Goal: Task Accomplishment & Management: Use online tool/utility

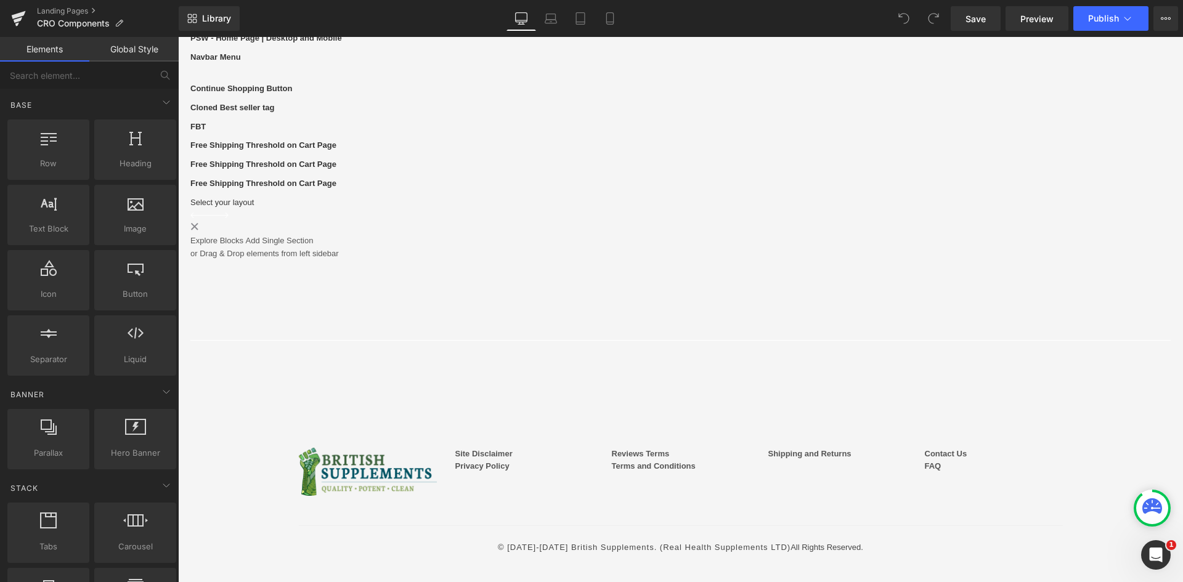
scroll to position [370, 0]
click at [519, 190] on div "Free Shipping Threshold on Cart Page Text Block" at bounding box center [680, 183] width 980 height 13
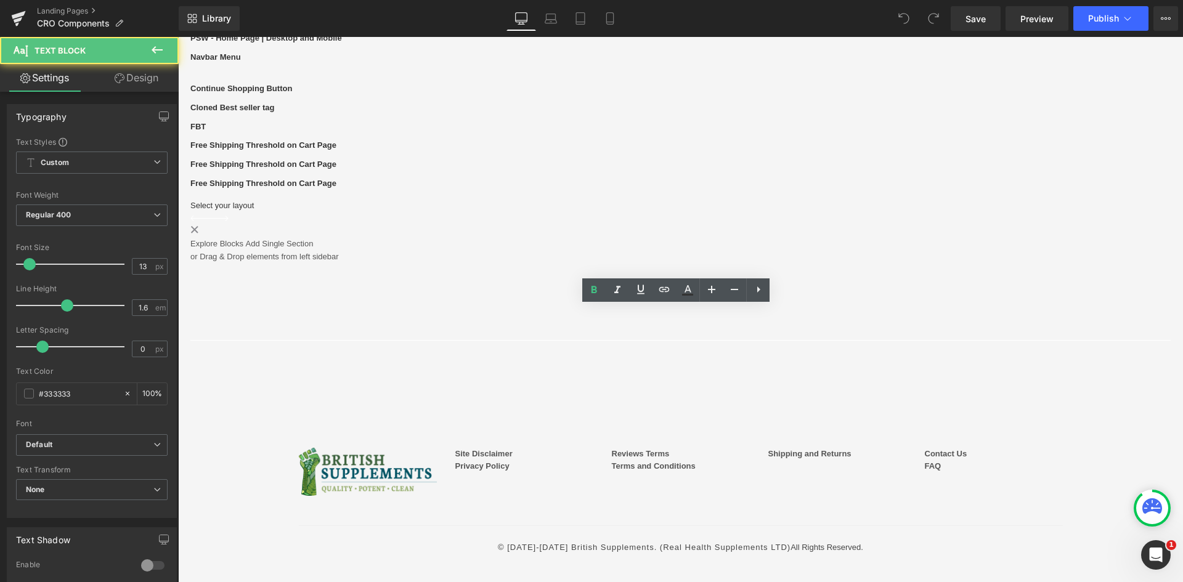
click at [336, 188] on b "Free Shipping Threshold on Cart Page" at bounding box center [263, 183] width 146 height 9
click at [444, 190] on div "Free Shipping Threshold on Cart Page" at bounding box center [680, 183] width 980 height 13
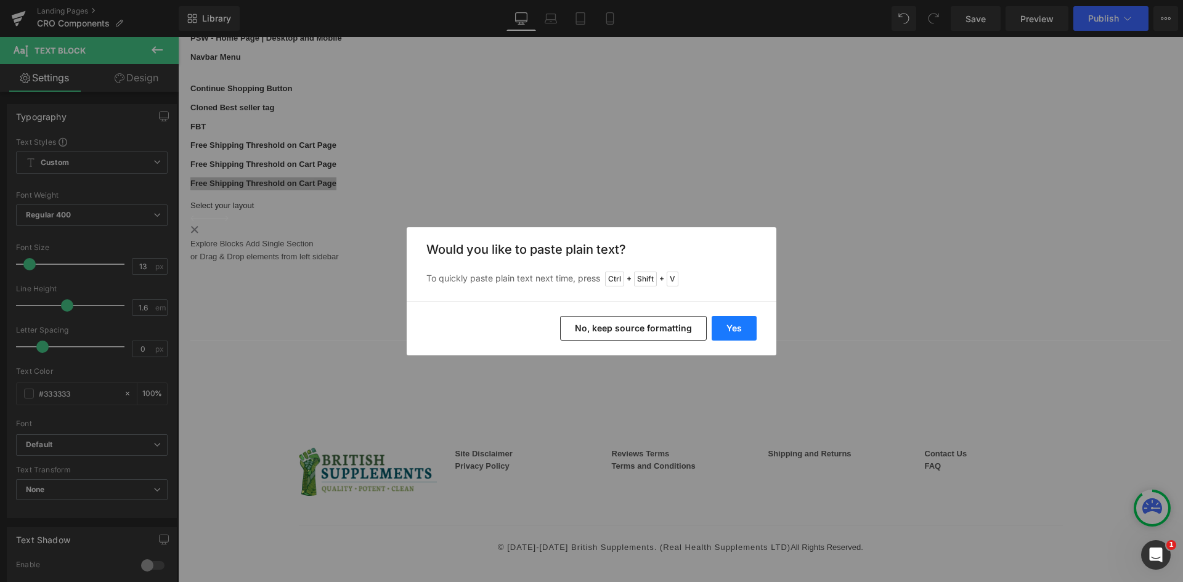
drag, startPoint x: 726, startPoint y: 325, endPoint x: 544, endPoint y: 282, distance: 187.4
click at [726, 325] on button "Yes" at bounding box center [734, 328] width 45 height 25
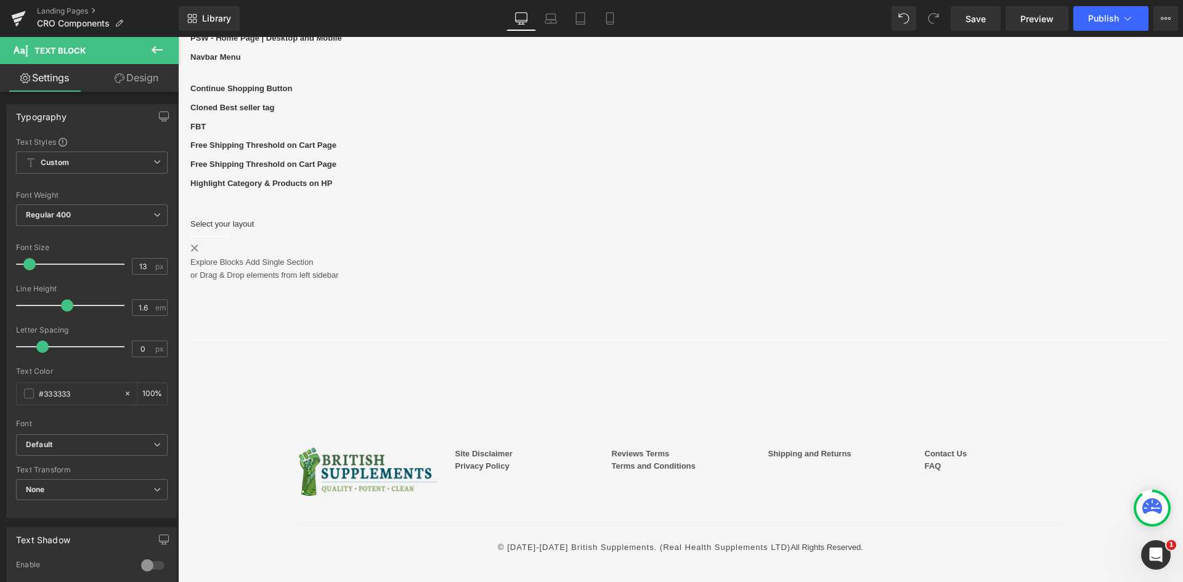
click at [160, 43] on icon at bounding box center [157, 50] width 15 height 15
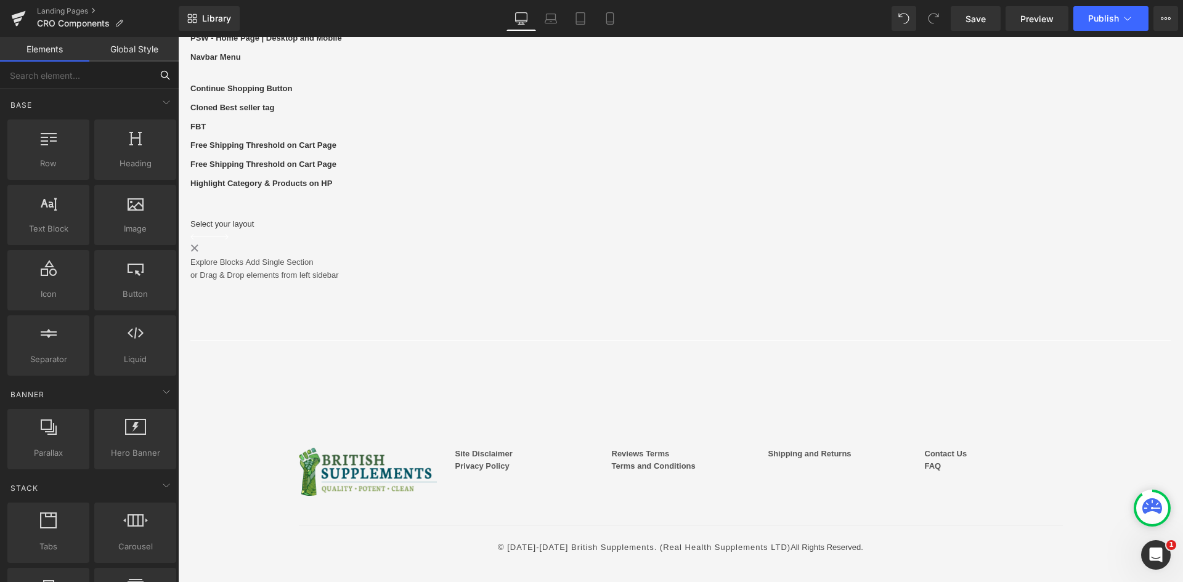
click at [100, 75] on input "text" at bounding box center [76, 75] width 152 height 27
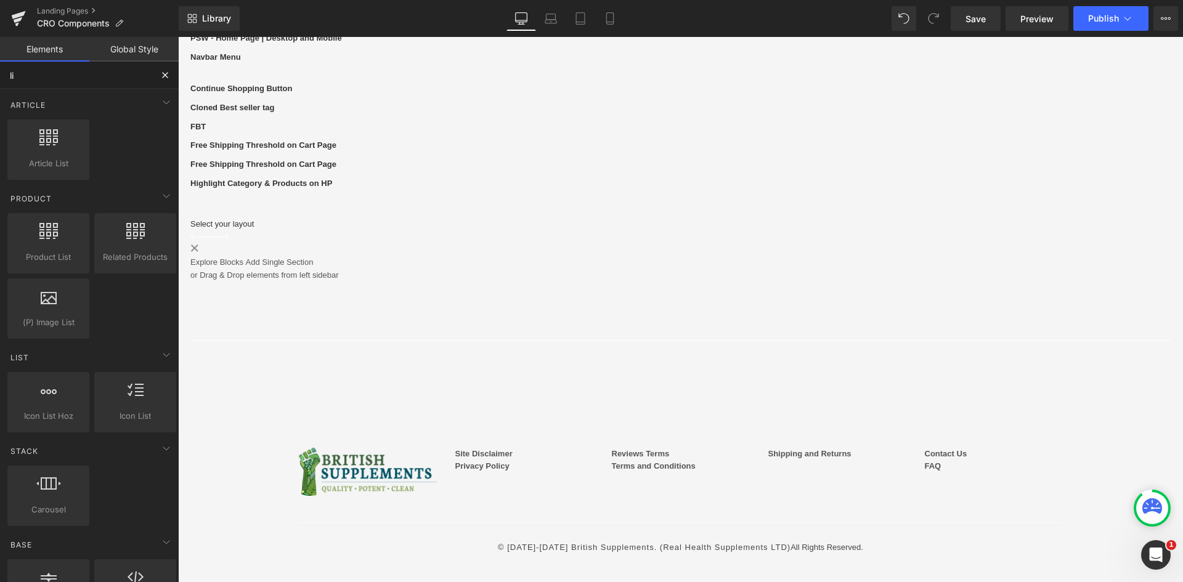
type input "liq"
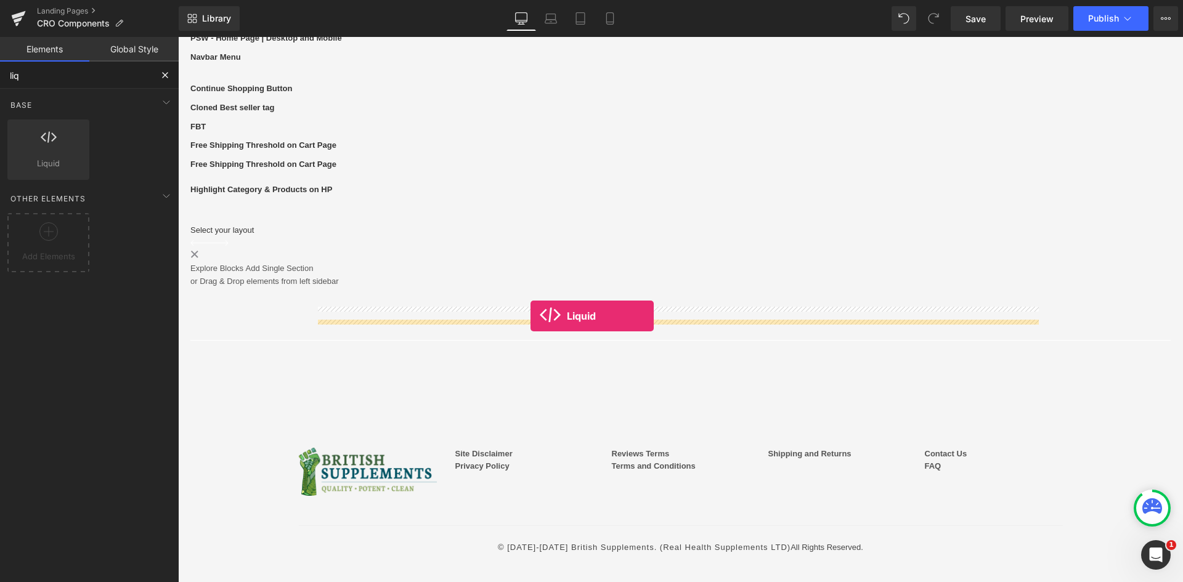
drag, startPoint x: 221, startPoint y: 194, endPoint x: 530, endPoint y: 316, distance: 332.5
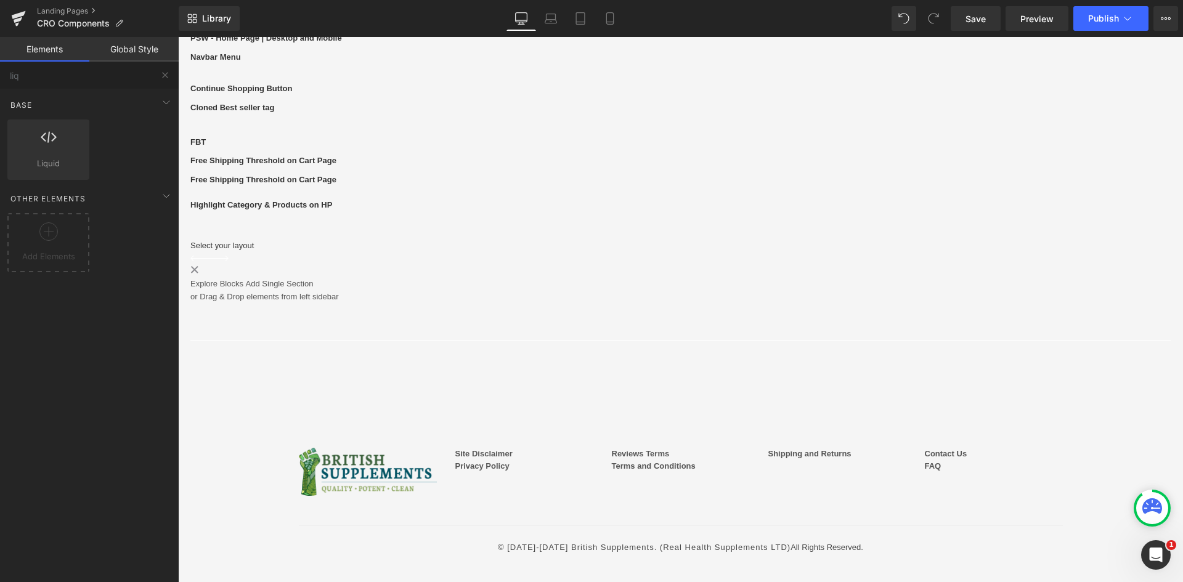
click at [441, 303] on div "PSW - Home Page | Desktop and Mobile Text Block Liquid Row Navbar Menu Text Blo…" at bounding box center [680, 167] width 980 height 271
click at [691, 215] on div "Liquid" at bounding box center [680, 215] width 980 height 0
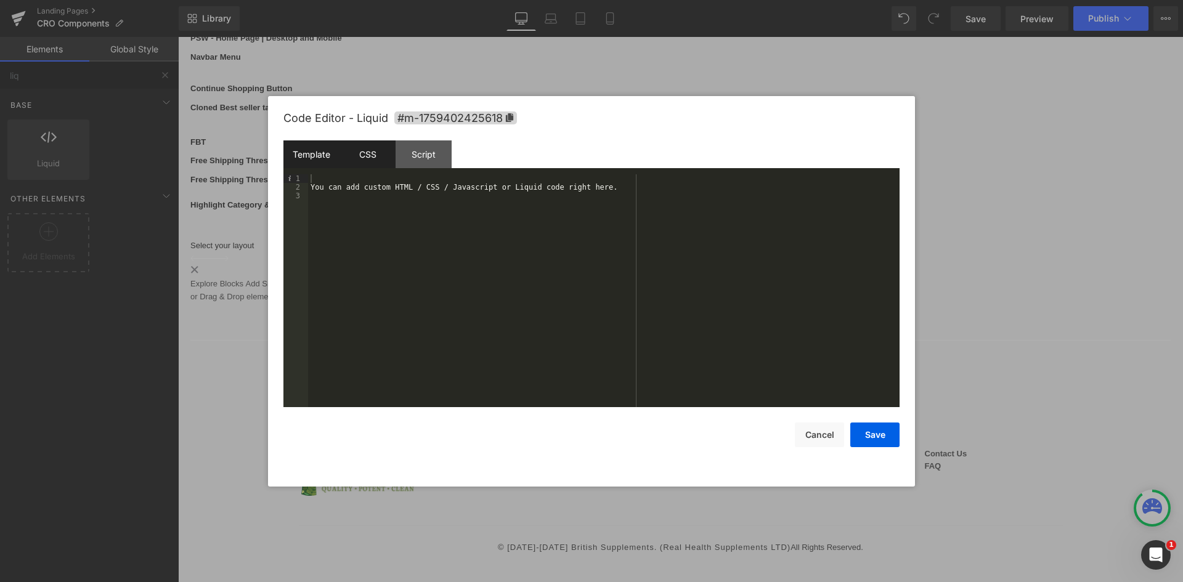
click at [367, 161] on div "CSS" at bounding box center [367, 154] width 56 height 28
click at [398, 195] on div "#m-1759402425618 { }" at bounding box center [603, 299] width 591 height 250
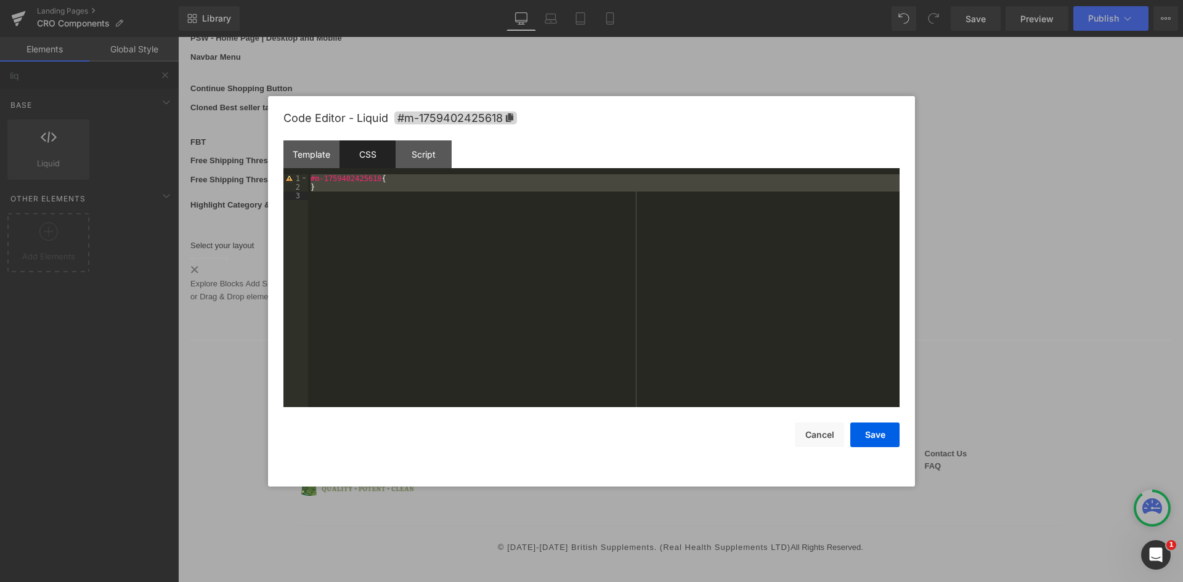
scroll to position [6012, 0]
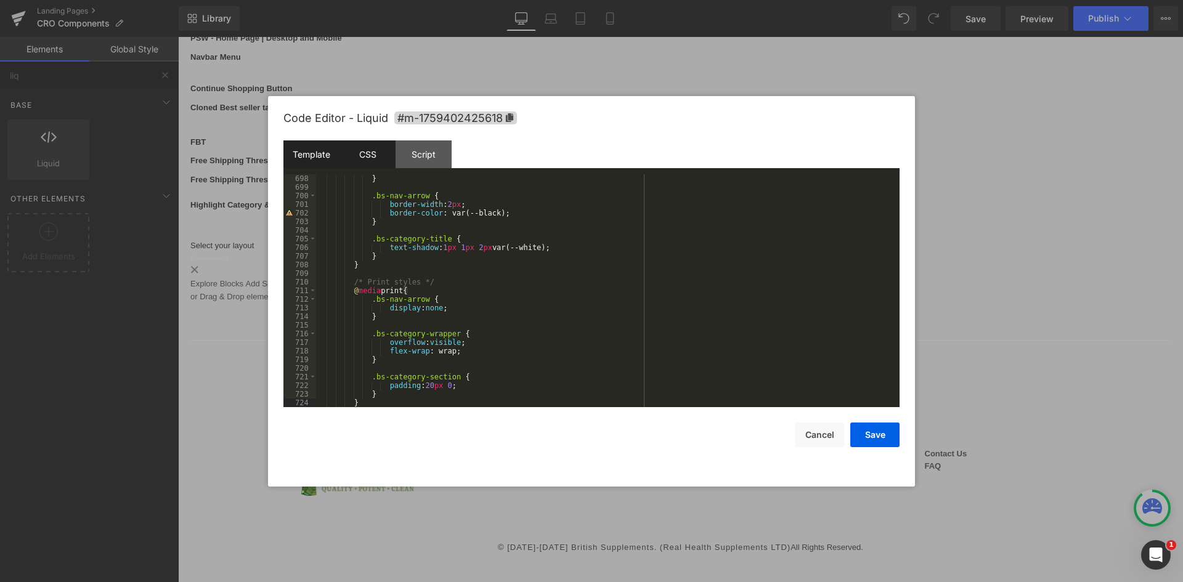
click at [323, 157] on div "Template" at bounding box center [311, 154] width 56 height 28
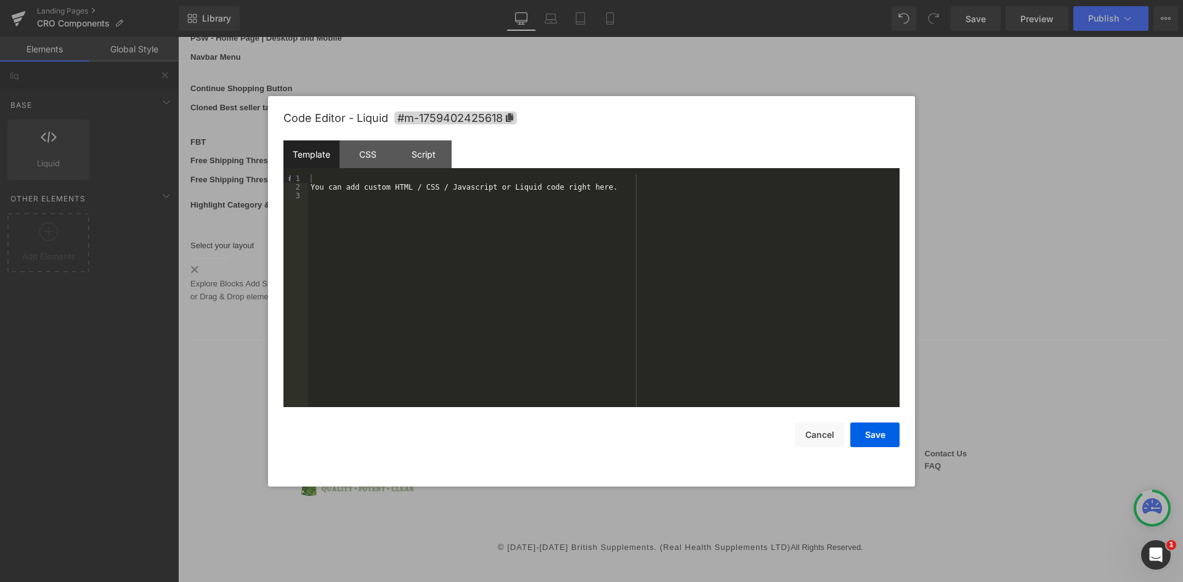
click at [434, 212] on div "You can add custom HTML / CSS / Javascript or Liquid code right here." at bounding box center [603, 299] width 591 height 250
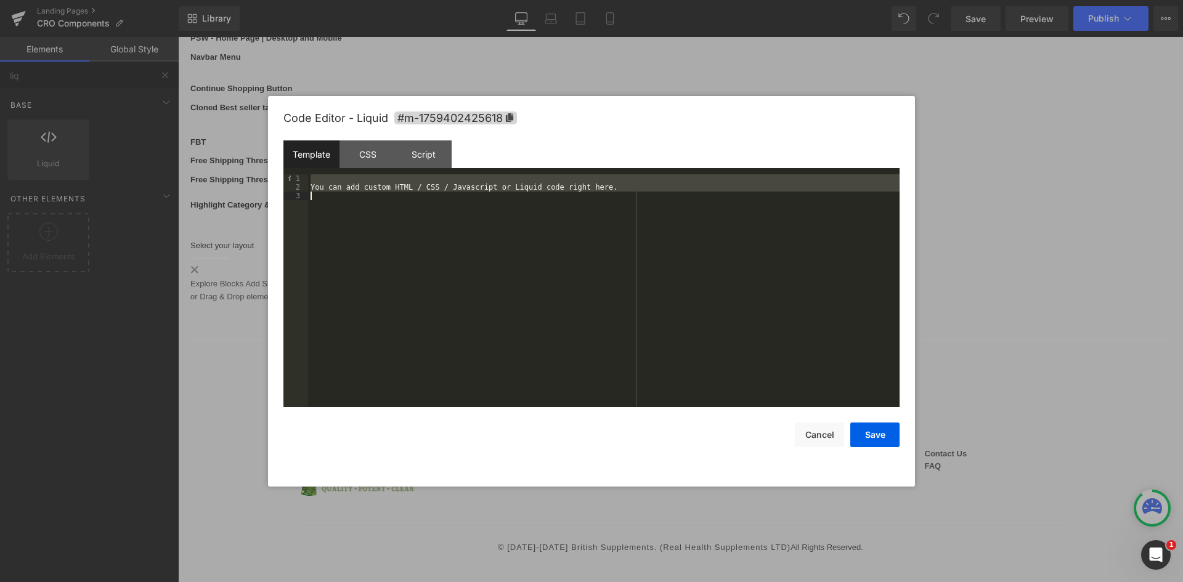
scroll to position [897, 0]
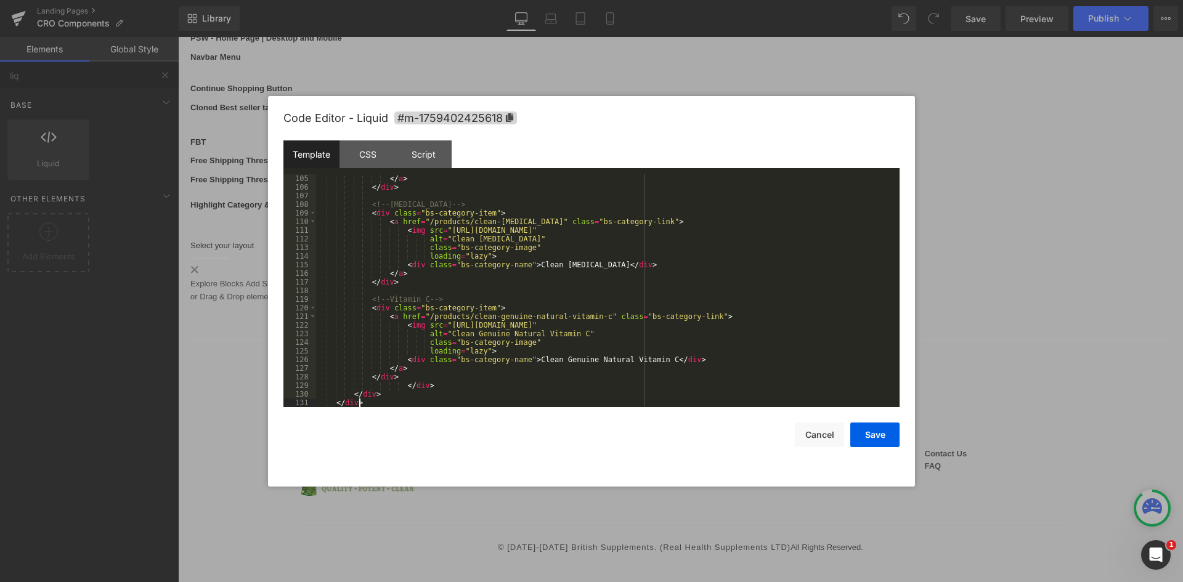
click at [613, 256] on div "</ a > </ div > <!-- Biotin --> < div class = "bs-category-item" > < a href = "…" at bounding box center [605, 299] width 579 height 250
click at [428, 154] on div "Script" at bounding box center [424, 154] width 56 height 28
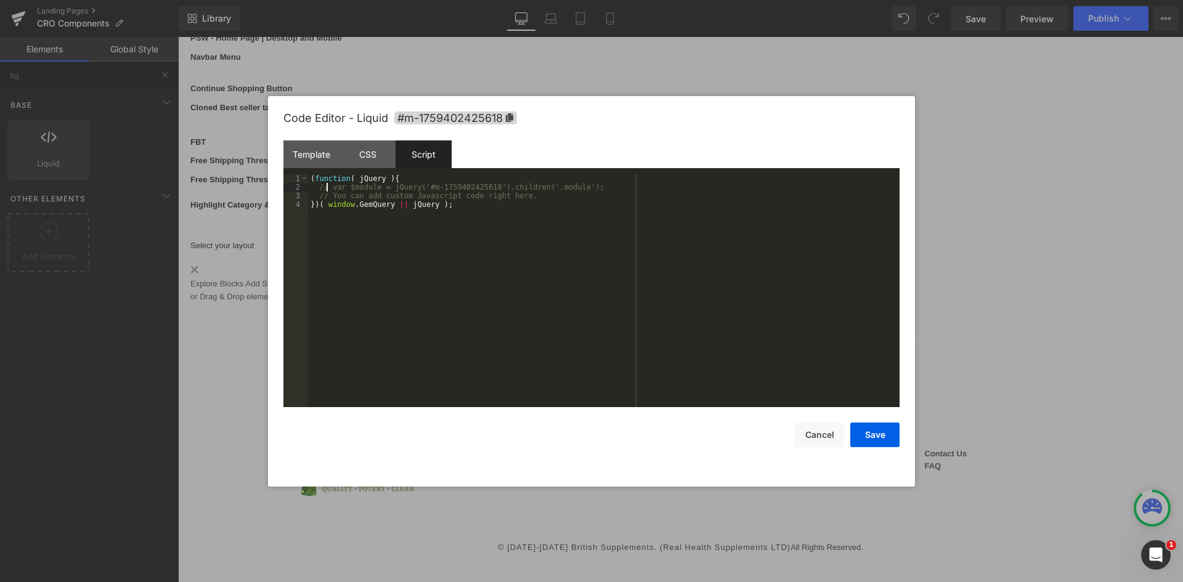
click at [331, 187] on div "( function ( jQuery ) { // var $module = jQuery('#m-1759402425618').children('.…" at bounding box center [603, 299] width 591 height 250
drag, startPoint x: 322, startPoint y: 185, endPoint x: 392, endPoint y: 184, distance: 70.9
click at [367, 187] on div "( function ( jQuery ) { // var $module = jQuery('#m-1759402425618').children('.…" at bounding box center [603, 299] width 591 height 250
drag, startPoint x: 398, startPoint y: 184, endPoint x: 477, endPoint y: 184, distance: 79.5
click at [399, 184] on div "( function ( jQuery ) { // var $module = jQuery('#m-1759402425618').children('.…" at bounding box center [603, 299] width 591 height 250
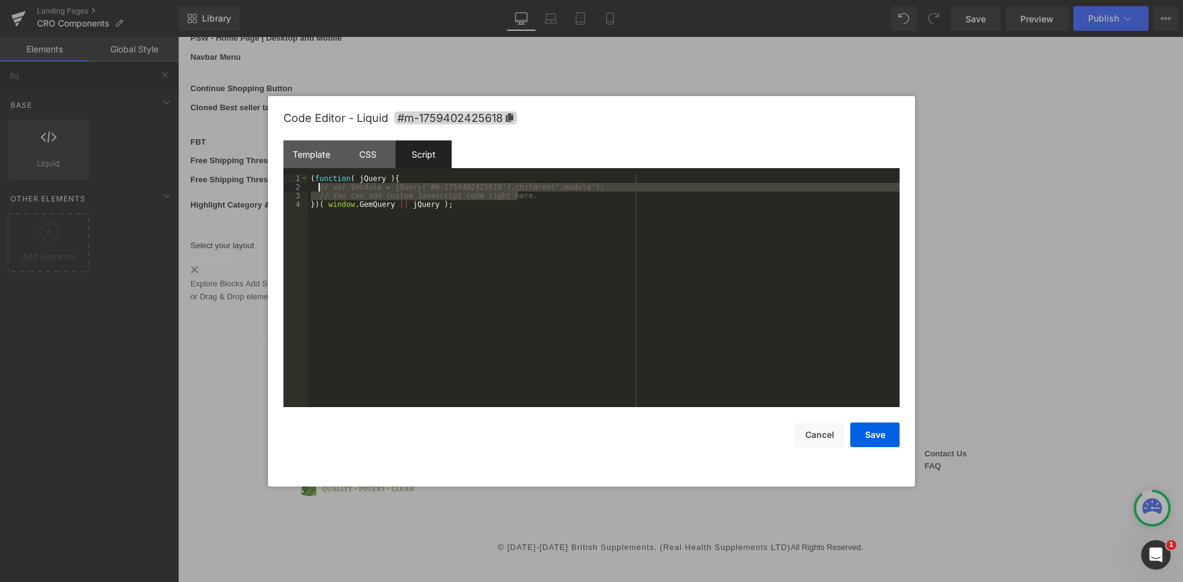
drag, startPoint x: 523, startPoint y: 193, endPoint x: 319, endPoint y: 189, distance: 204.0
click at [319, 189] on div "( function ( jQuery ) { // var $module = jQuery('#m-1759402425618').children('.…" at bounding box center [603, 299] width 591 height 250
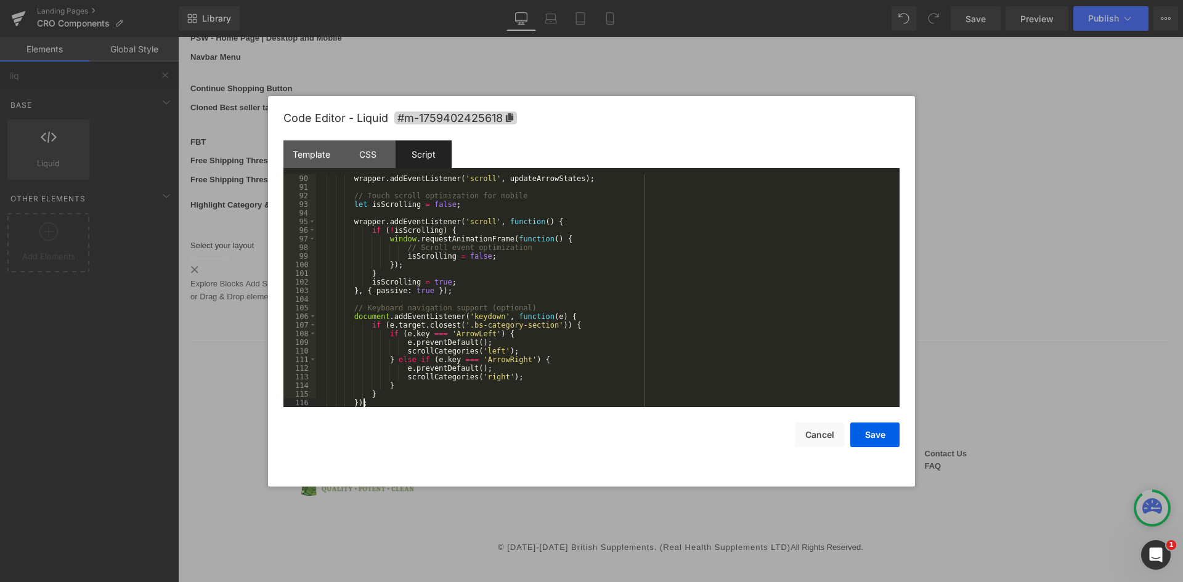
scroll to position [794, 0]
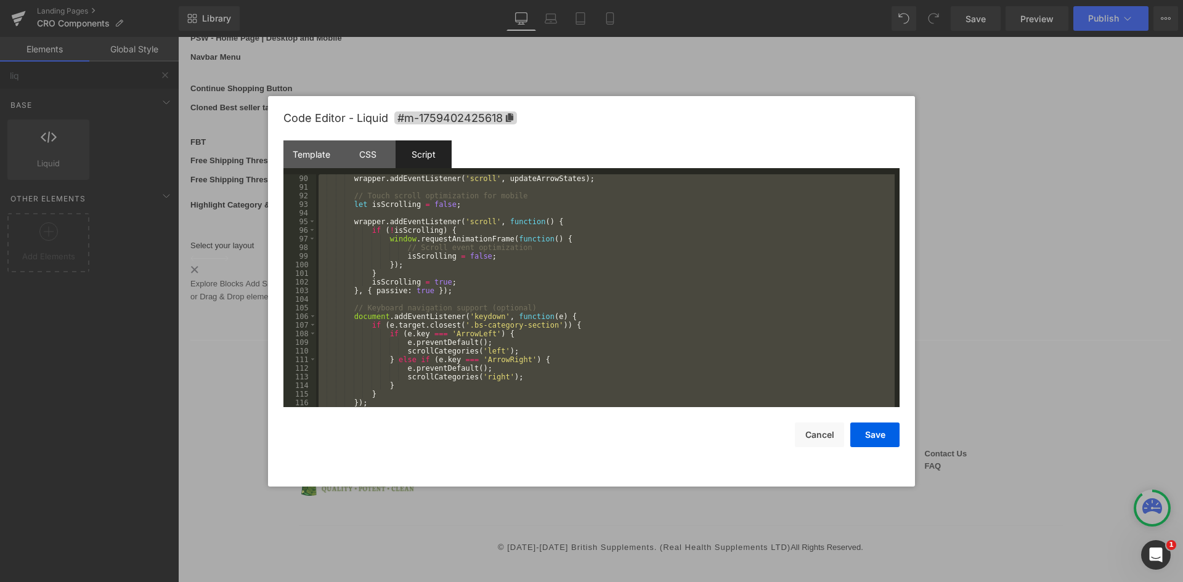
click at [554, 150] on div "Template CSS Script Data" at bounding box center [591, 157] width 616 height 34
click at [486, 126] on div "Code Editor - Liquid #m-1759402425618" at bounding box center [591, 118] width 616 height 44
click at [493, 120] on span "#m-1759402425618" at bounding box center [455, 118] width 123 height 13
click at [588, 121] on div "Code Editor - Liquid #m-1759402425618 Copied!" at bounding box center [591, 118] width 616 height 45
click at [519, 146] on div "Template CSS Script Data" at bounding box center [591, 157] width 616 height 34
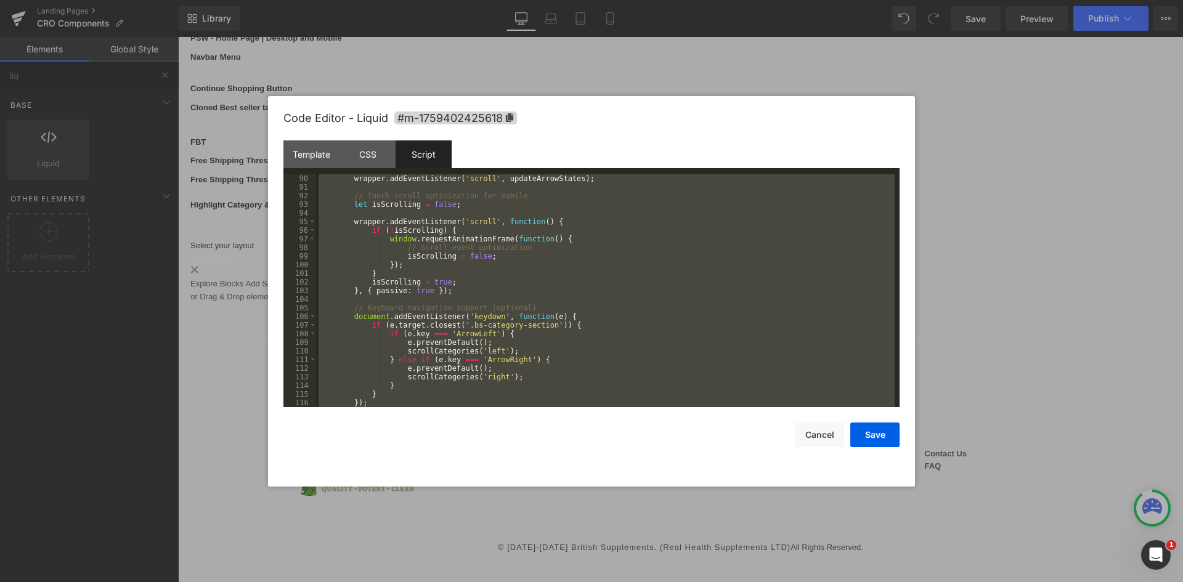
click at [427, 155] on div "Script" at bounding box center [424, 154] width 56 height 28
click at [437, 199] on div "wrapper . addEventListener ( 'scroll' , updateArrowStates ) ; // Touch scroll o…" at bounding box center [605, 290] width 579 height 233
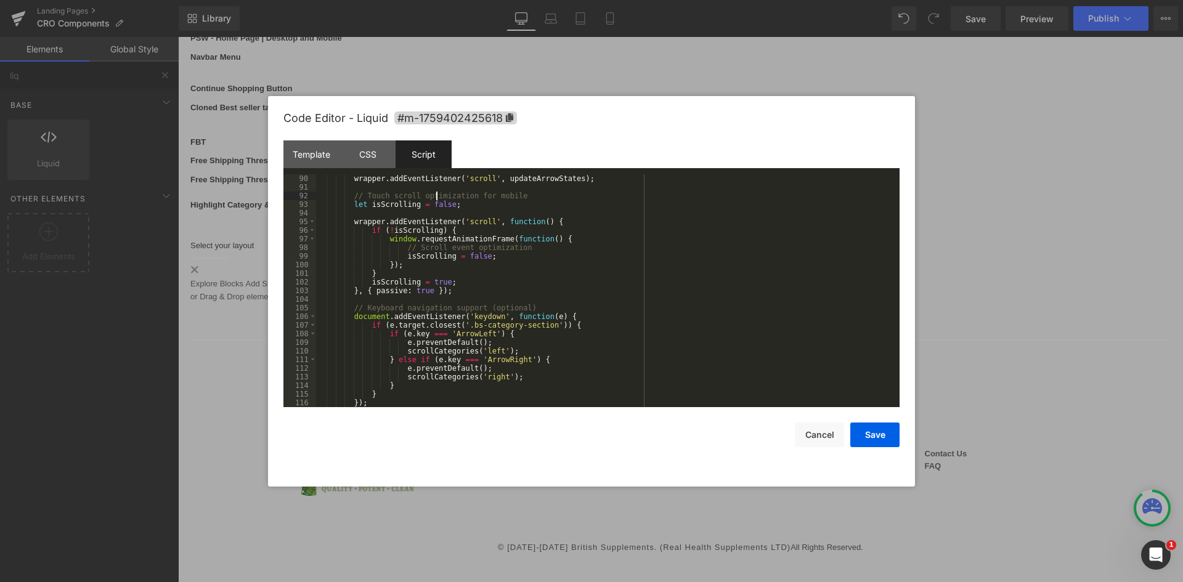
click at [503, 201] on div "wrapper . addEventListener ( 'scroll' , updateArrowStates ) ; // Touch scroll o…" at bounding box center [605, 299] width 579 height 250
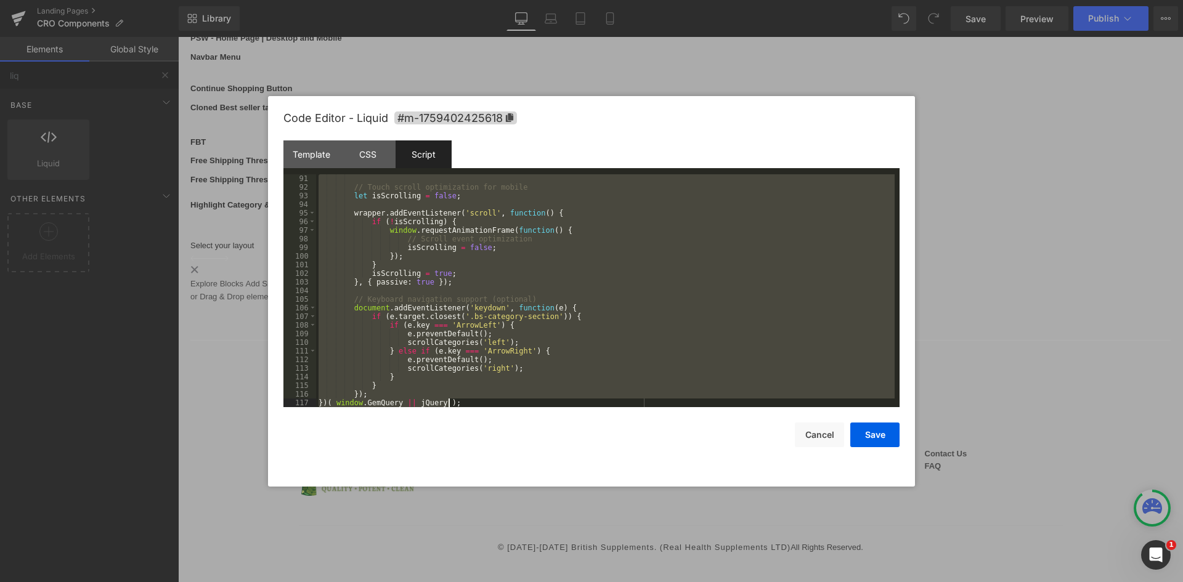
scroll to position [2191, 0]
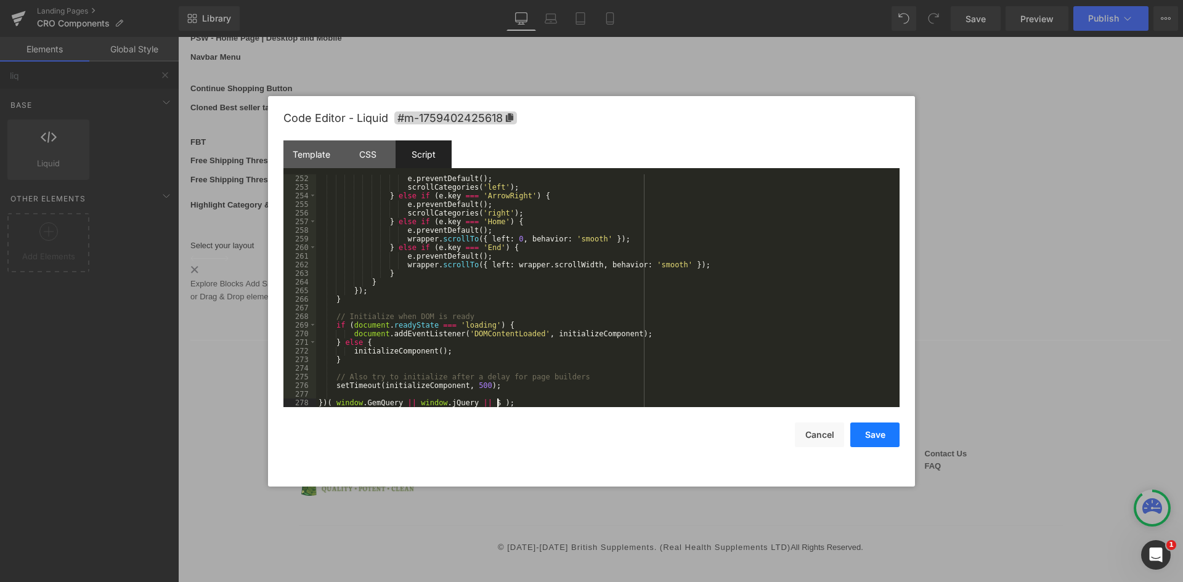
click at [864, 434] on button "Save" at bounding box center [874, 435] width 49 height 25
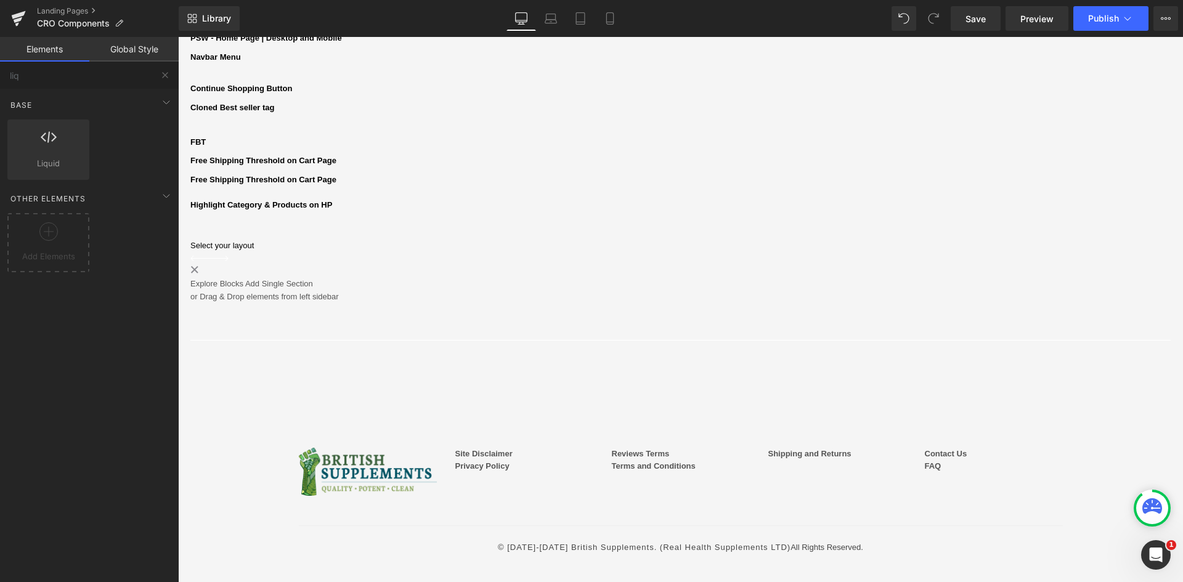
scroll to position [369, 0]
click at [991, 6] on div "Library Desktop Desktop Laptop Tablet Mobile Save Preview Publish Scheduled Vie…" at bounding box center [681, 18] width 1004 height 37
click at [986, 18] on link "Save" at bounding box center [976, 18] width 50 height 25
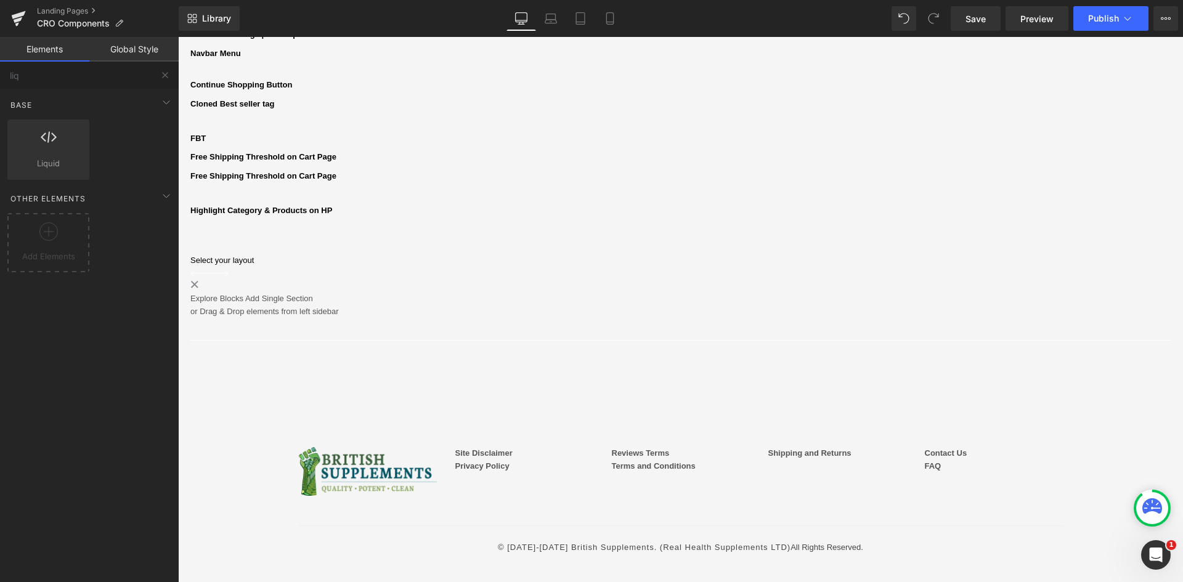
drag, startPoint x: 985, startPoint y: 16, endPoint x: 894, endPoint y: 15, distance: 90.6
click at [984, 16] on span "Save" at bounding box center [975, 18] width 20 height 13
click at [805, 19] on div "Library Desktop Desktop Laptop Tablet Mobile Saving . . . Preview Publish Sched…" at bounding box center [681, 18] width 1004 height 25
click at [1031, 19] on span "Preview" at bounding box center [1036, 18] width 33 height 13
click at [178, 37] on link at bounding box center [178, 37] width 0 height 0
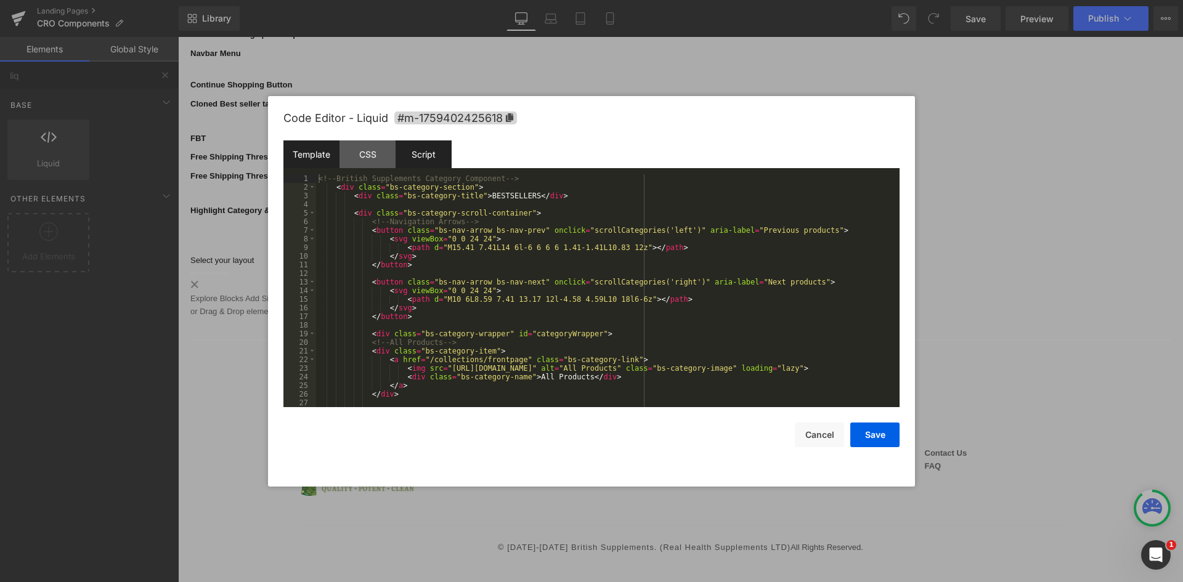
click at [429, 158] on div "Script" at bounding box center [424, 154] width 56 height 28
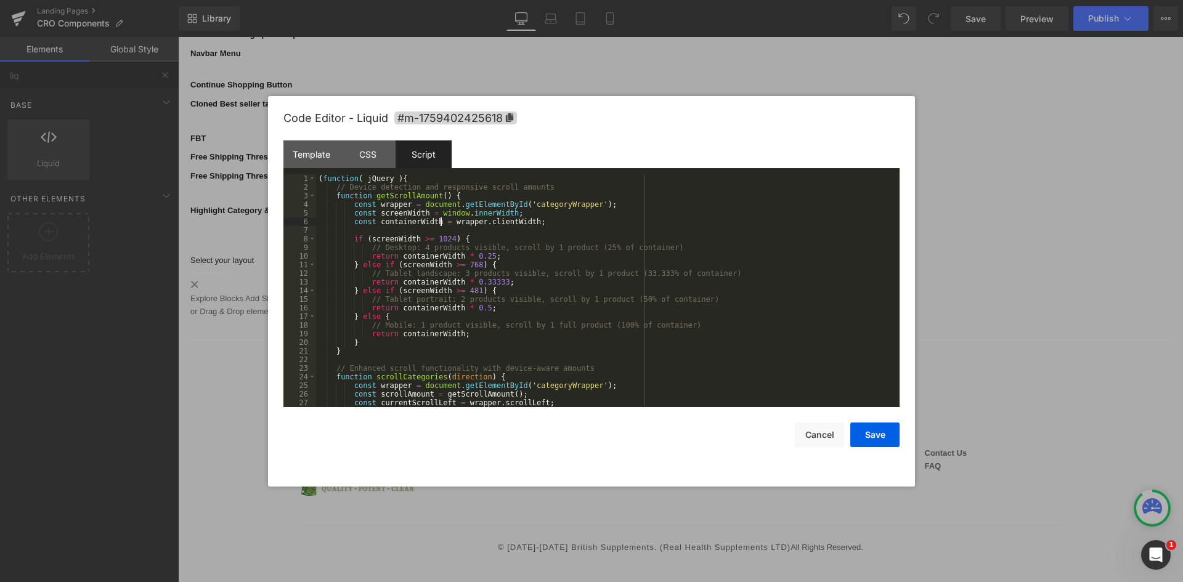
click at [442, 219] on div "( function ( jQuery ) { // Device detection and responsive scroll amounts funct…" at bounding box center [605, 299] width 579 height 250
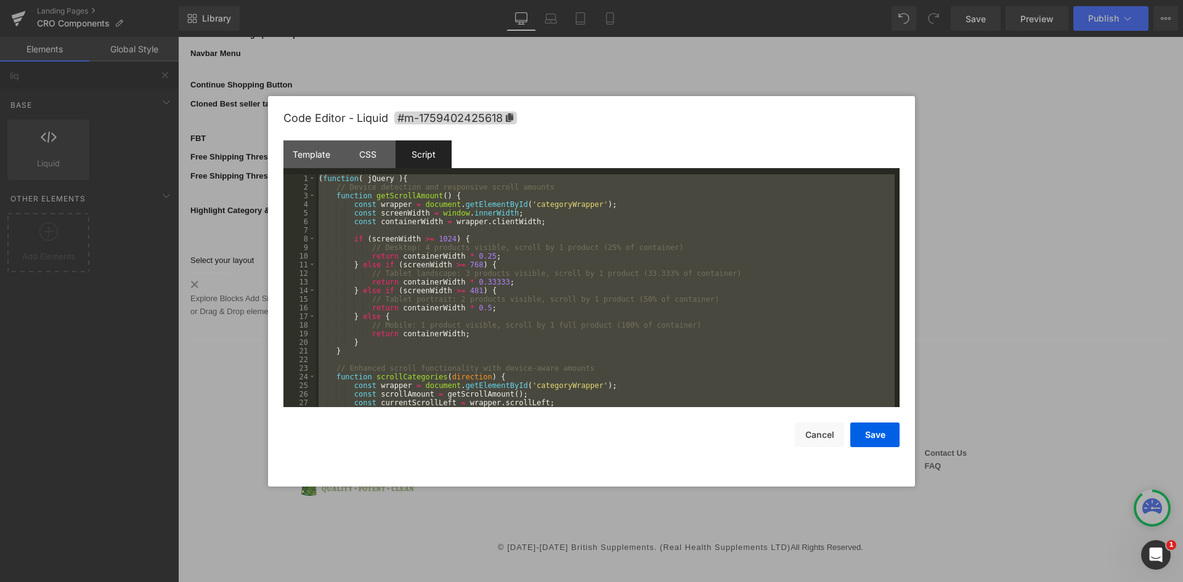
scroll to position [2381, 0]
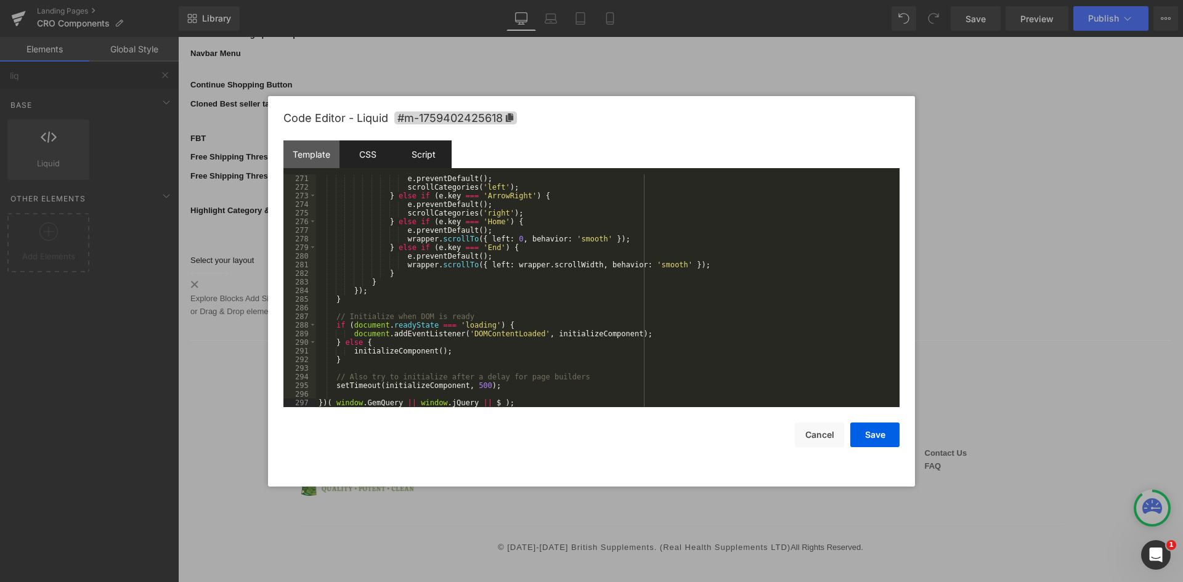
click at [365, 145] on div "CSS" at bounding box center [367, 154] width 56 height 28
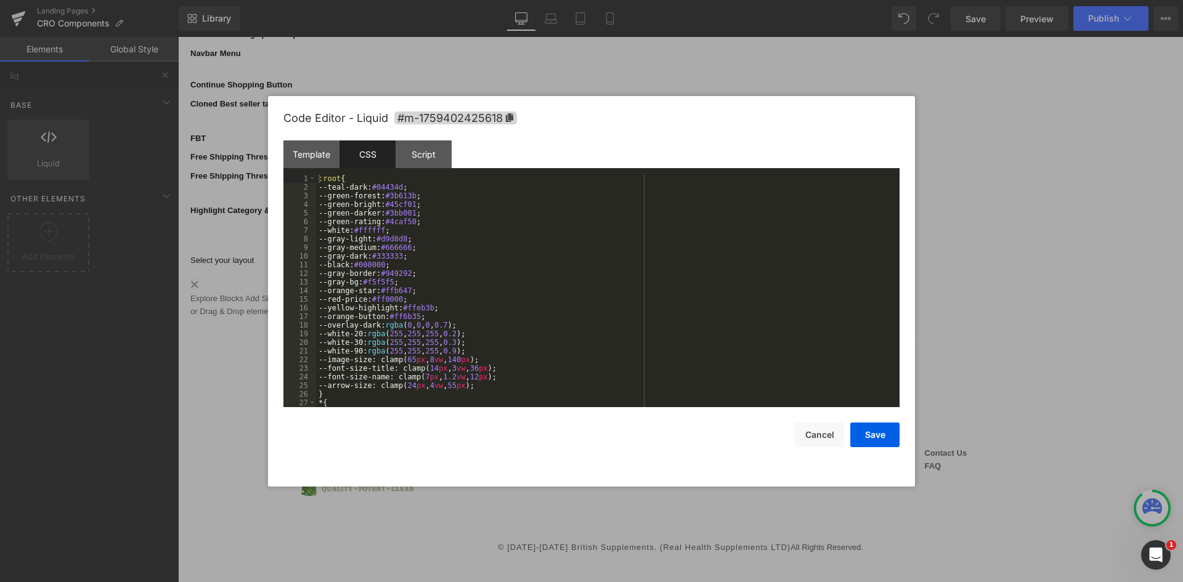
click at [501, 259] on div ":root { --teal-dark: #04434d ; --green-forest: #3b613b ; --green-bright: #45cf0…" at bounding box center [605, 299] width 579 height 250
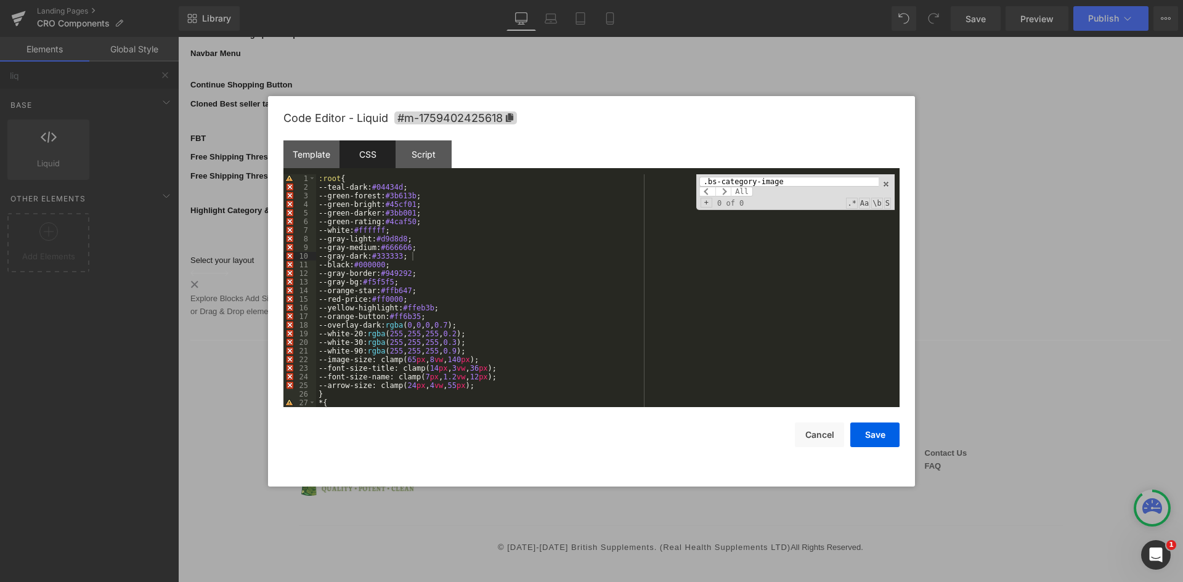
scroll to position [720, 0]
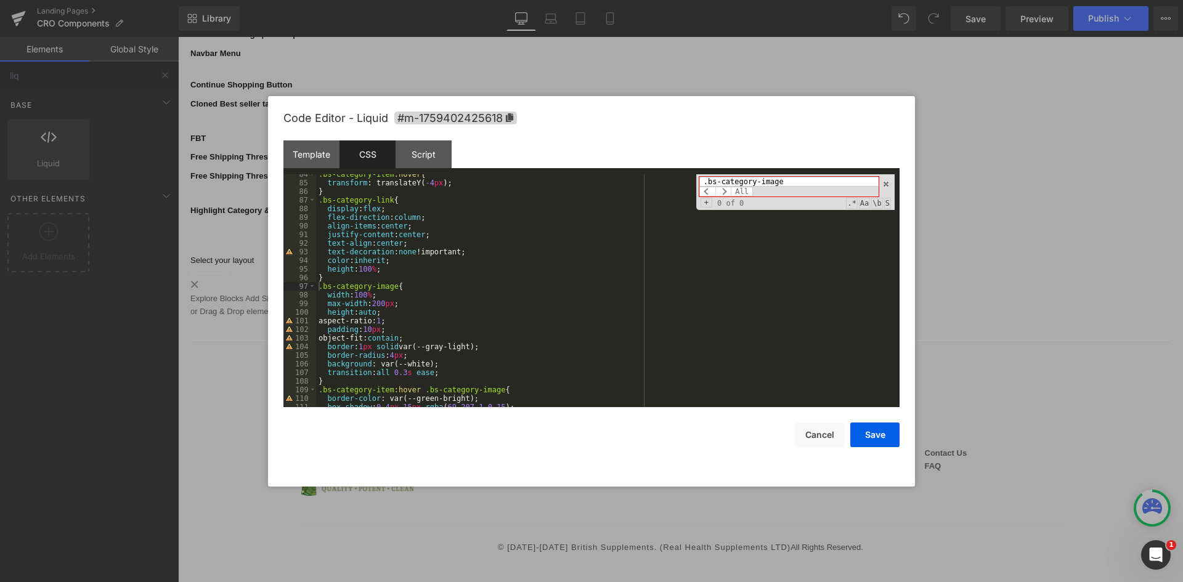
click at [794, 177] on input ".bs-category-image" at bounding box center [788, 182] width 179 height 10
paste input "image-rendering: auto;"
type input "image-rendering: auto;"
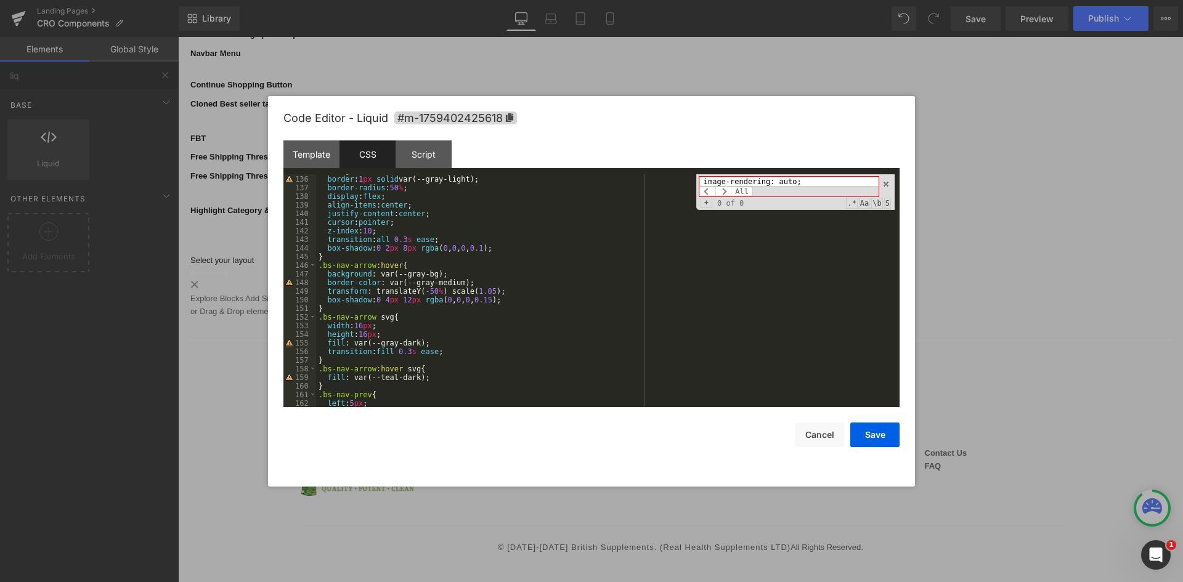
scroll to position [1238, 0]
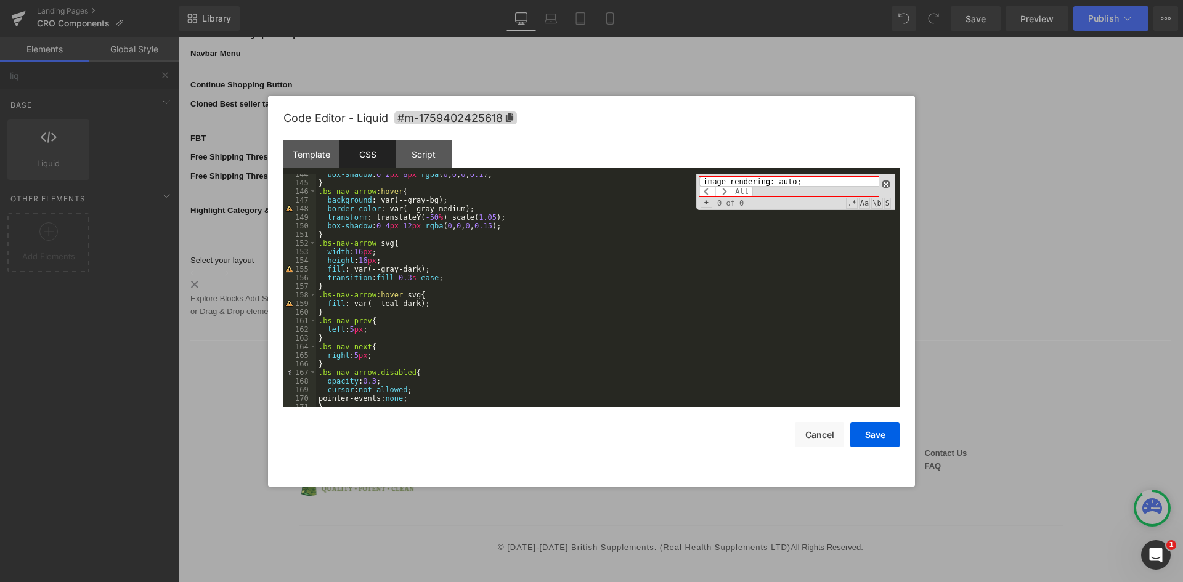
click at [888, 186] on span at bounding box center [886, 184] width 9 height 9
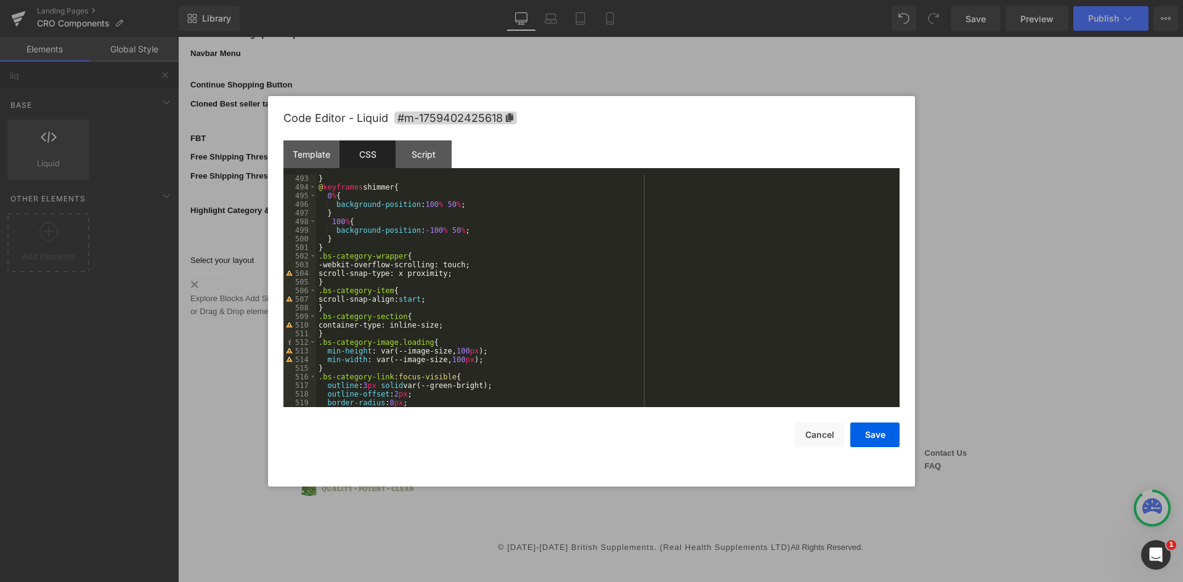
scroll to position [4658, 0]
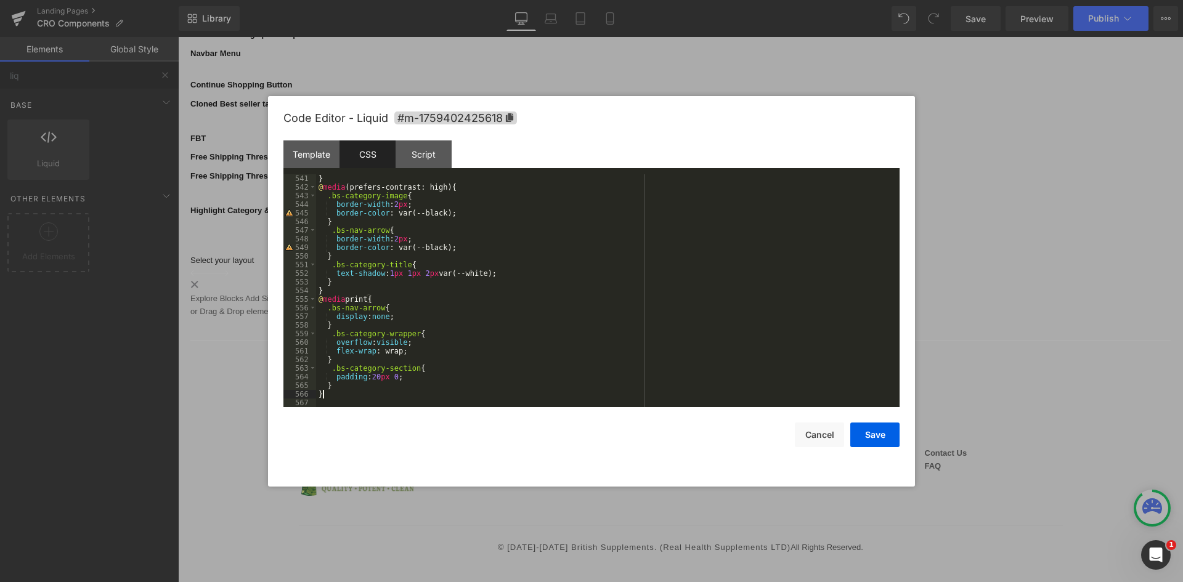
click at [324, 397] on div "} @ media (prefers-contrast: high) { .bs-category-image { border-width : 2 px ;…" at bounding box center [605, 299] width 579 height 250
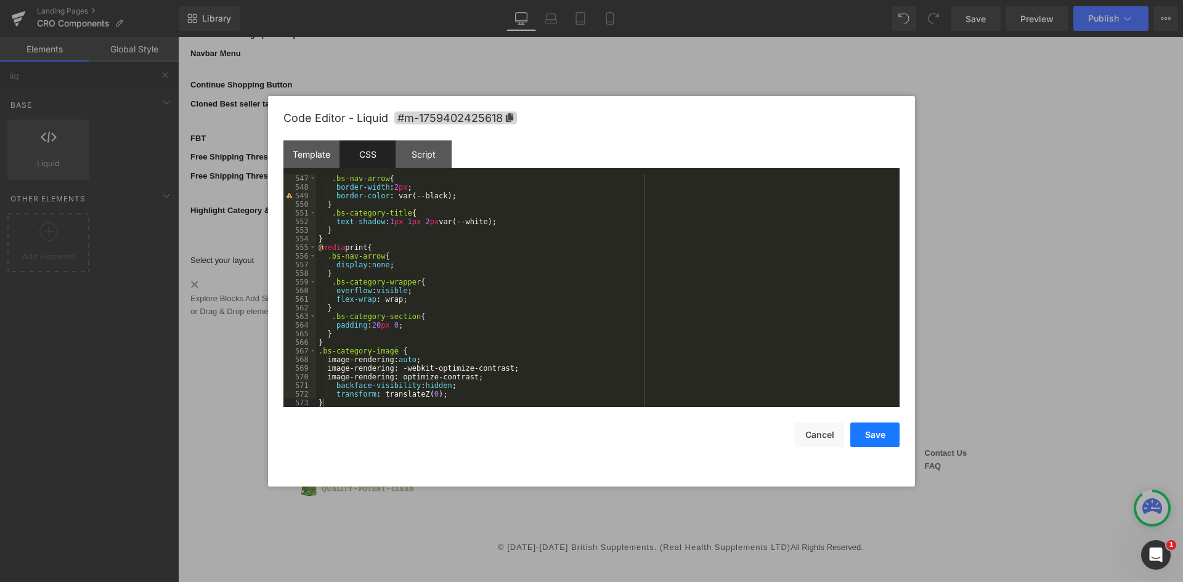
click at [879, 431] on button "Save" at bounding box center [874, 435] width 49 height 25
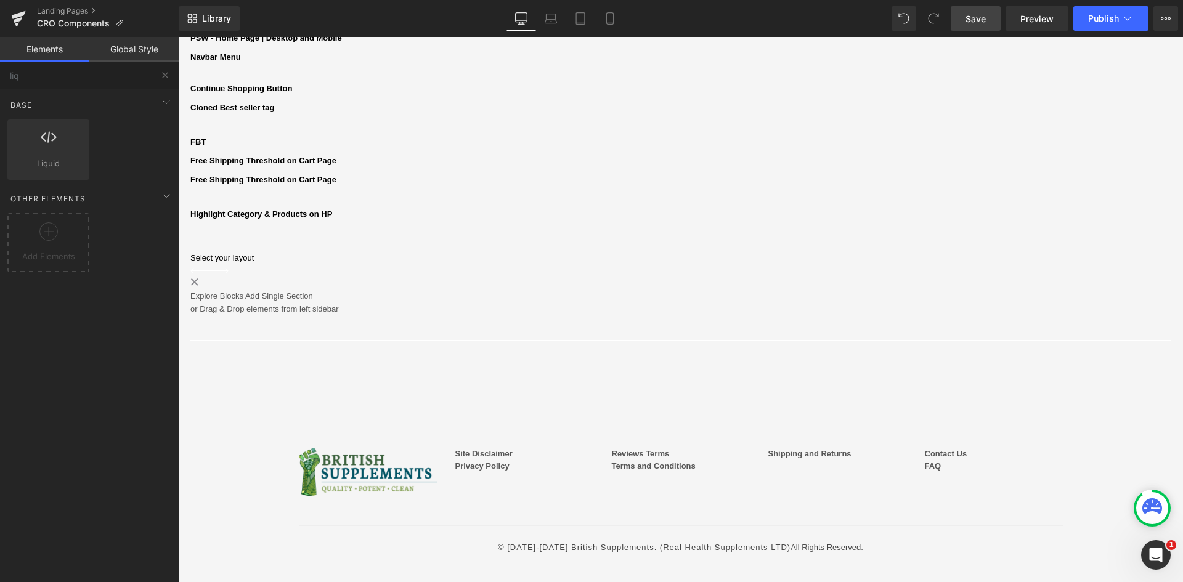
click at [981, 19] on span "Save" at bounding box center [975, 18] width 20 height 13
click at [1025, 15] on span "Preview" at bounding box center [1036, 18] width 33 height 13
click at [178, 37] on link at bounding box center [178, 37] width 0 height 0
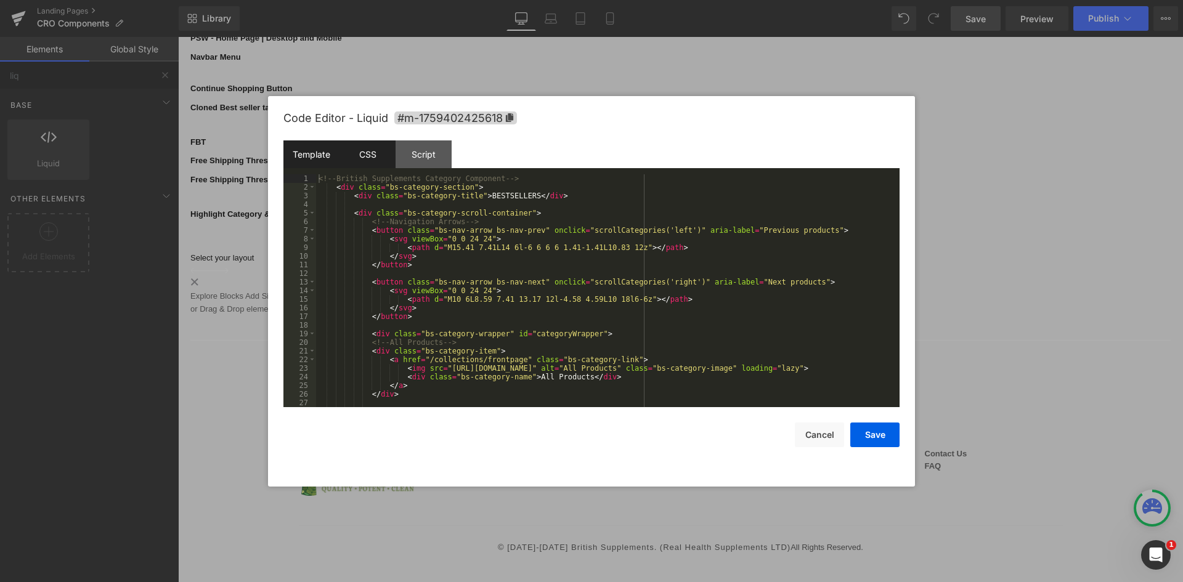
click at [386, 160] on div "CSS" at bounding box center [367, 154] width 56 height 28
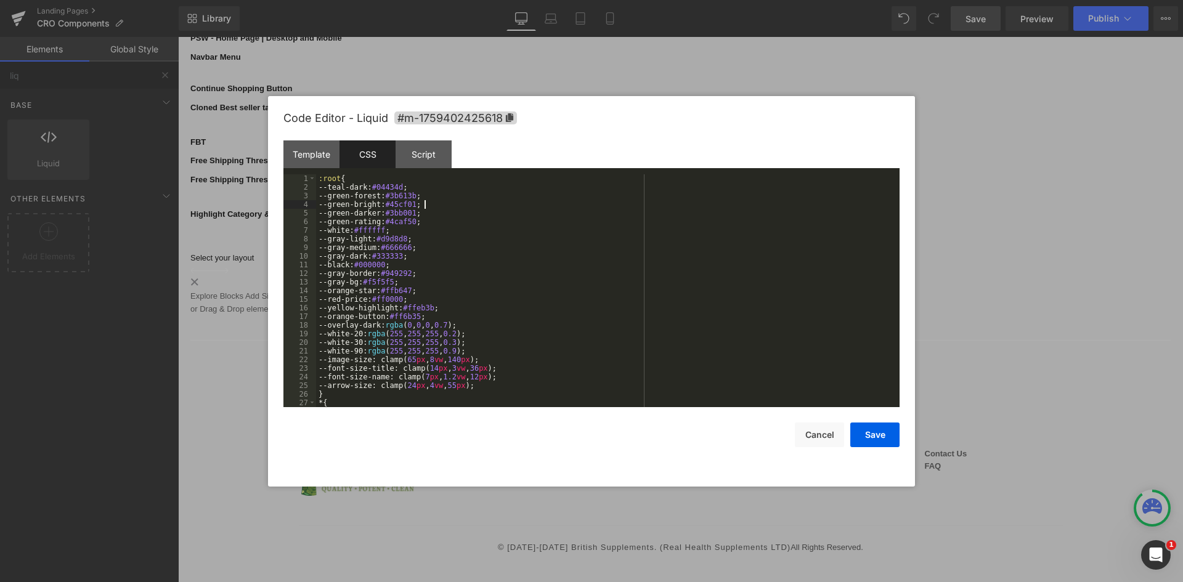
click at [429, 206] on div ":root { --teal-dark: #04434d ; --green-forest: #3b613b ; --green-bright: #45cf0…" at bounding box center [605, 299] width 579 height 250
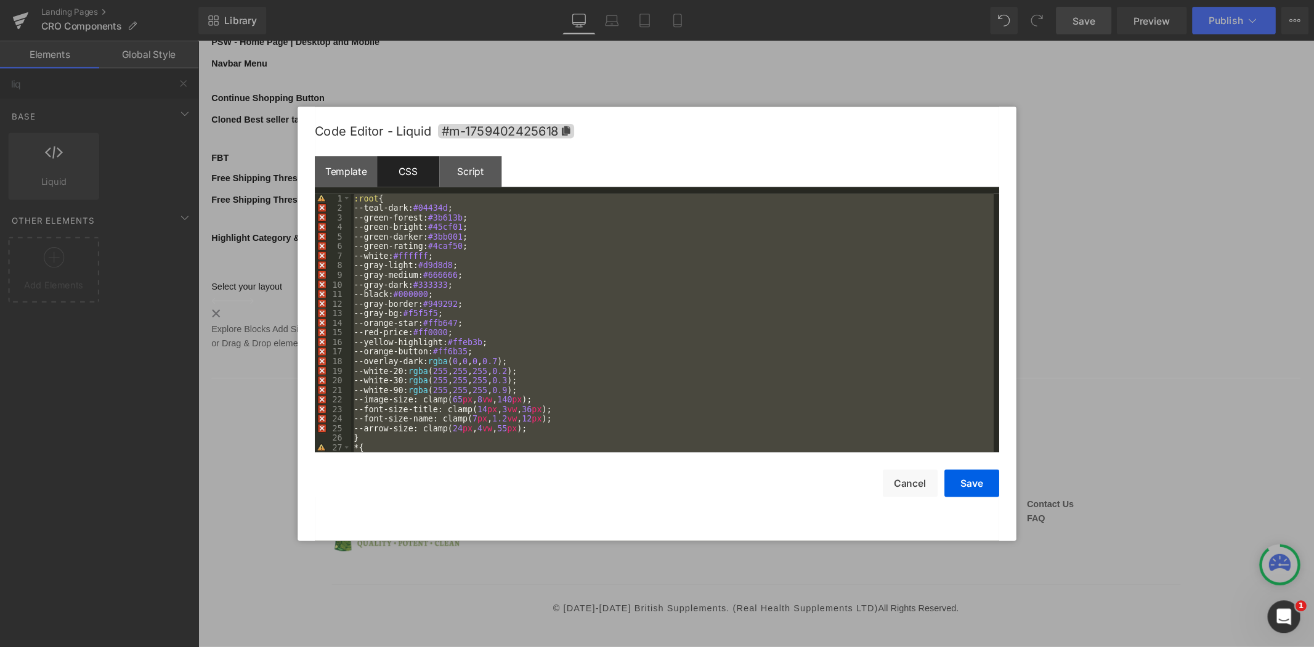
scroll to position [6012, 0]
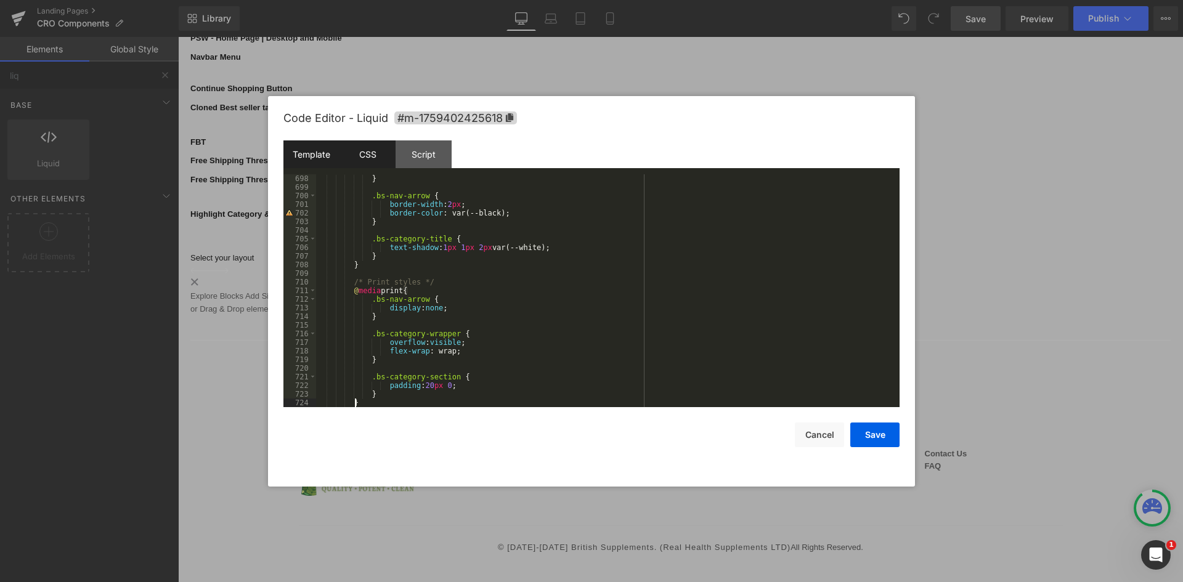
click at [311, 164] on div "Template" at bounding box center [311, 154] width 56 height 28
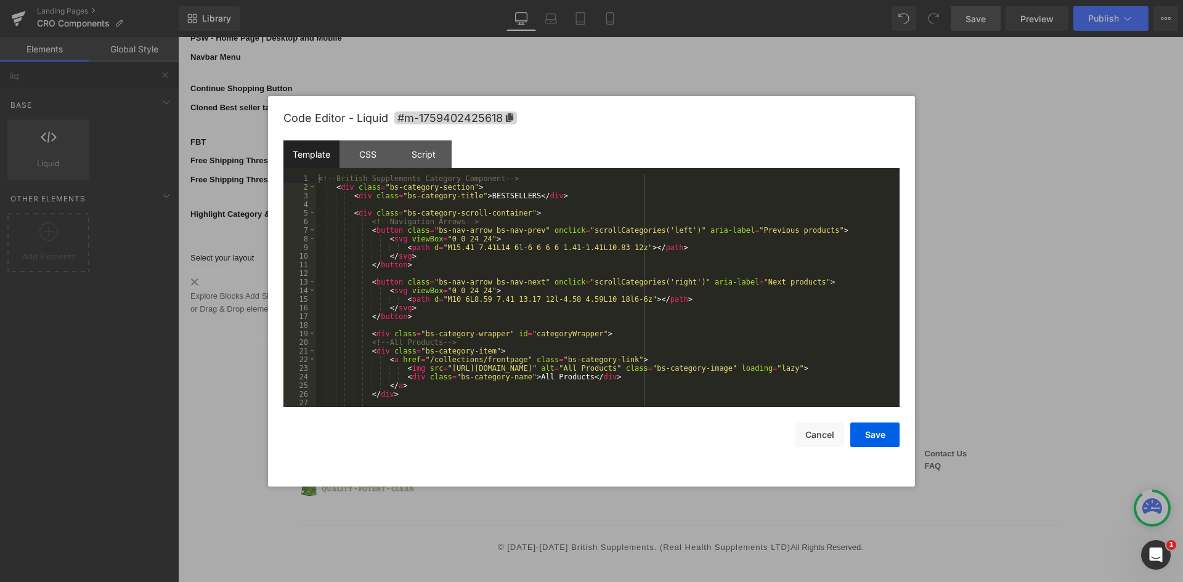
click at [428, 192] on div "<!-- British Supplements Category Component --> < div class = "bs-category-sect…" at bounding box center [605, 299] width 579 height 250
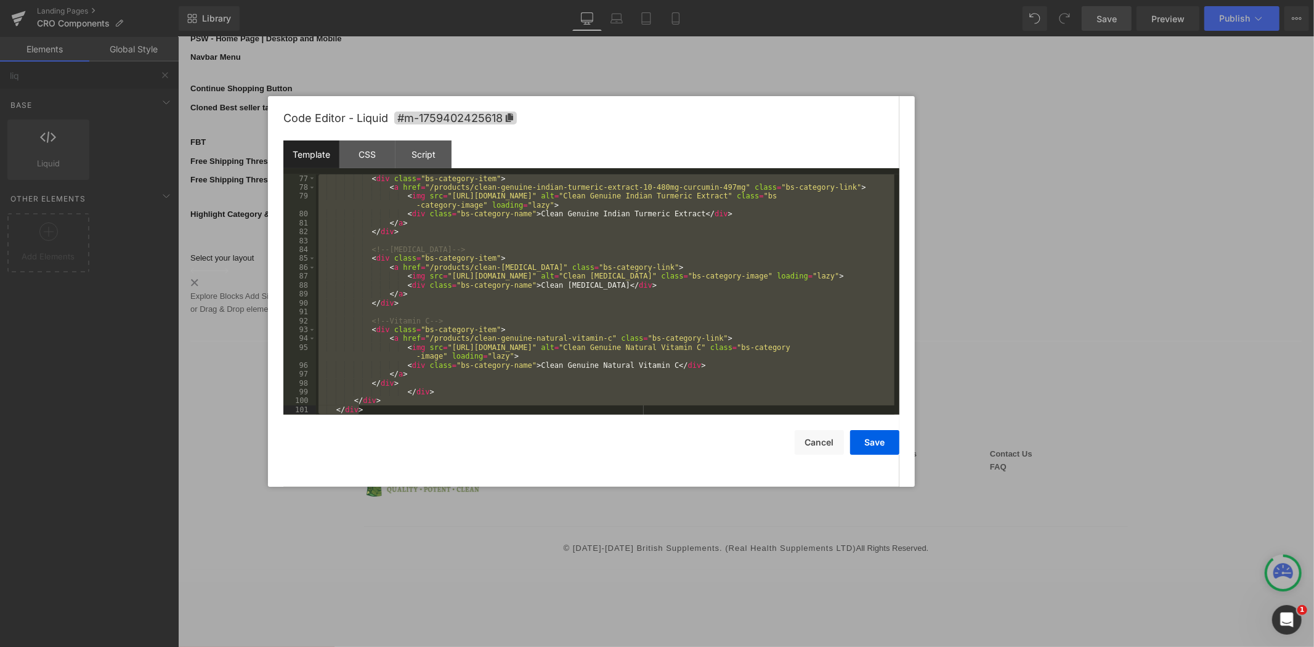
scroll to position [925, 0]
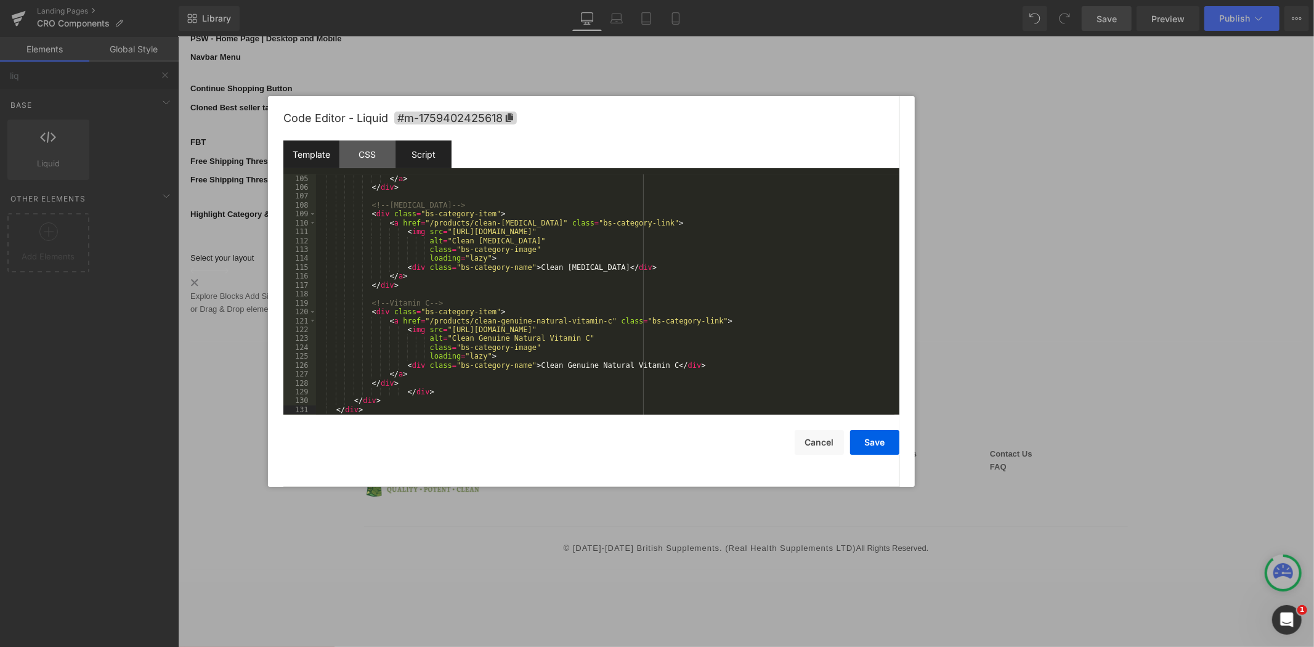
click at [433, 155] on div "Script" at bounding box center [424, 154] width 56 height 28
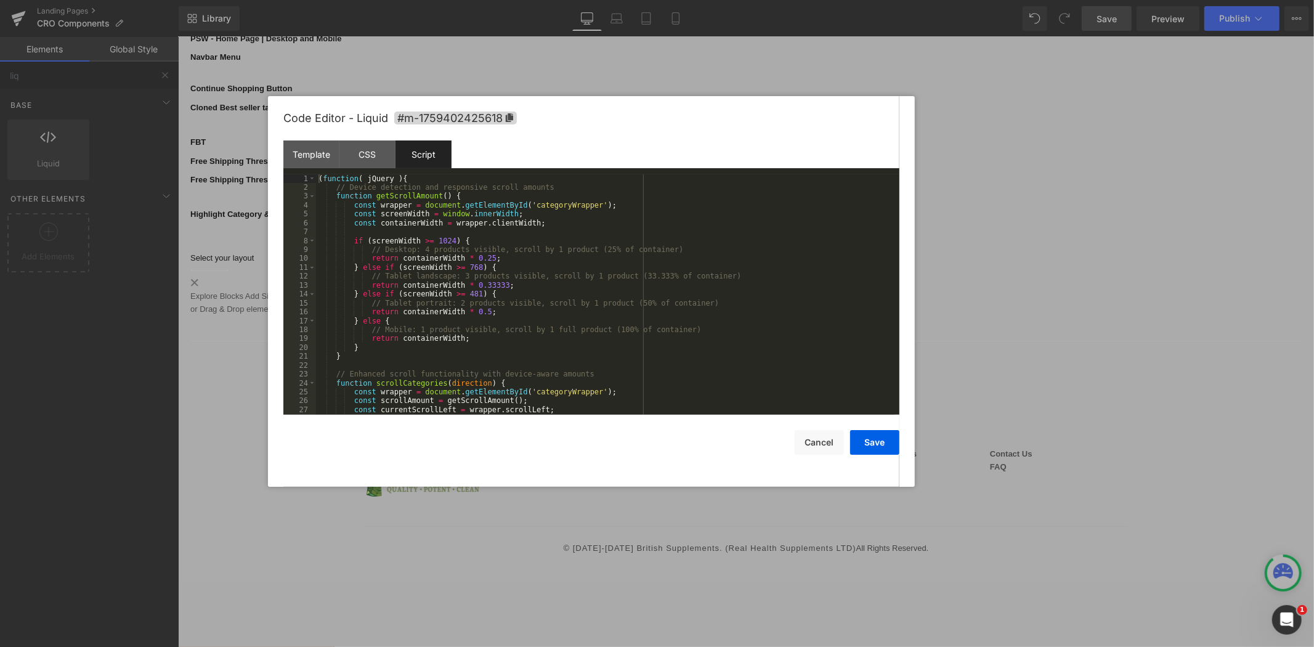
click at [333, 186] on div "( function ( jQuery ) { // Device detection and responsive scroll amounts funct…" at bounding box center [605, 303] width 579 height 258
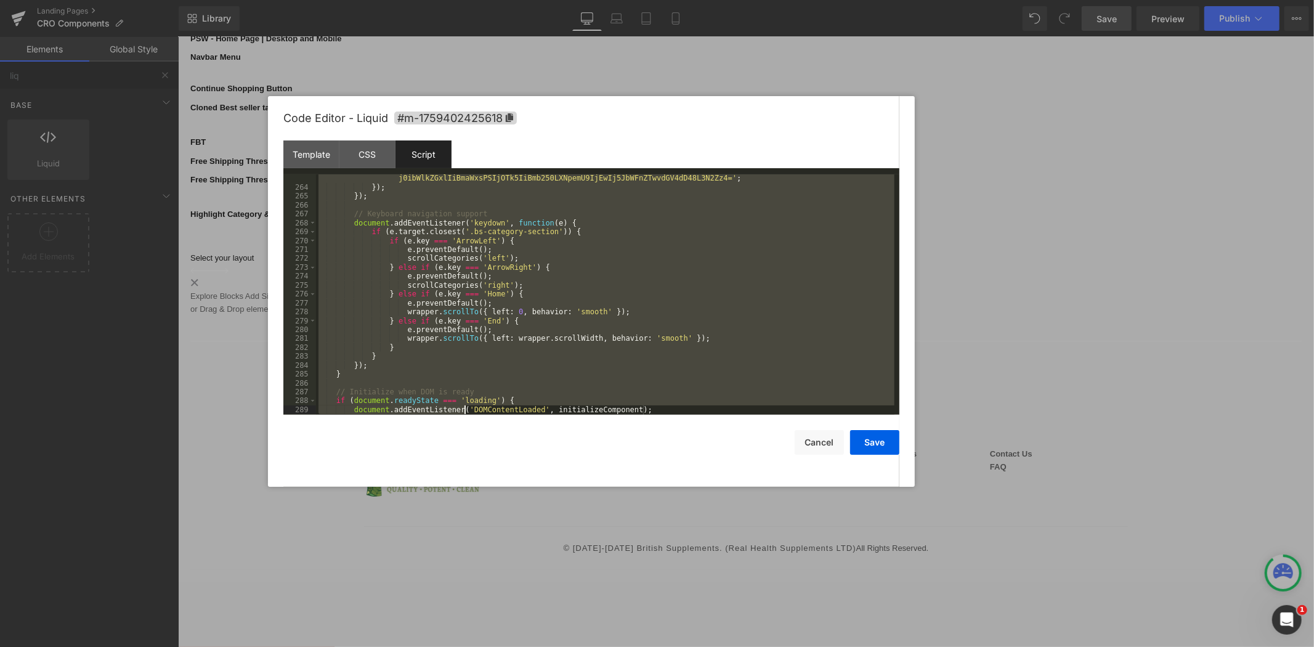
scroll to position [2456, 0]
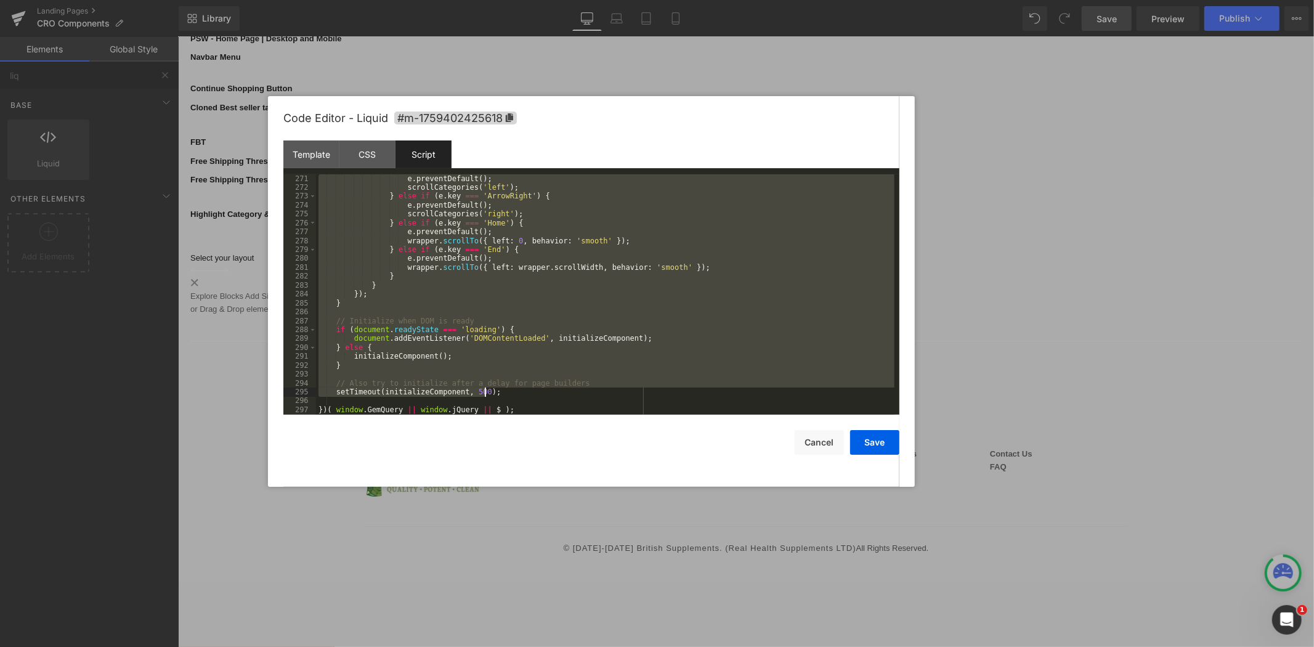
drag, startPoint x: 335, startPoint y: 185, endPoint x: 513, endPoint y: 395, distance: 274.5
click at [513, 395] on div "e . preventDefault ( ) ; scrollCategories ( 'left' ) ; } else if ( e . key === …" at bounding box center [605, 303] width 579 height 258
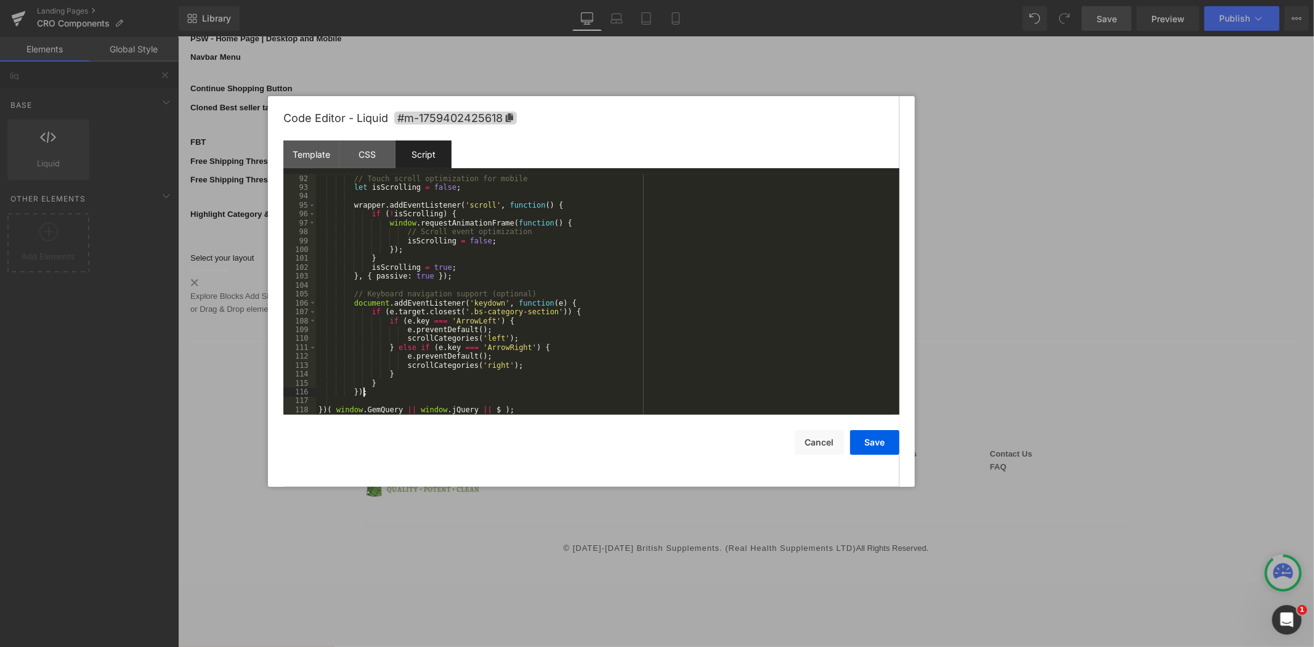
scroll to position [836, 0]
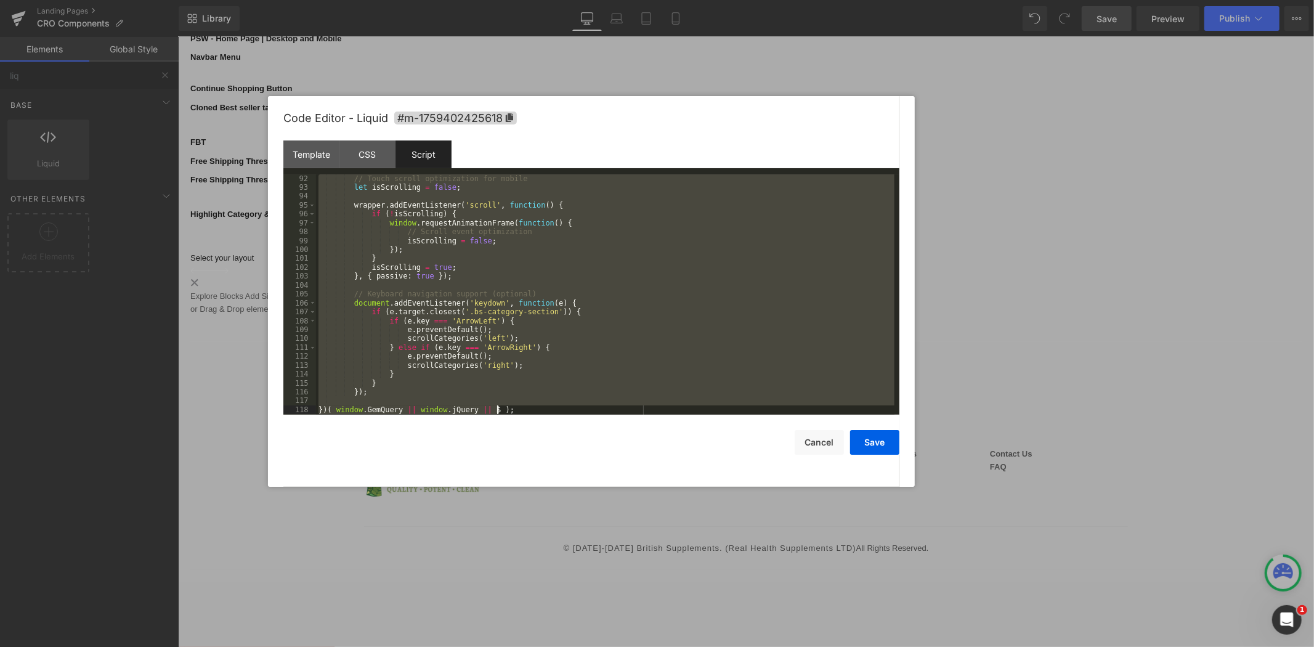
click at [450, 205] on div "// Touch scroll optimization for mobile let isScrolling = false ; wrapper . add…" at bounding box center [605, 294] width 579 height 240
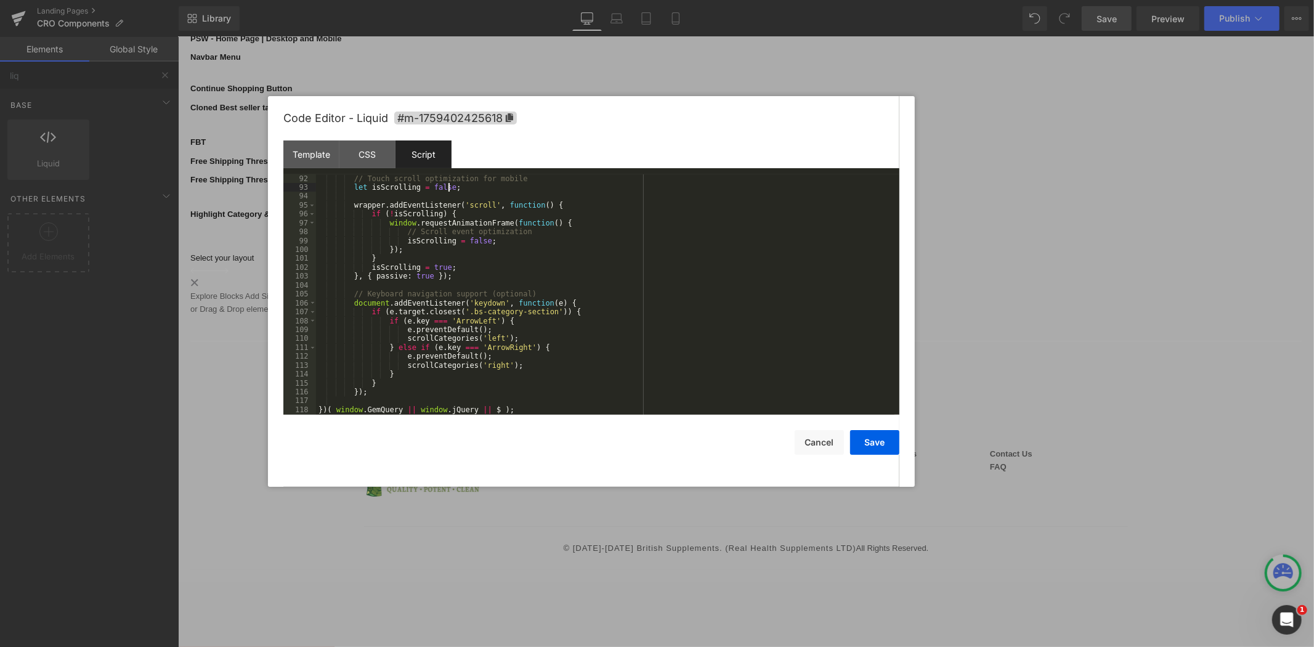
click at [546, 188] on div "// Touch scroll optimization for mobile let isScrolling = false ; wrapper . add…" at bounding box center [605, 303] width 579 height 258
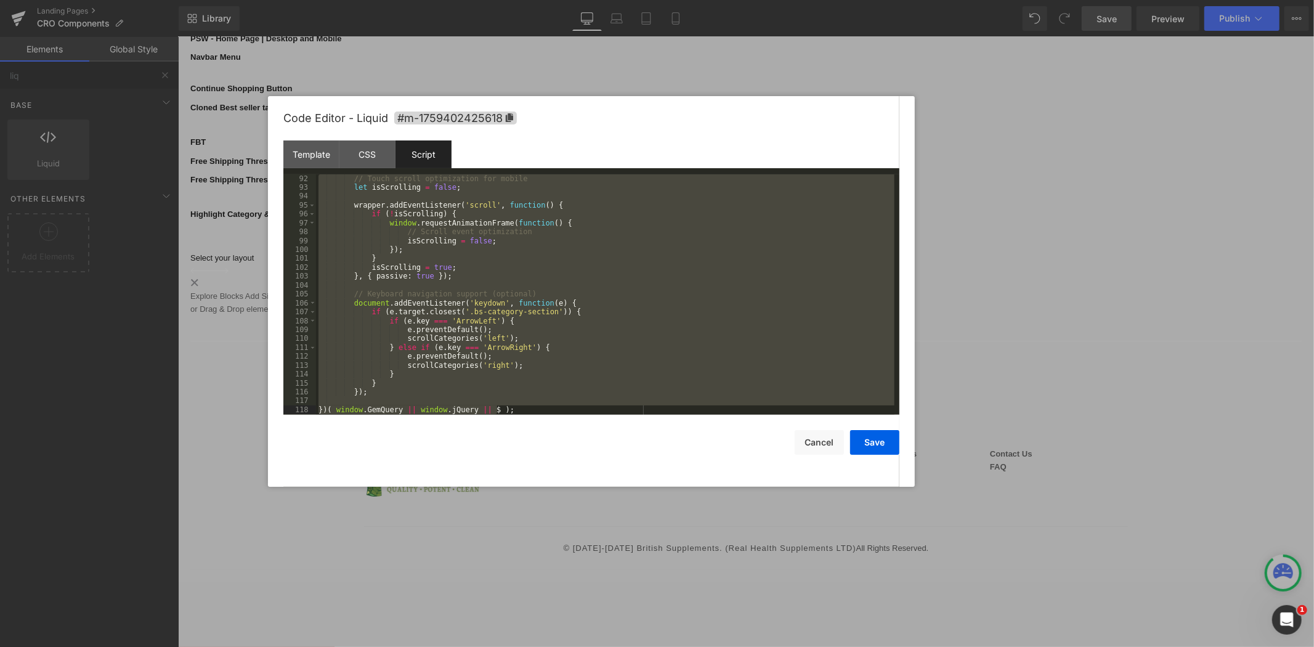
scroll to position [2518, 0]
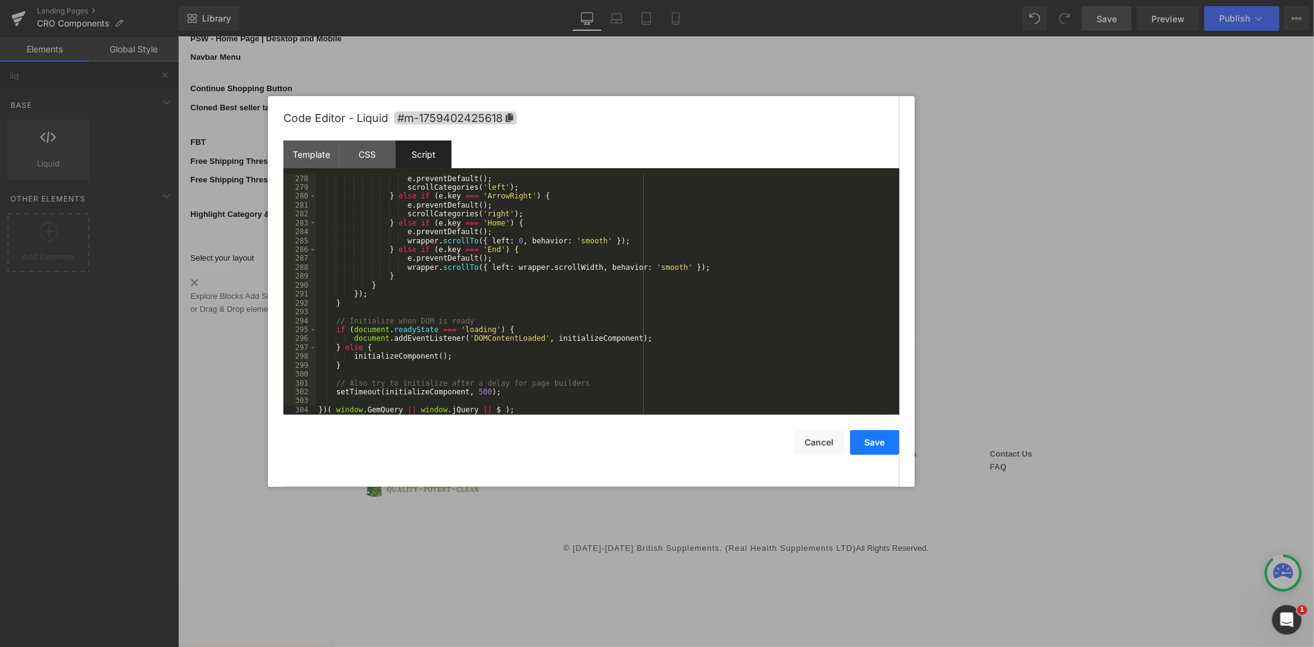
click at [860, 442] on button "Save" at bounding box center [874, 442] width 49 height 25
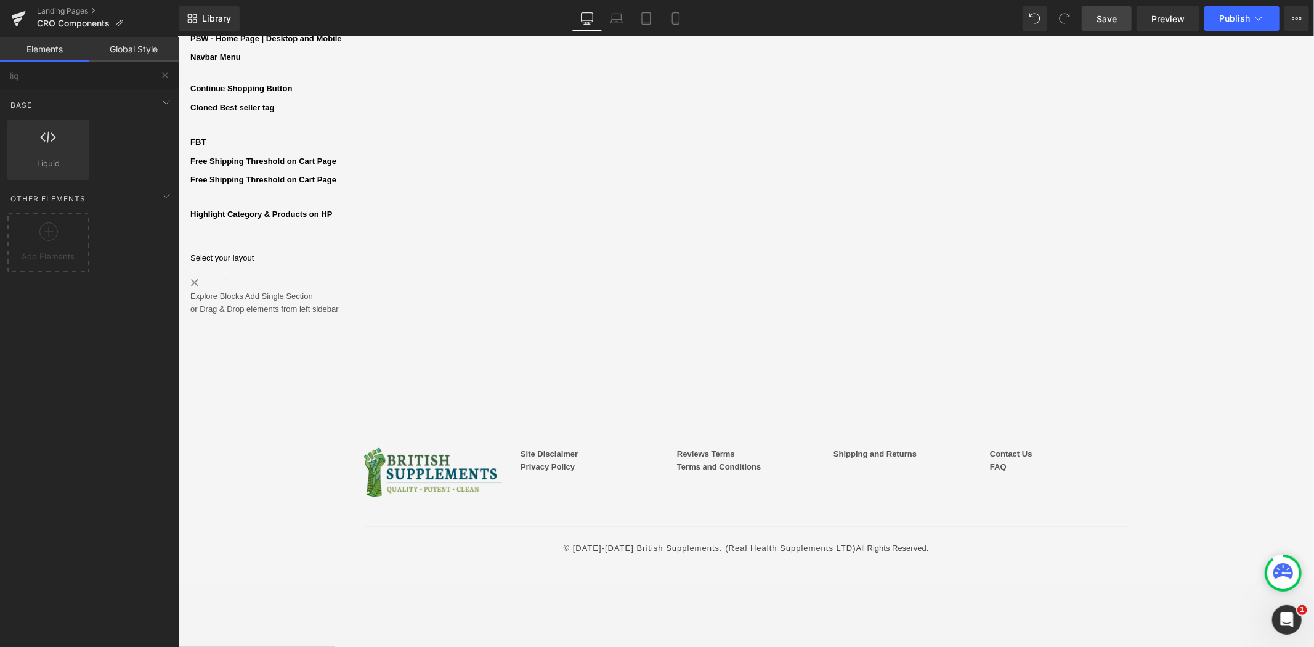
click at [1125, 22] on link "Save" at bounding box center [1107, 18] width 50 height 25
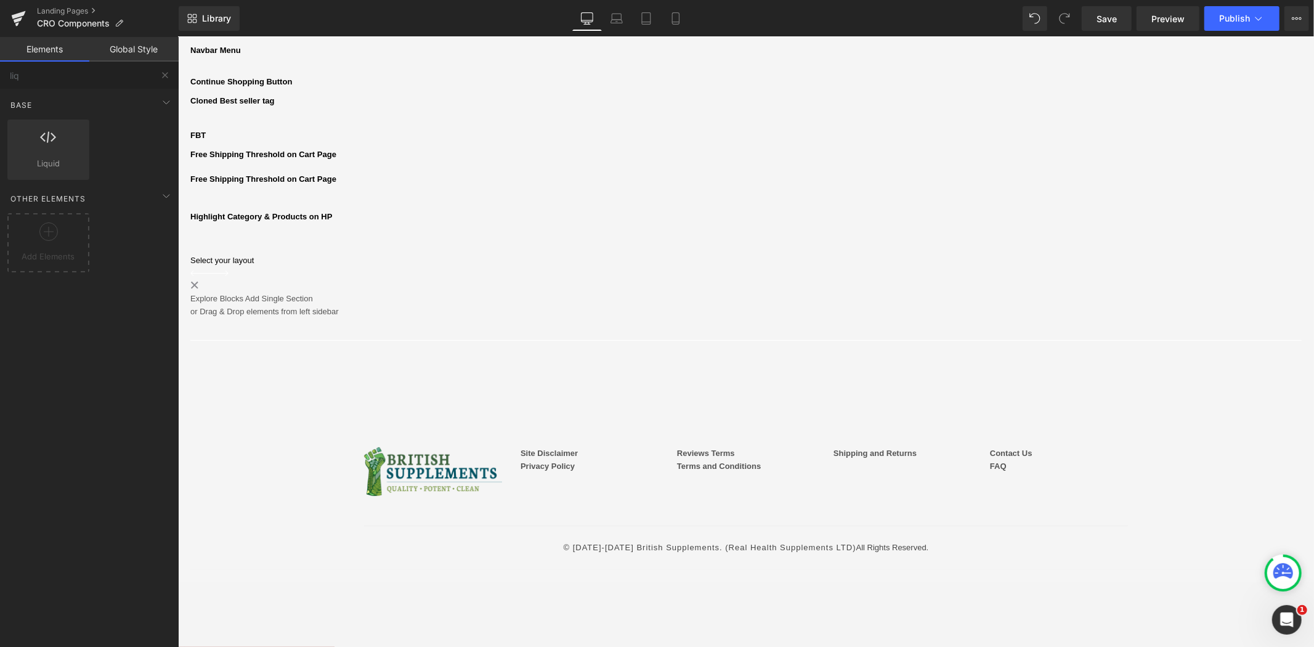
scroll to position [168, 0]
click at [1101, 11] on link "Save" at bounding box center [1107, 18] width 50 height 25
drag, startPoint x: 1119, startPoint y: 17, endPoint x: 842, endPoint y: 34, distance: 277.8
click at [1119, 17] on link "Save" at bounding box center [1107, 18] width 50 height 25
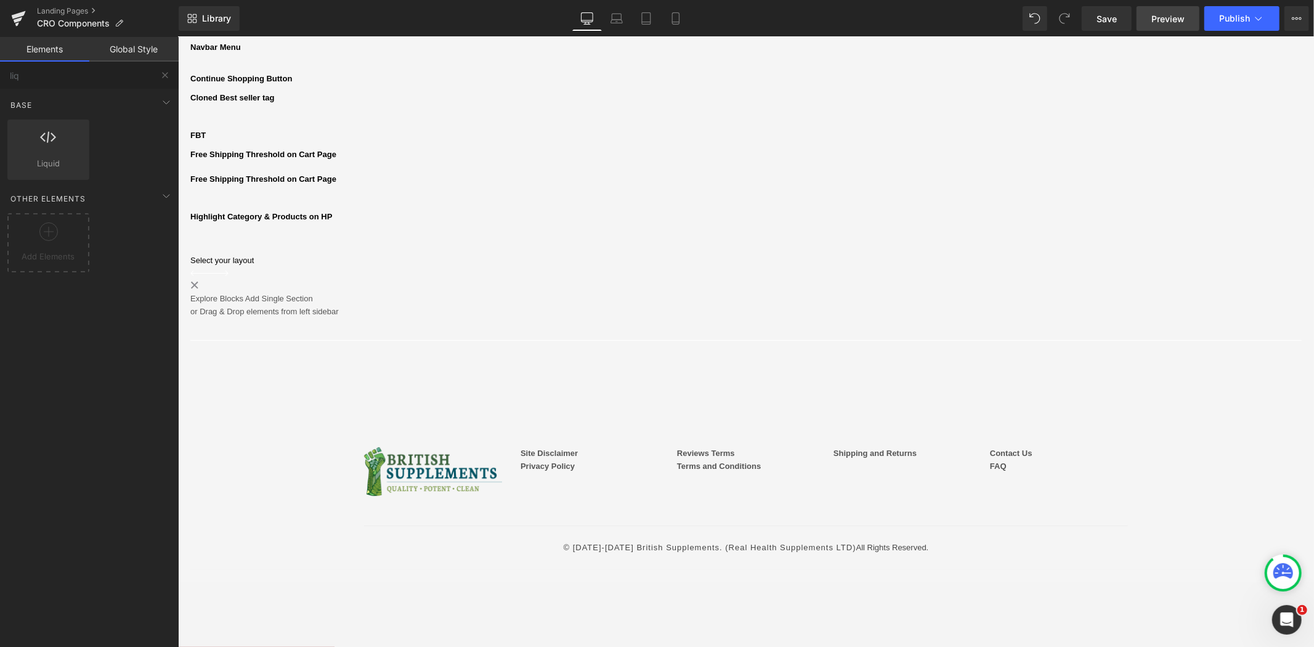
click at [1167, 10] on link "Preview" at bounding box center [1168, 18] width 63 height 25
click at [776, 198] on div "Liquid" at bounding box center [745, 195] width 1111 height 6
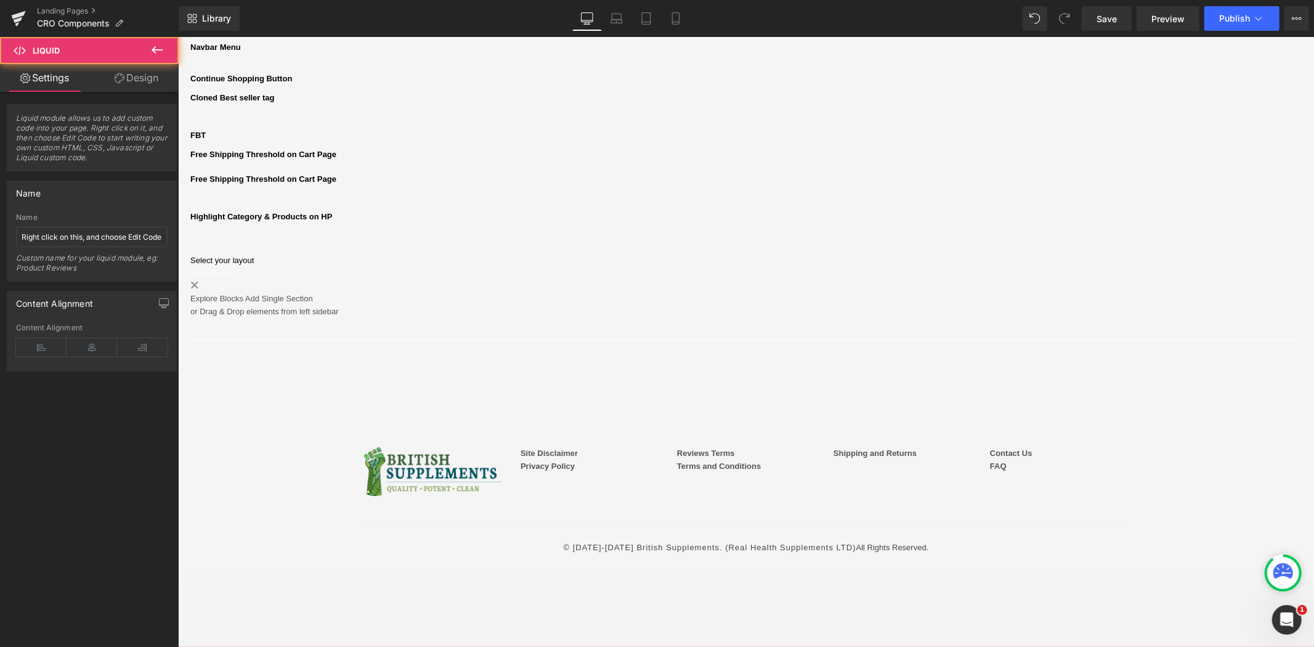
click at [177, 36] on link at bounding box center [177, 36] width 0 height 0
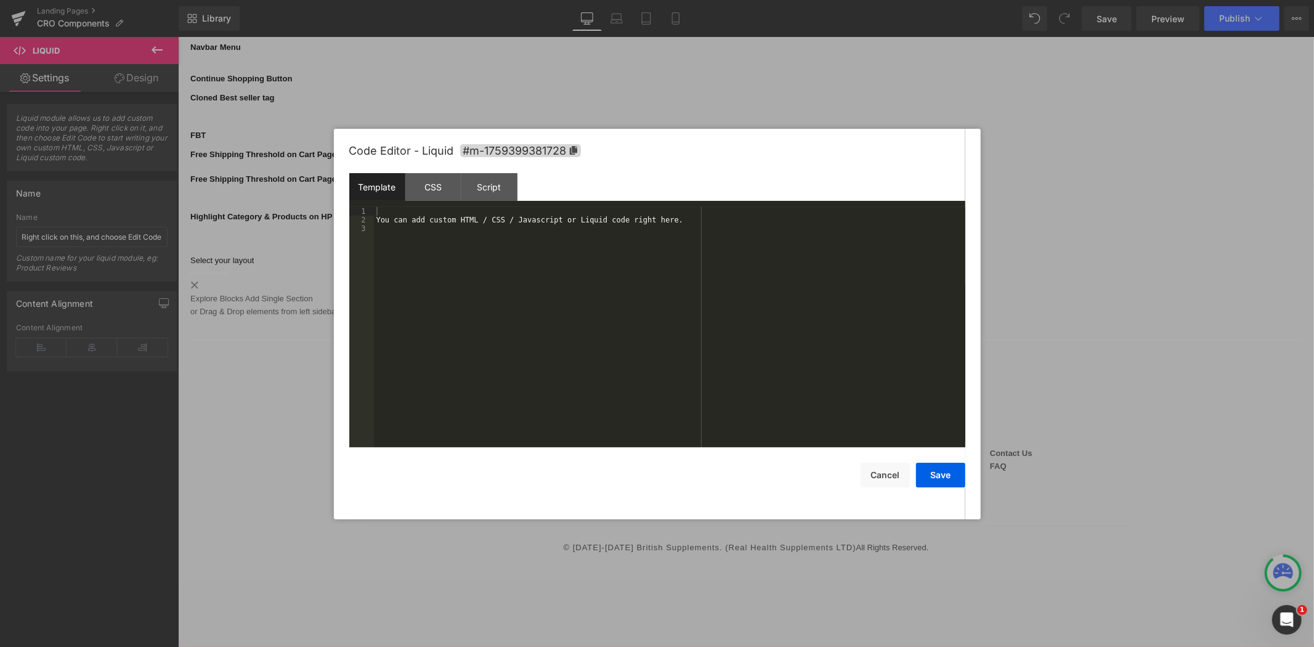
click at [429, 216] on div "You can add custom HTML / CSS / Javascript or Liquid code right here." at bounding box center [669, 336] width 591 height 258
click at [439, 198] on div "CSS" at bounding box center [433, 187] width 56 height 28
click at [479, 191] on div "Script" at bounding box center [489, 187] width 56 height 28
click at [378, 187] on div "Template" at bounding box center [377, 187] width 56 height 28
click at [882, 469] on button "Cancel" at bounding box center [885, 475] width 49 height 25
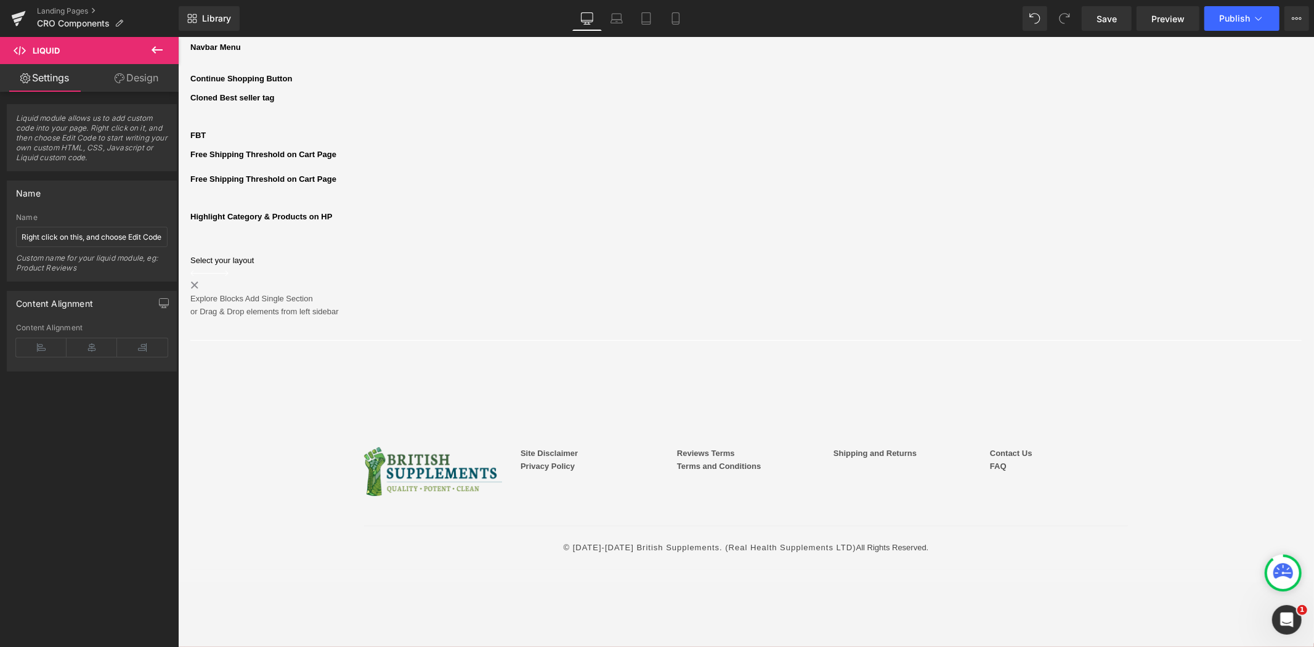
click at [760, 229] on div "Liquid" at bounding box center [745, 229] width 1111 height 0
click at [177, 36] on icon at bounding box center [177, 36] width 0 height 0
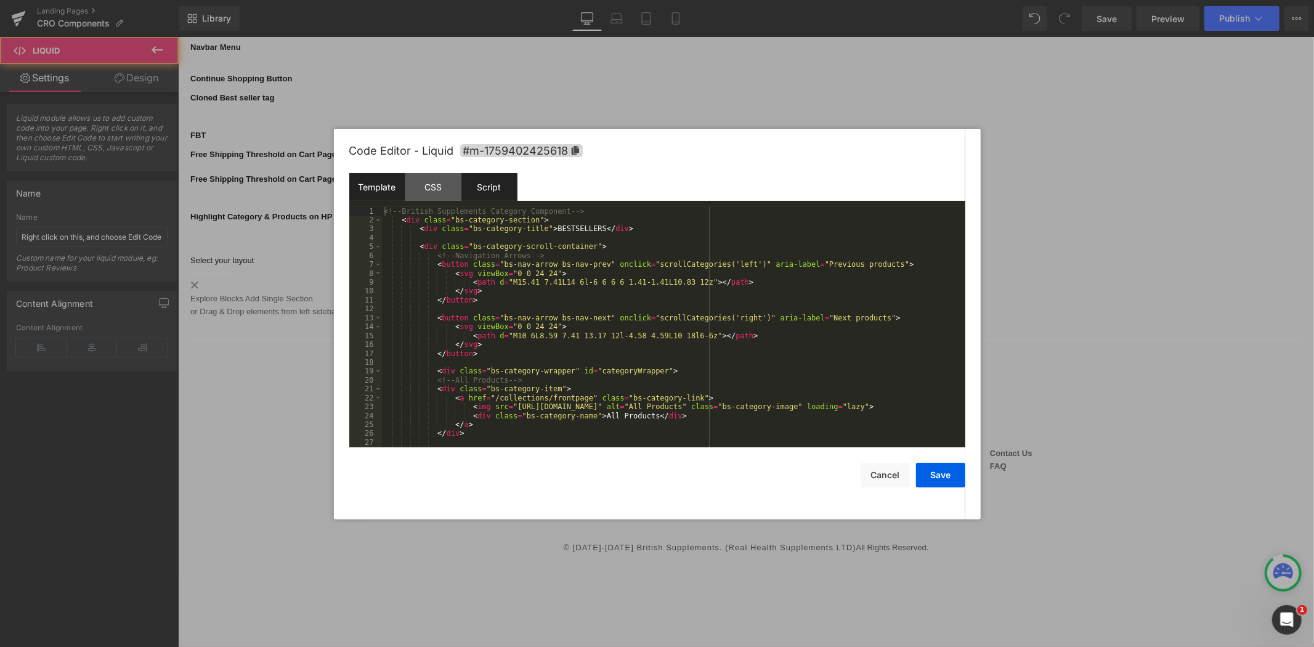
click at [488, 188] on div "Script" at bounding box center [489, 187] width 56 height 28
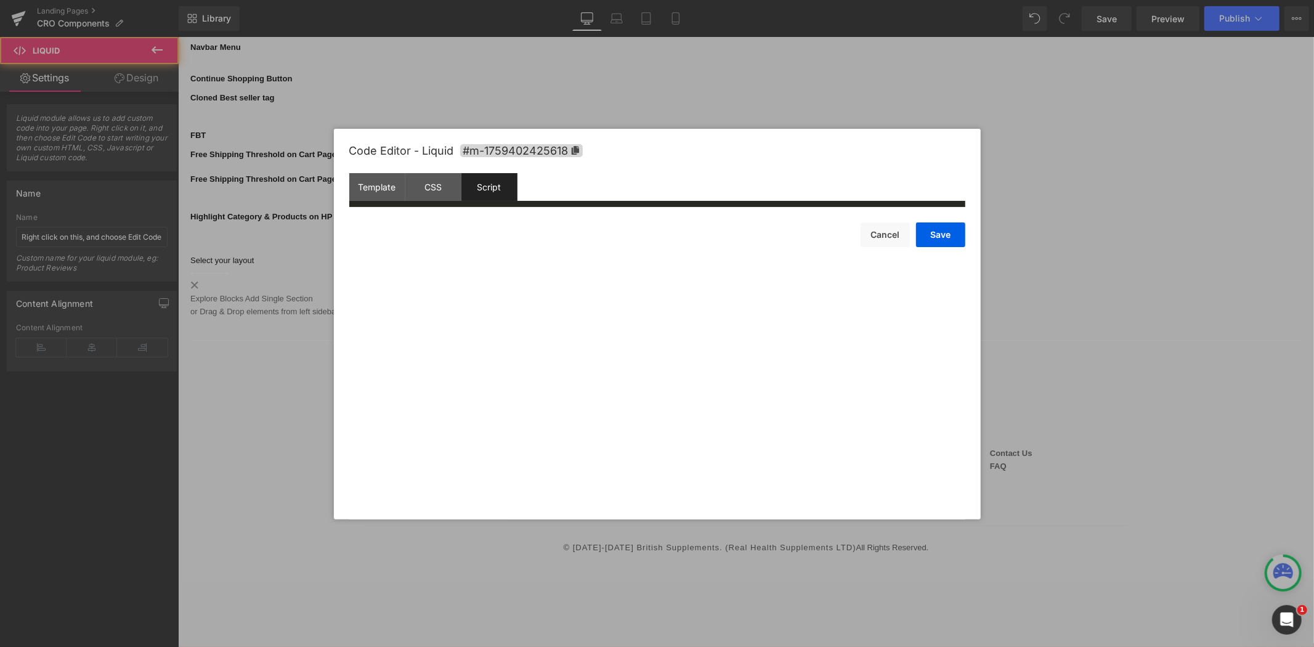
click at [503, 232] on div "(function( jQuery ){ // Device detection and responsive scroll amounts (MISSING…" at bounding box center [690, 219] width 616 height 25
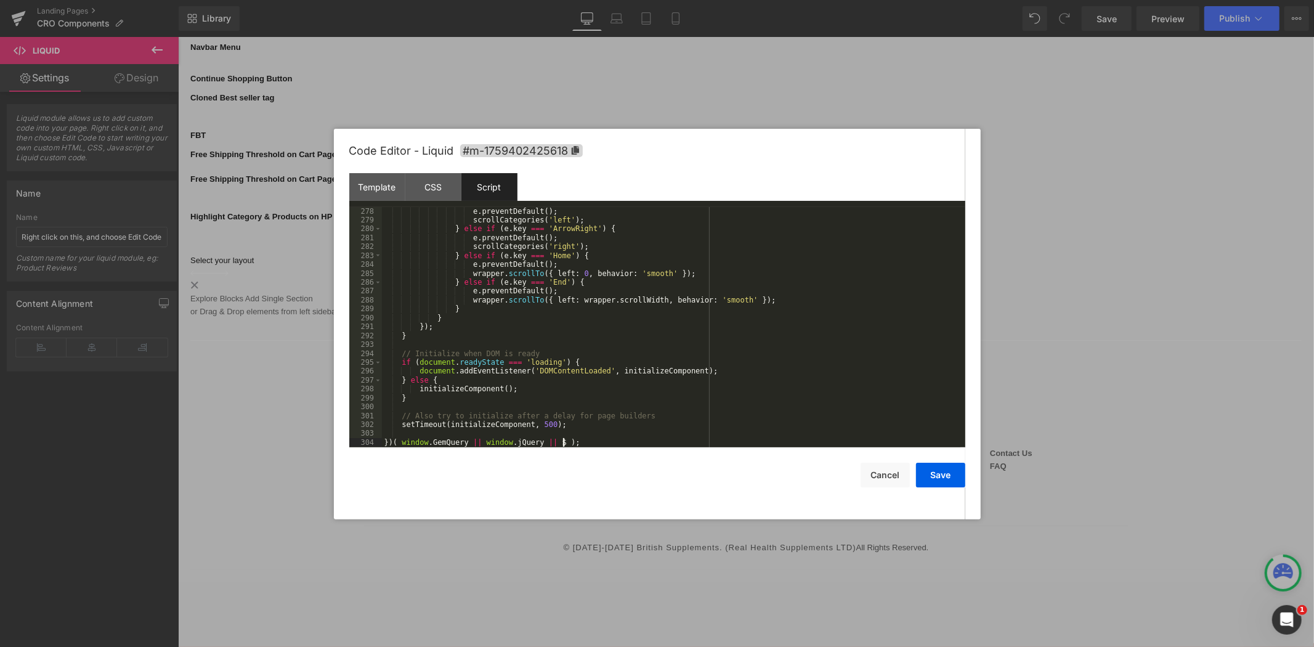
scroll to position [2518, 0]
click at [952, 481] on button "Save" at bounding box center [940, 475] width 49 height 25
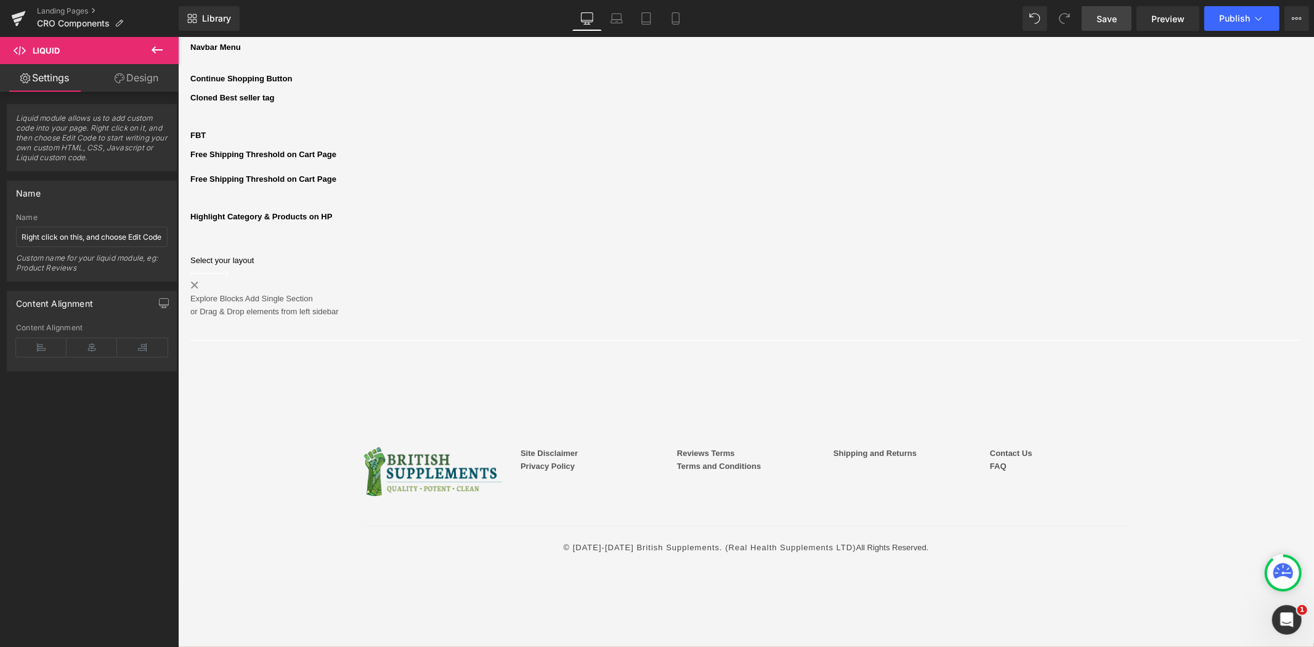
click at [1110, 25] on link "Save" at bounding box center [1107, 18] width 50 height 25
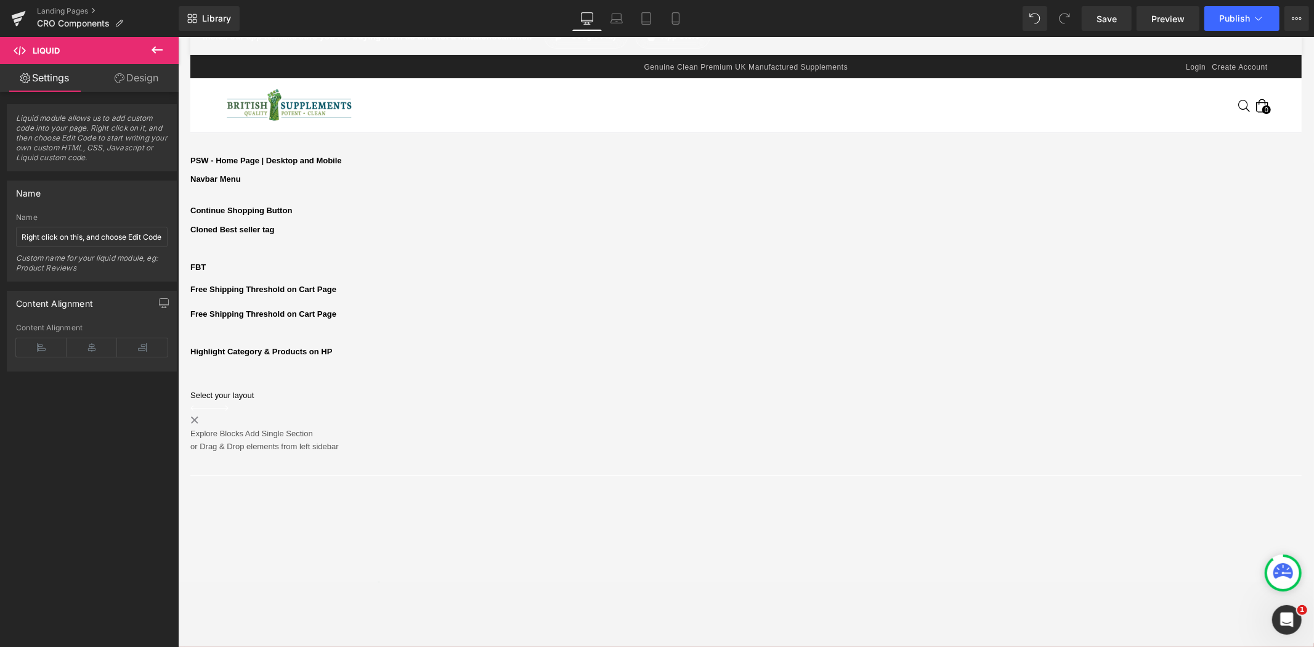
drag, startPoint x: 1104, startPoint y: 13, endPoint x: 1077, endPoint y: 1, distance: 29.8
click at [1105, 14] on span "Save" at bounding box center [1107, 18] width 20 height 13
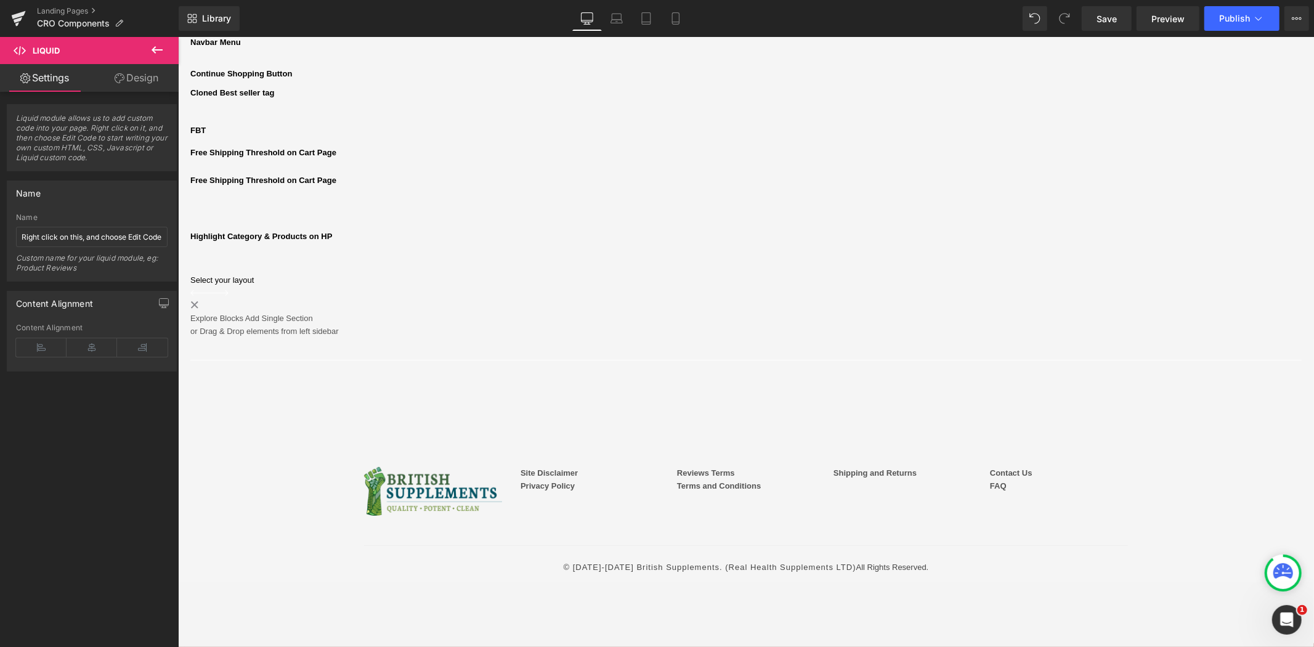
click at [177, 36] on link at bounding box center [177, 36] width 0 height 0
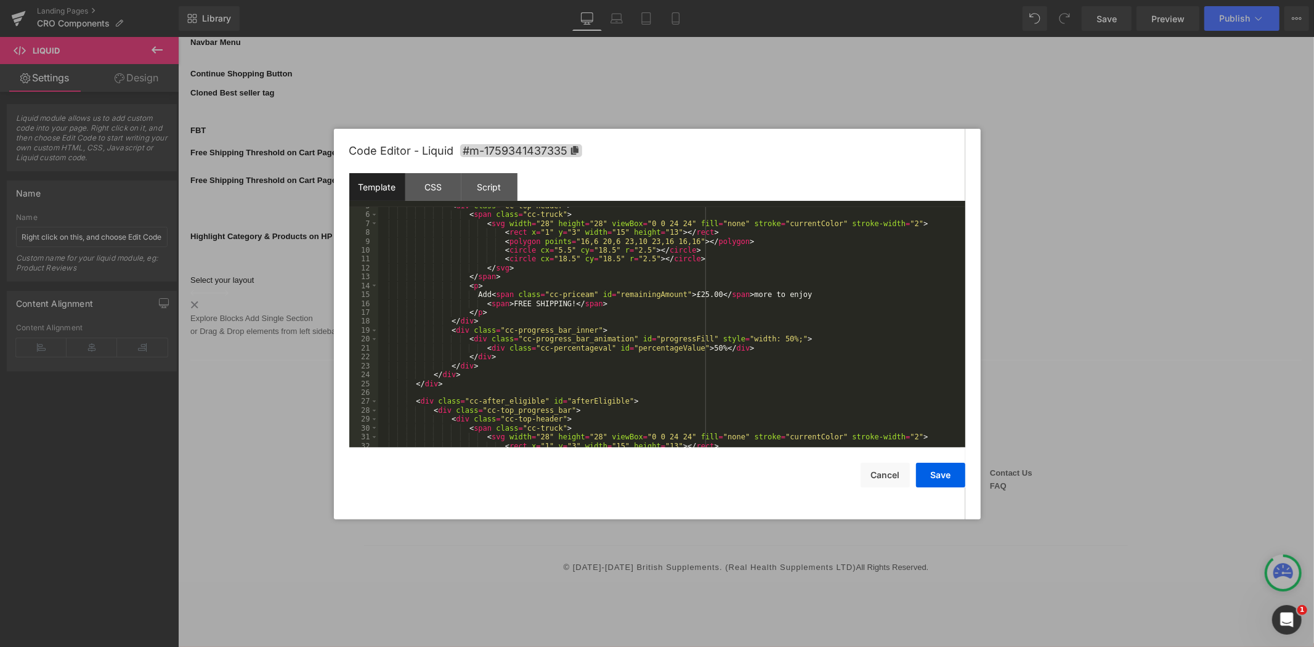
scroll to position [0, 0]
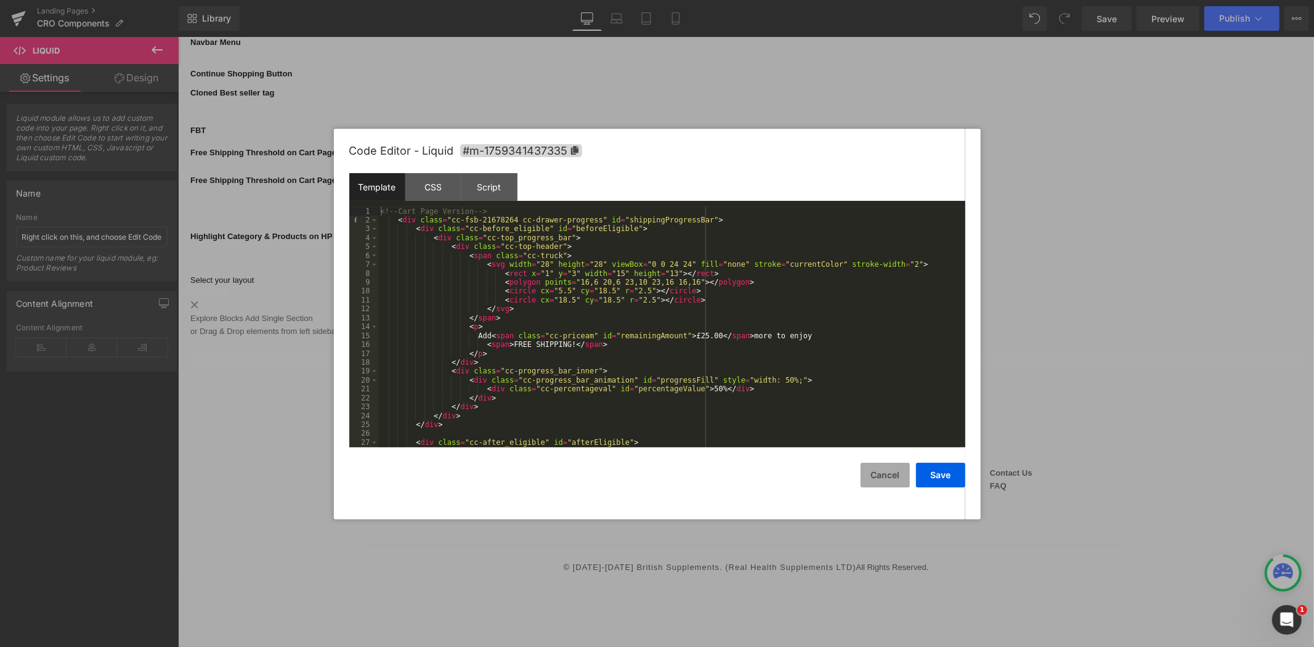
click at [885, 470] on button "Cancel" at bounding box center [885, 475] width 49 height 25
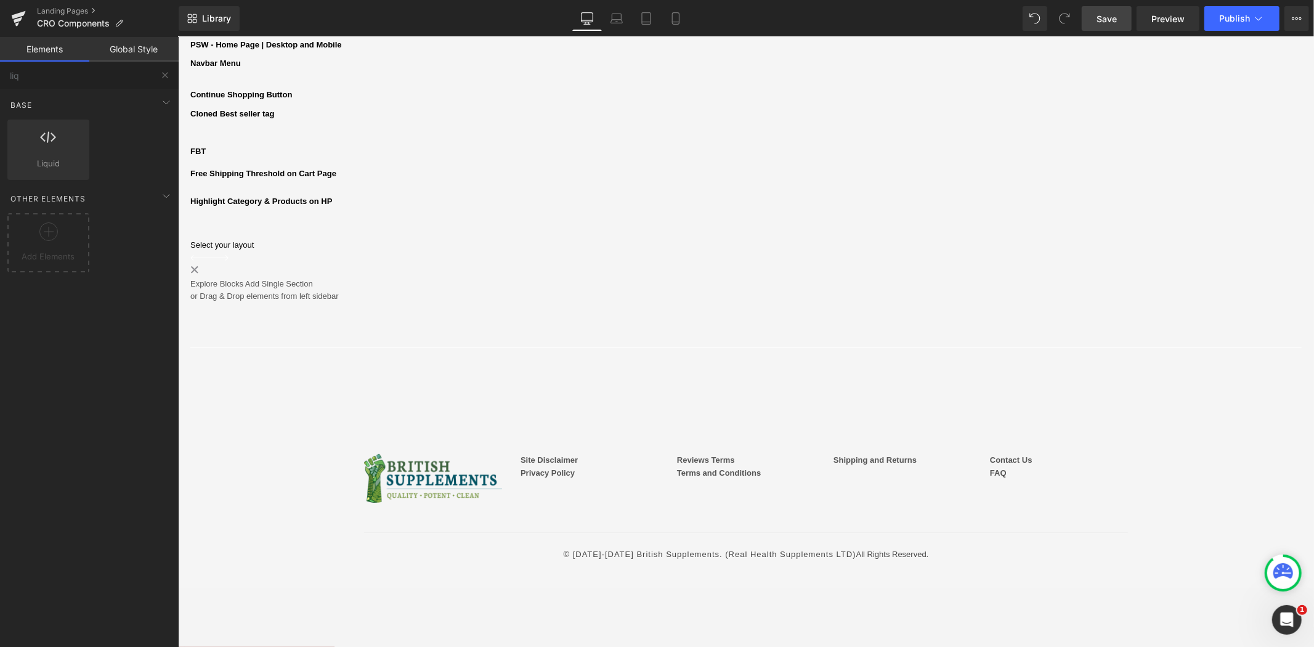
click at [1111, 22] on span "Save" at bounding box center [1107, 18] width 20 height 13
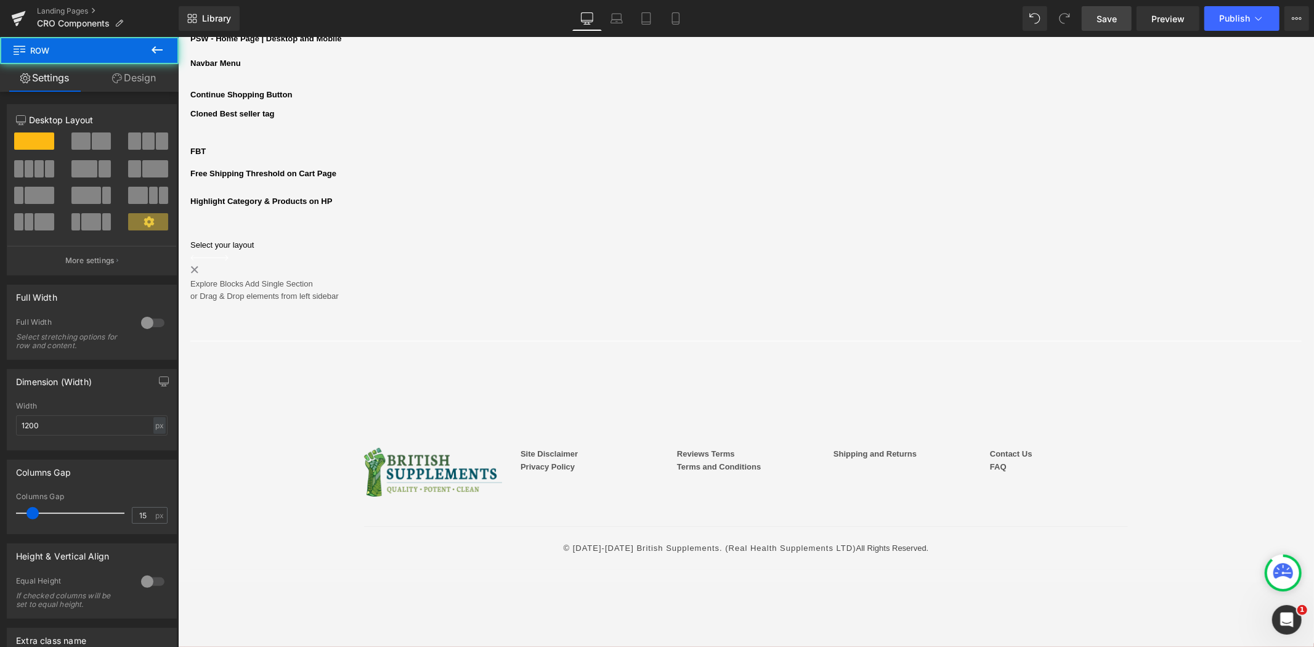
click at [447, 238] on div "Highlight Category & Products on HP Text Block Liquid Row" at bounding box center [745, 217] width 1111 height 44
click at [447, 214] on div "Highlight Category & Products on HP Text Block" at bounding box center [745, 204] width 1111 height 19
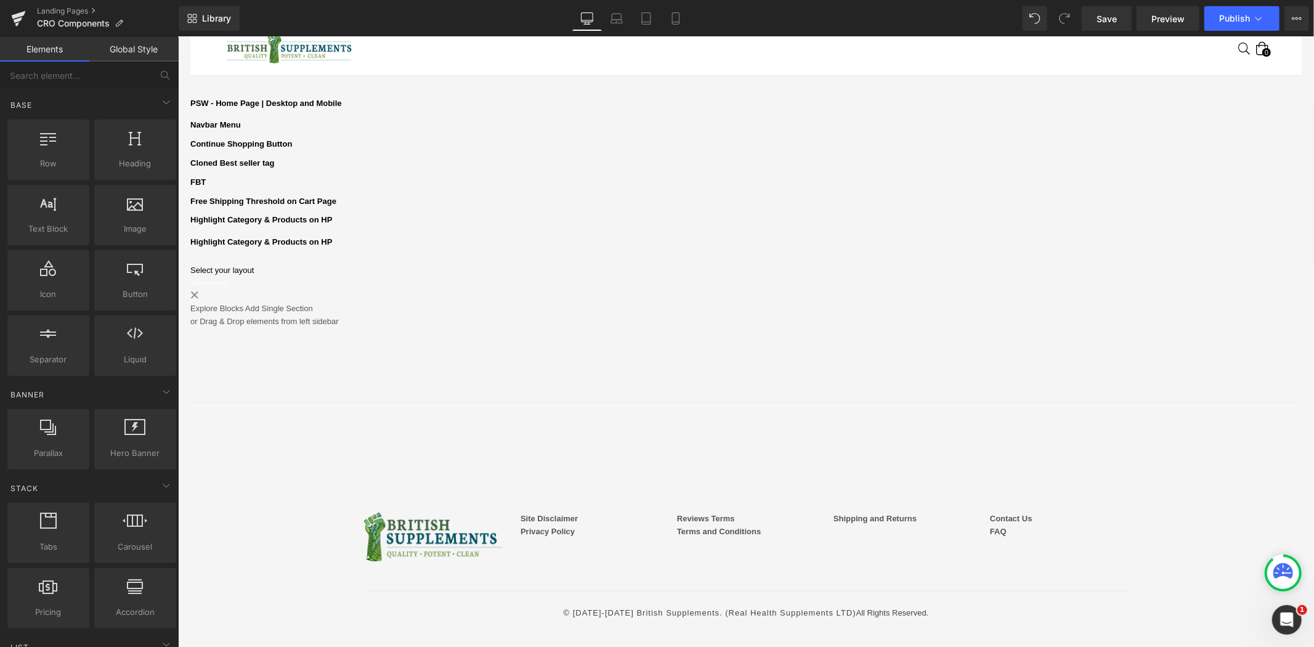
click at [331, 246] on b "Highlight Category & Products on HP" at bounding box center [261, 241] width 142 height 9
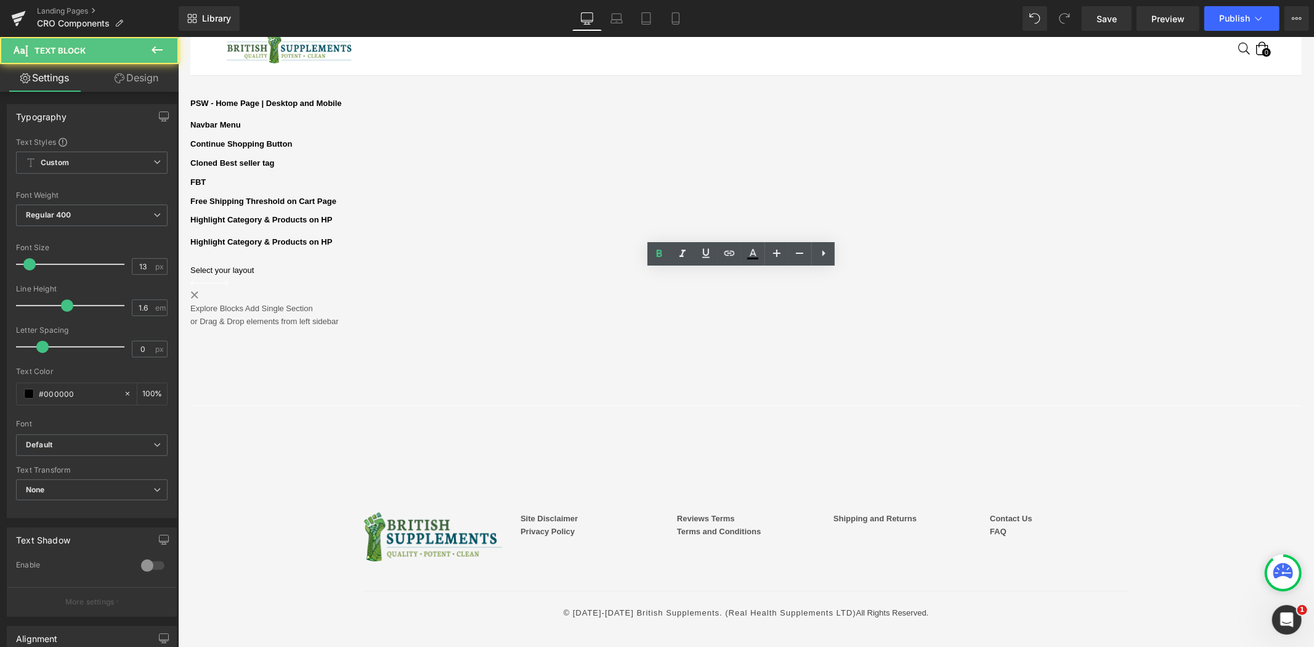
click at [331, 246] on b "Highlight Category & Products on HP" at bounding box center [261, 241] width 142 height 9
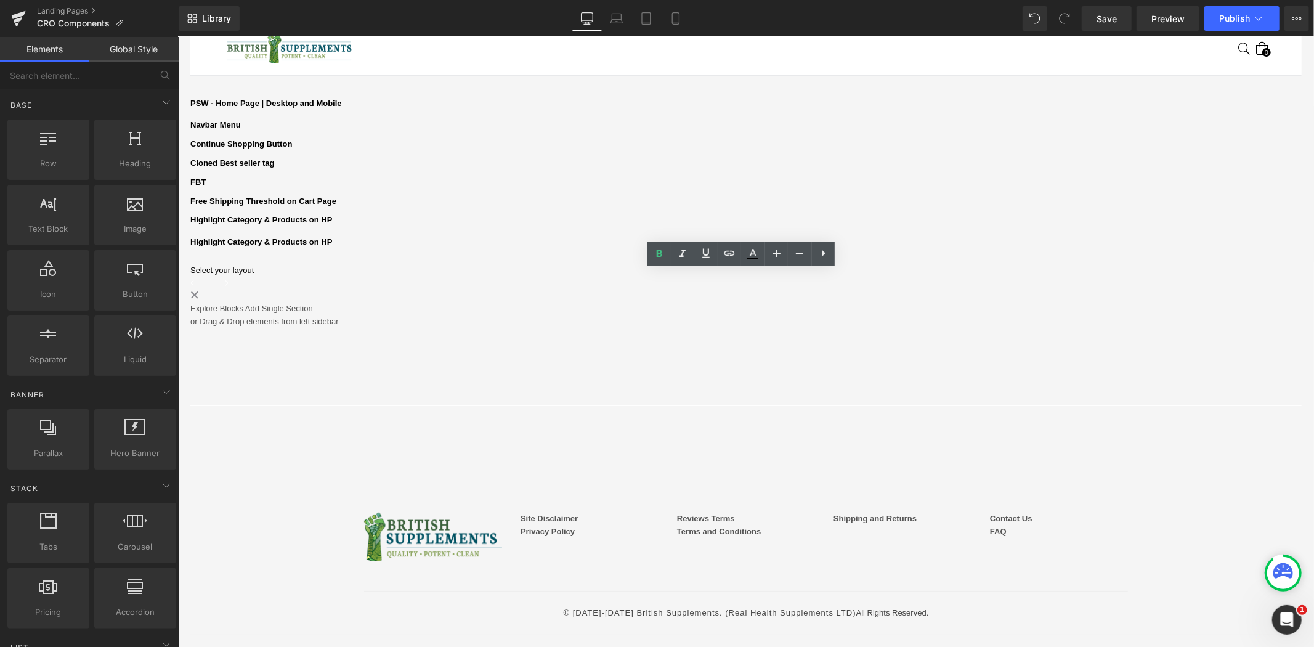
click at [585, 248] on p "Highlight Category & Products on HP" at bounding box center [745, 241] width 1111 height 13
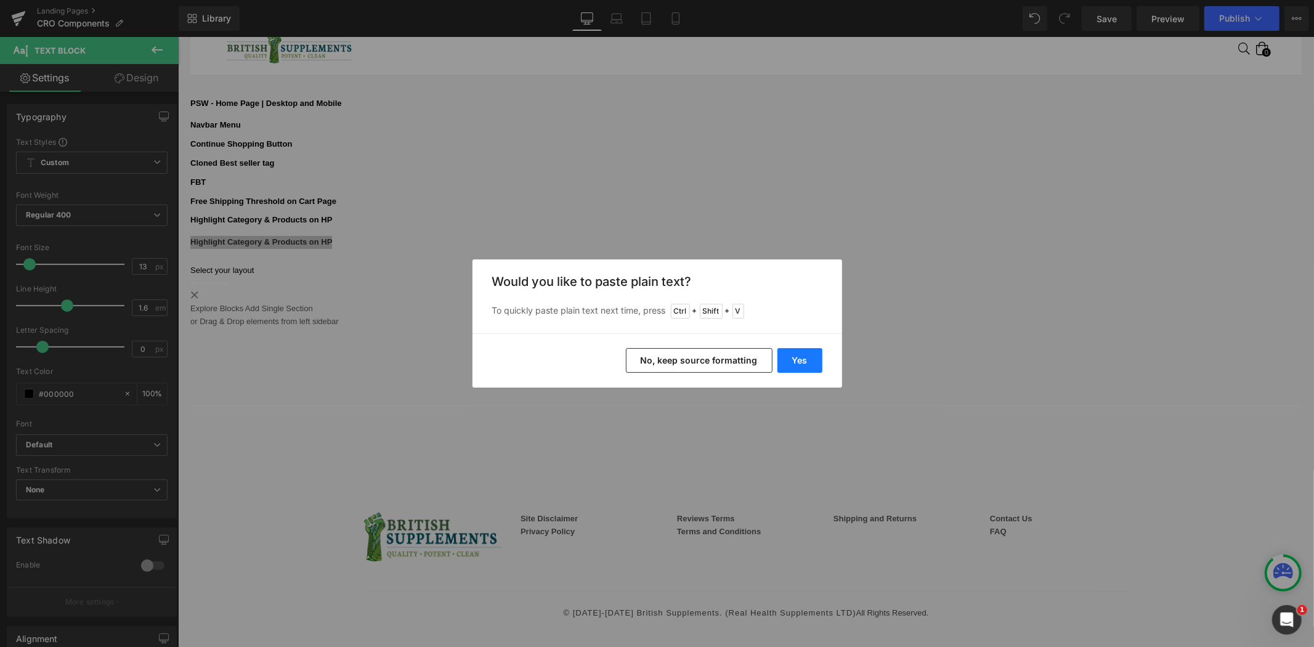
click at [792, 359] on button "Yes" at bounding box center [800, 360] width 45 height 25
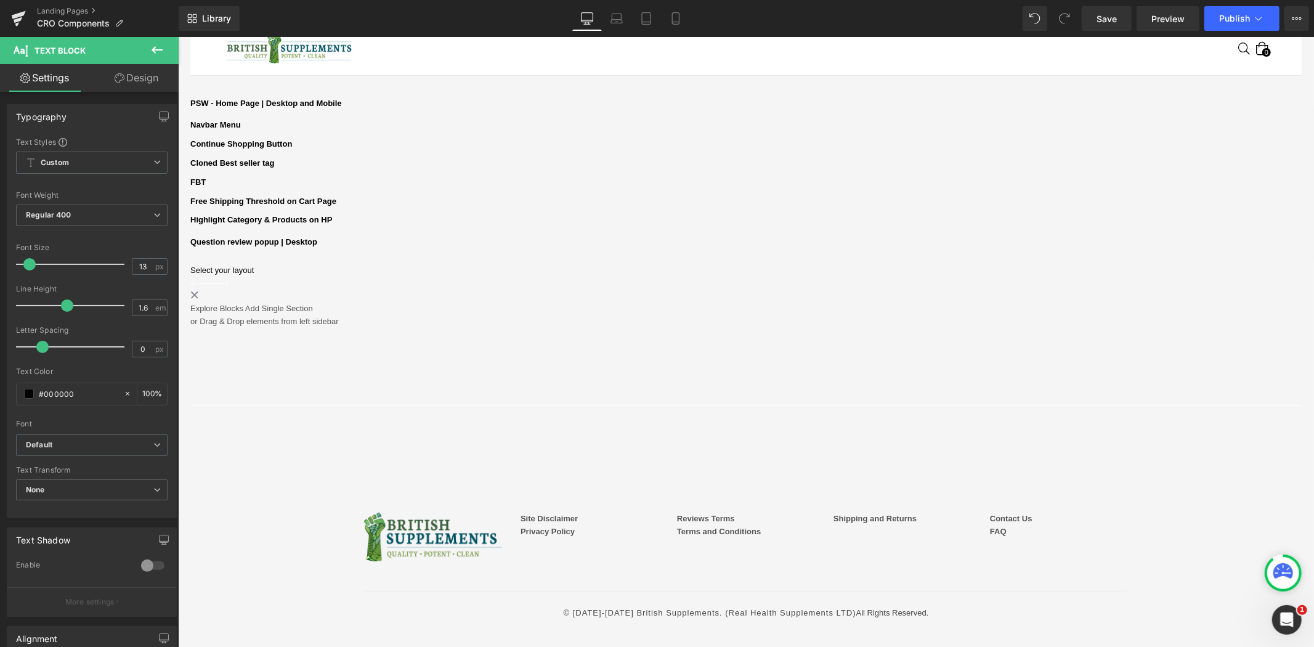
drag, startPoint x: 162, startPoint y: 50, endPoint x: 156, endPoint y: 49, distance: 6.2
click at [161, 50] on icon at bounding box center [157, 49] width 11 height 7
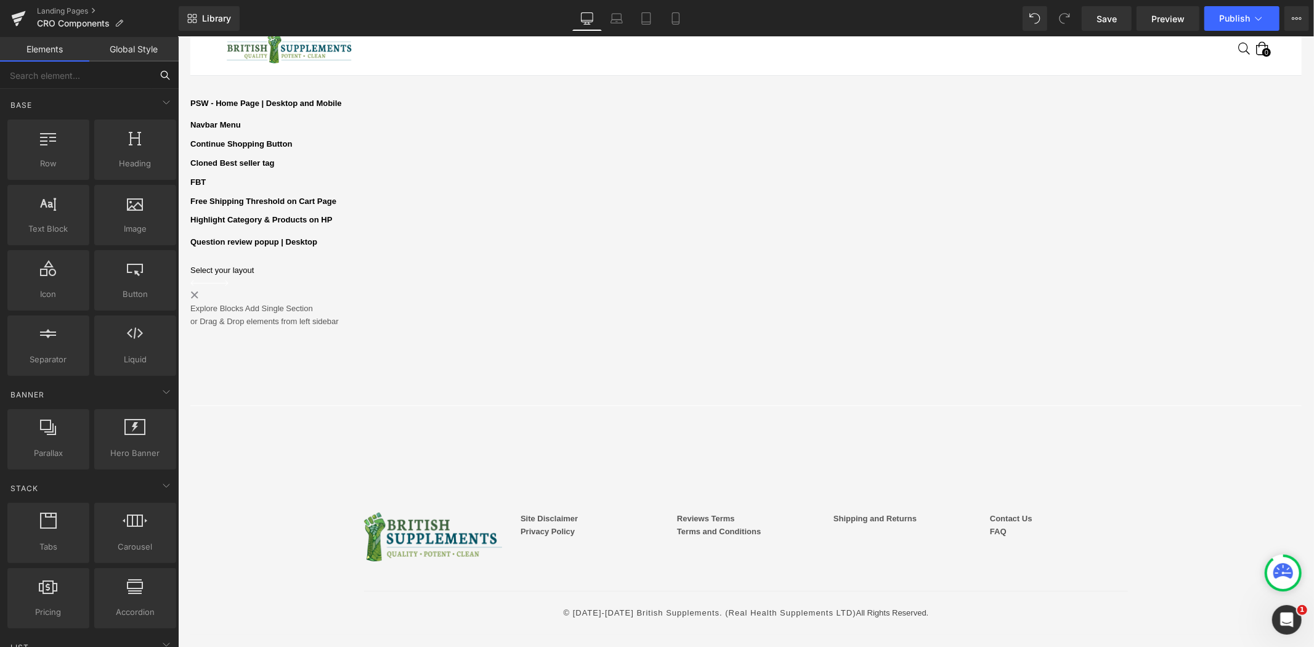
click at [92, 73] on input "text" at bounding box center [76, 75] width 152 height 27
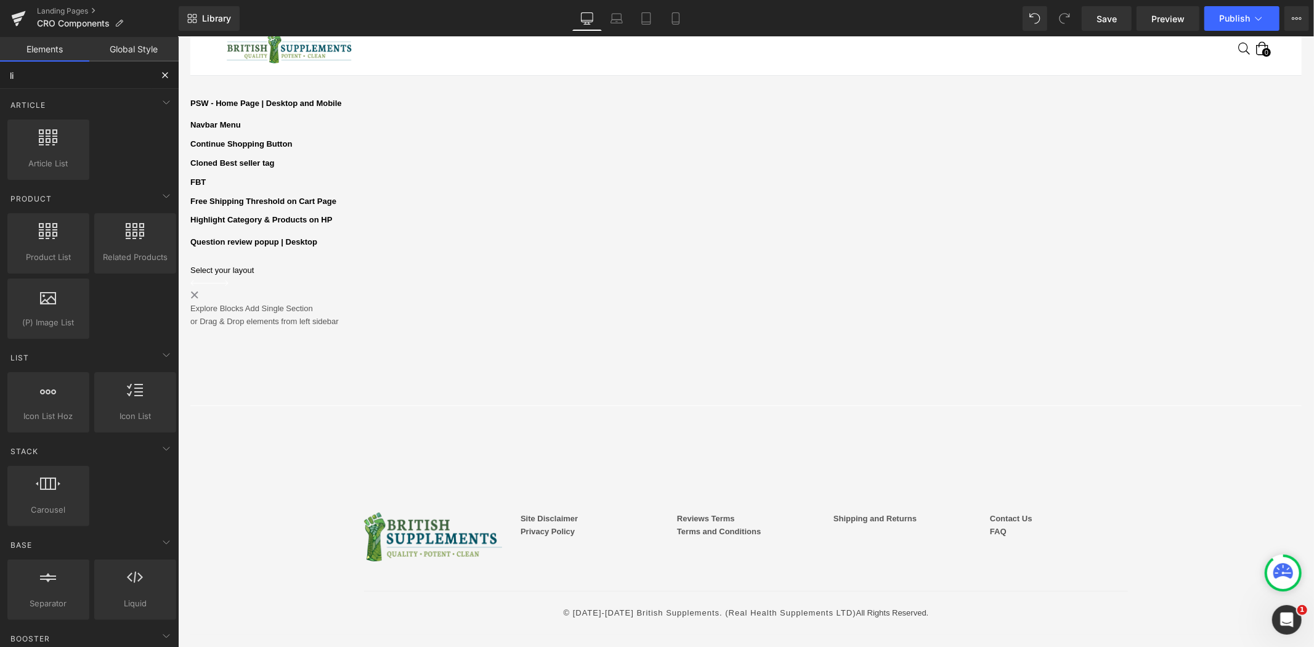
type input "liq"
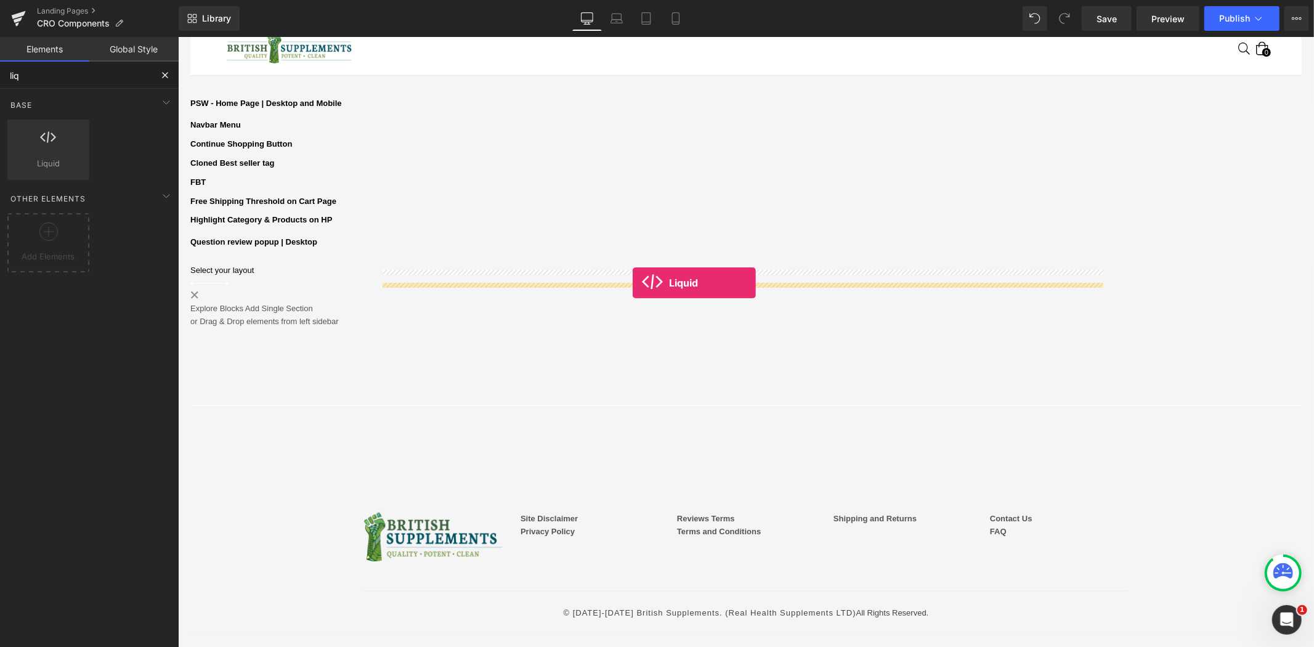
drag, startPoint x: 229, startPoint y: 197, endPoint x: 632, endPoint y: 283, distance: 412.1
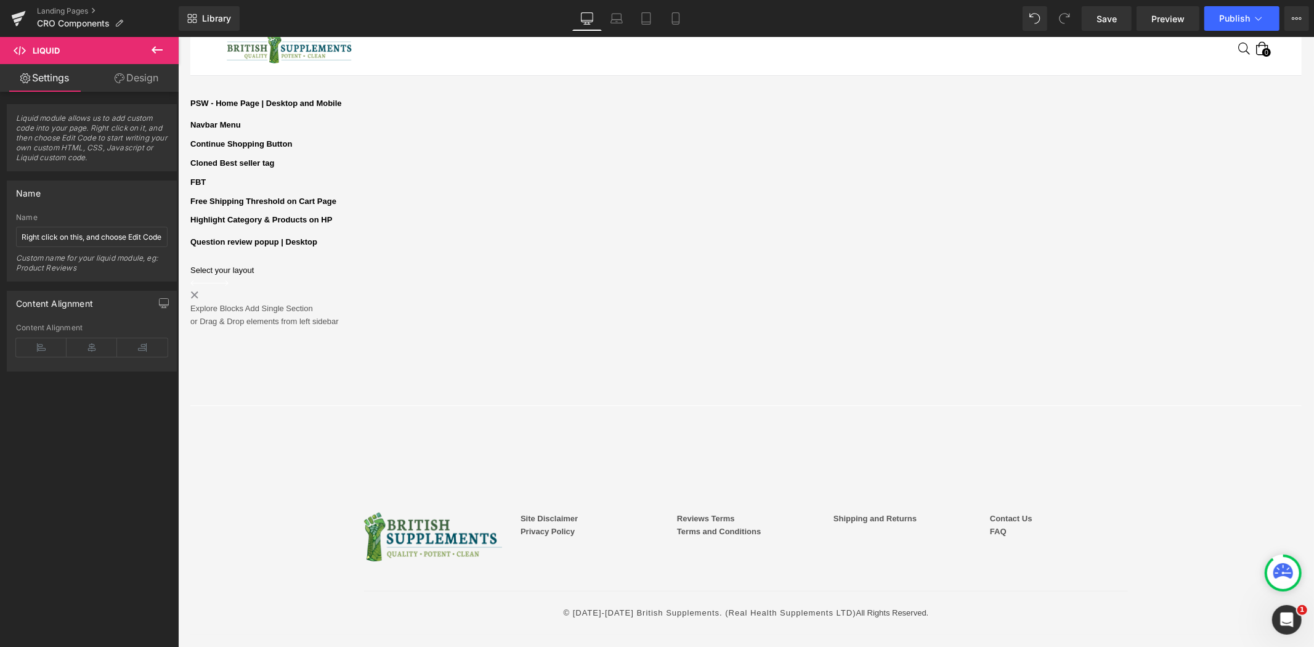
click at [177, 36] on icon at bounding box center [177, 36] width 0 height 0
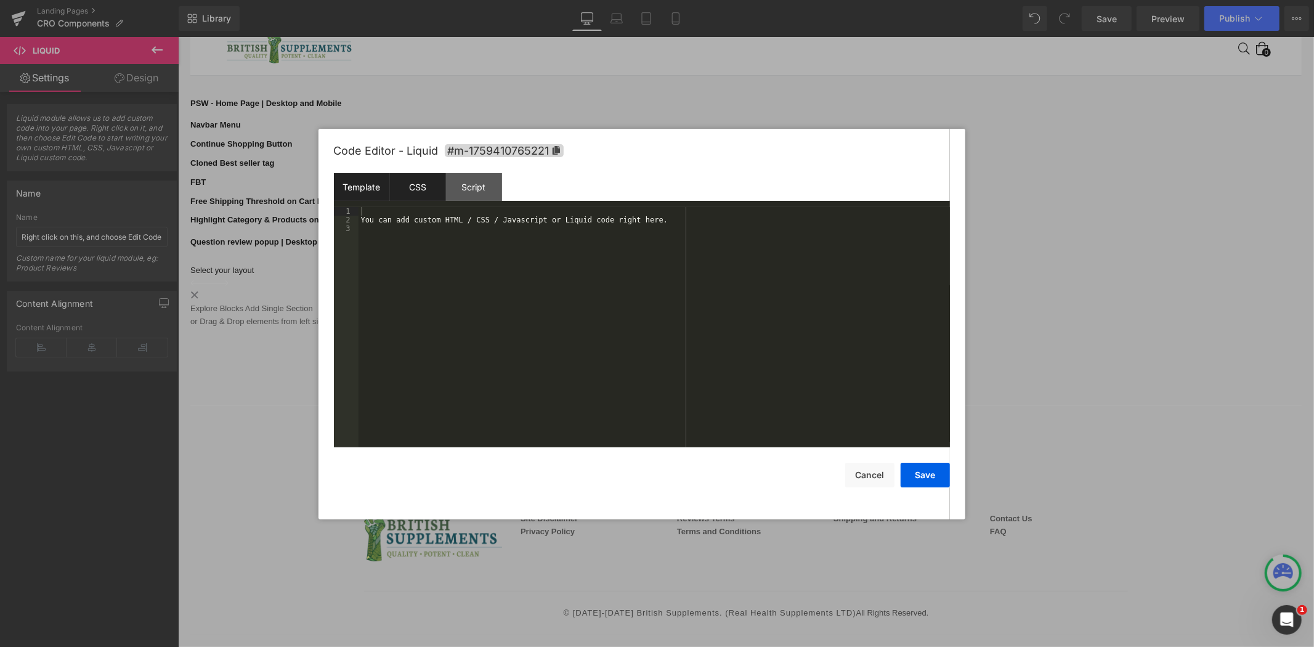
click at [414, 192] on div "CSS" at bounding box center [418, 187] width 56 height 28
click at [484, 217] on div "#m-1759410765221 { }" at bounding box center [654, 336] width 591 height 258
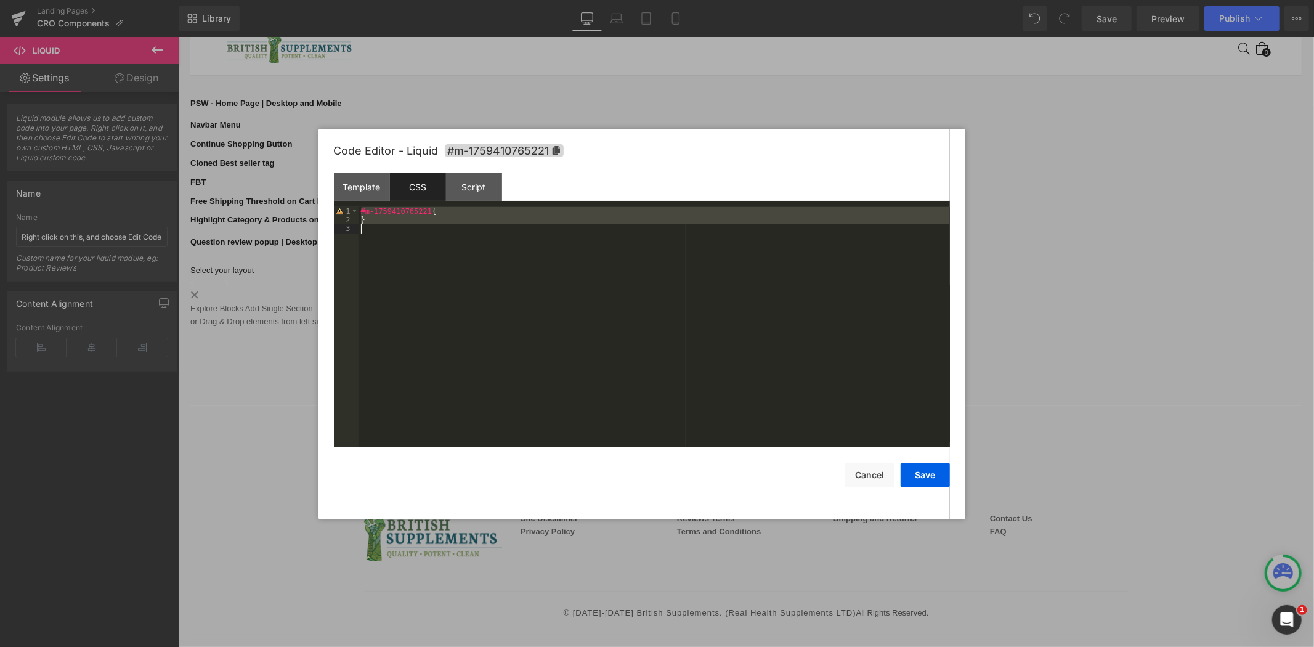
click at [580, 263] on div "#m-1759410765221 { }" at bounding box center [654, 327] width 591 height 240
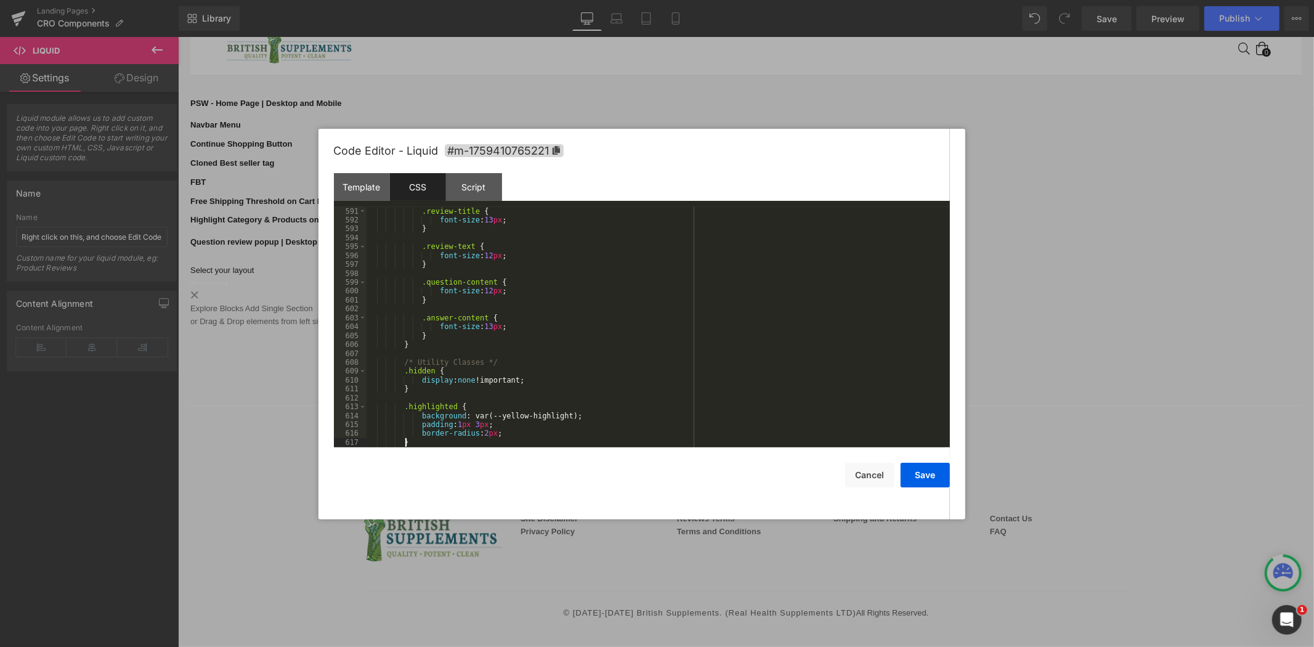
scroll to position [5250, 0]
click at [378, 183] on div "Template" at bounding box center [362, 187] width 56 height 28
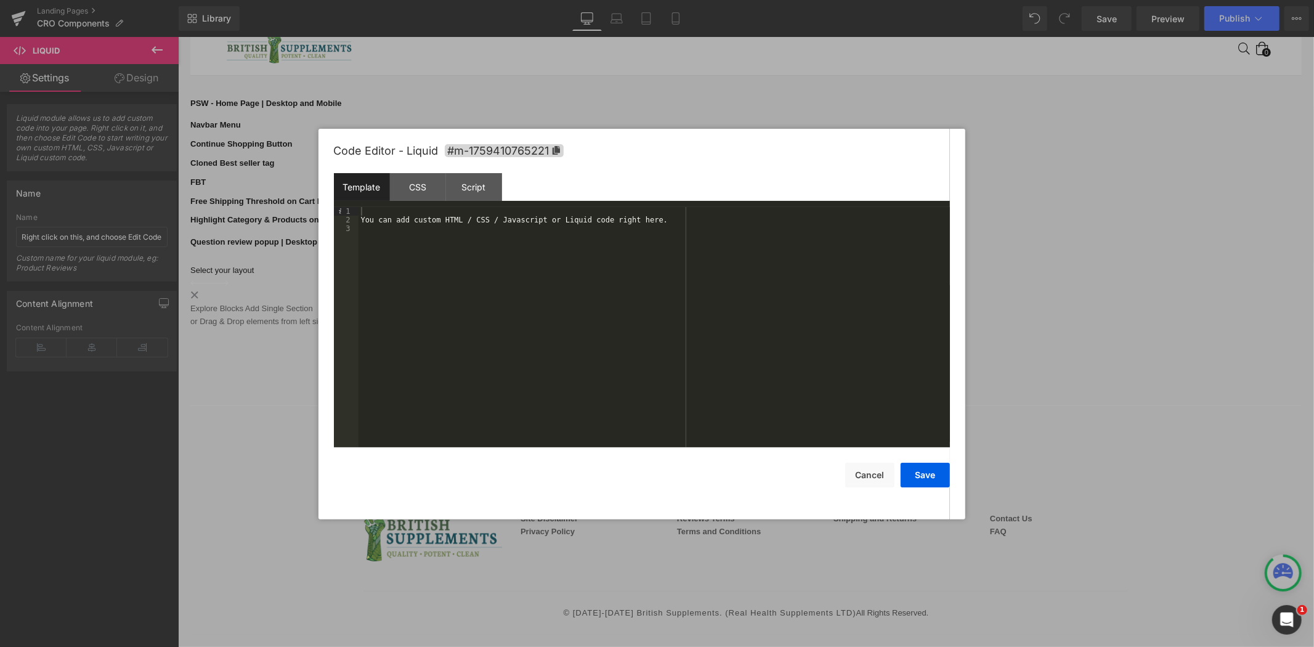
click at [479, 269] on div "You can add custom HTML / CSS / Javascript or Liquid code right here." at bounding box center [654, 336] width 591 height 258
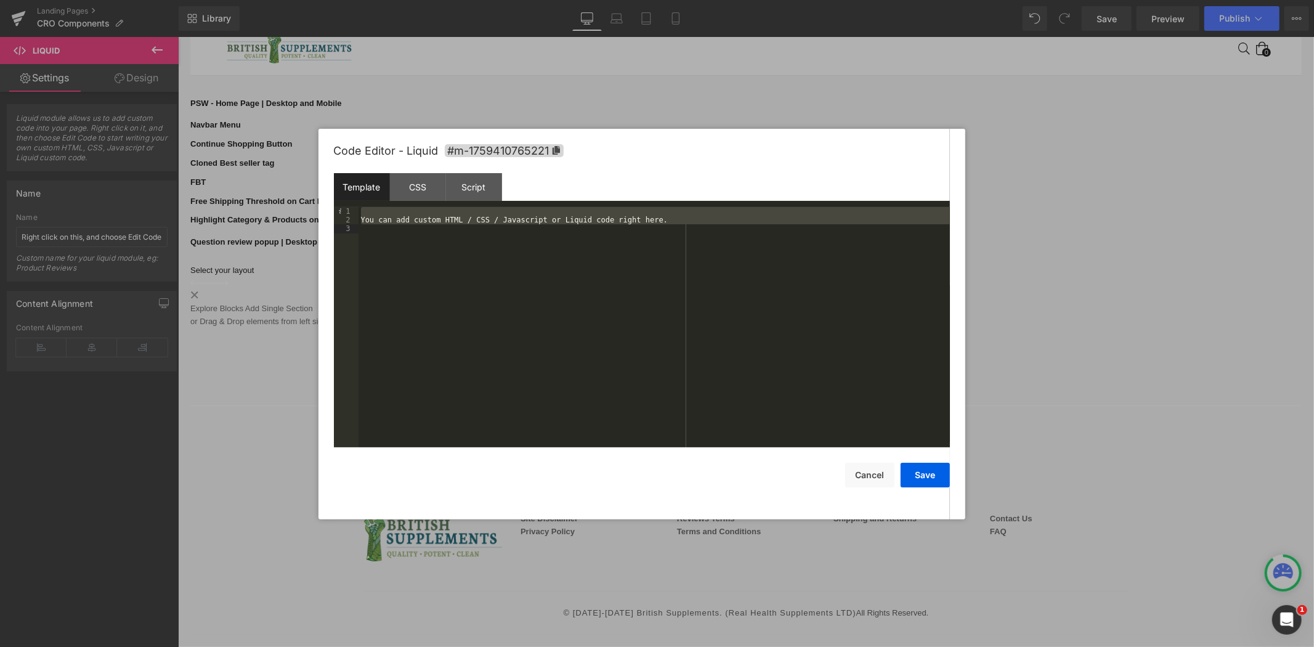
scroll to position [213, 0]
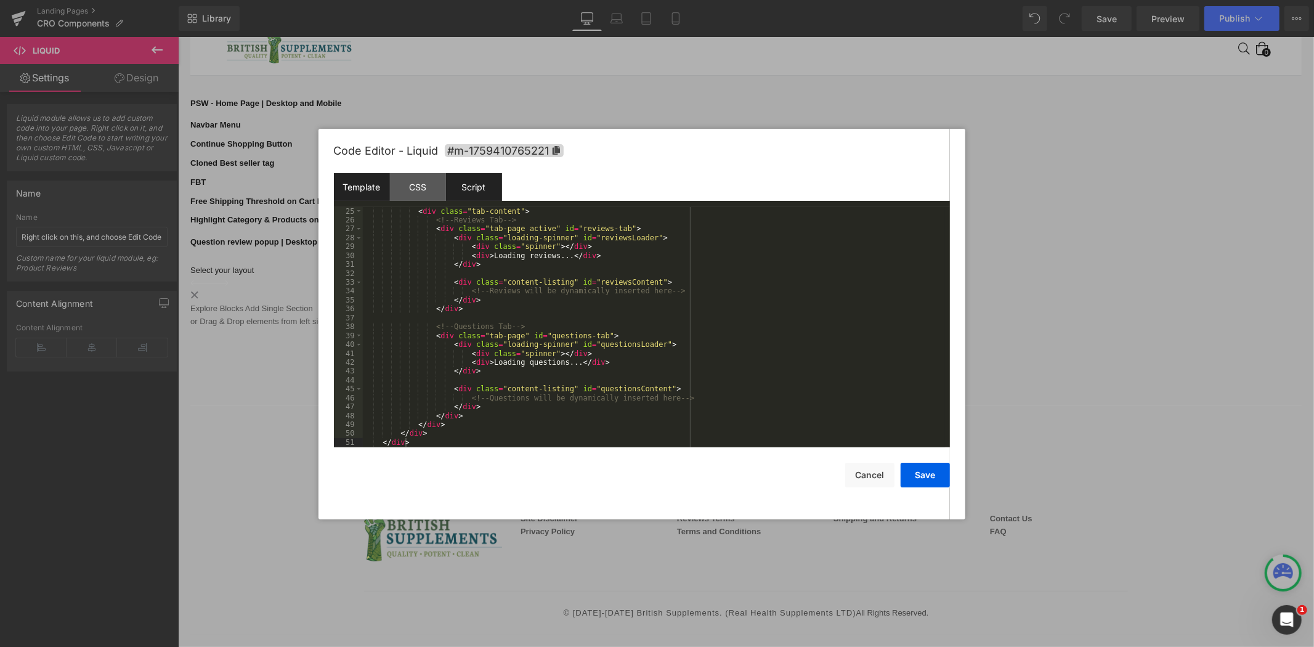
click at [487, 189] on div "Script" at bounding box center [474, 187] width 56 height 28
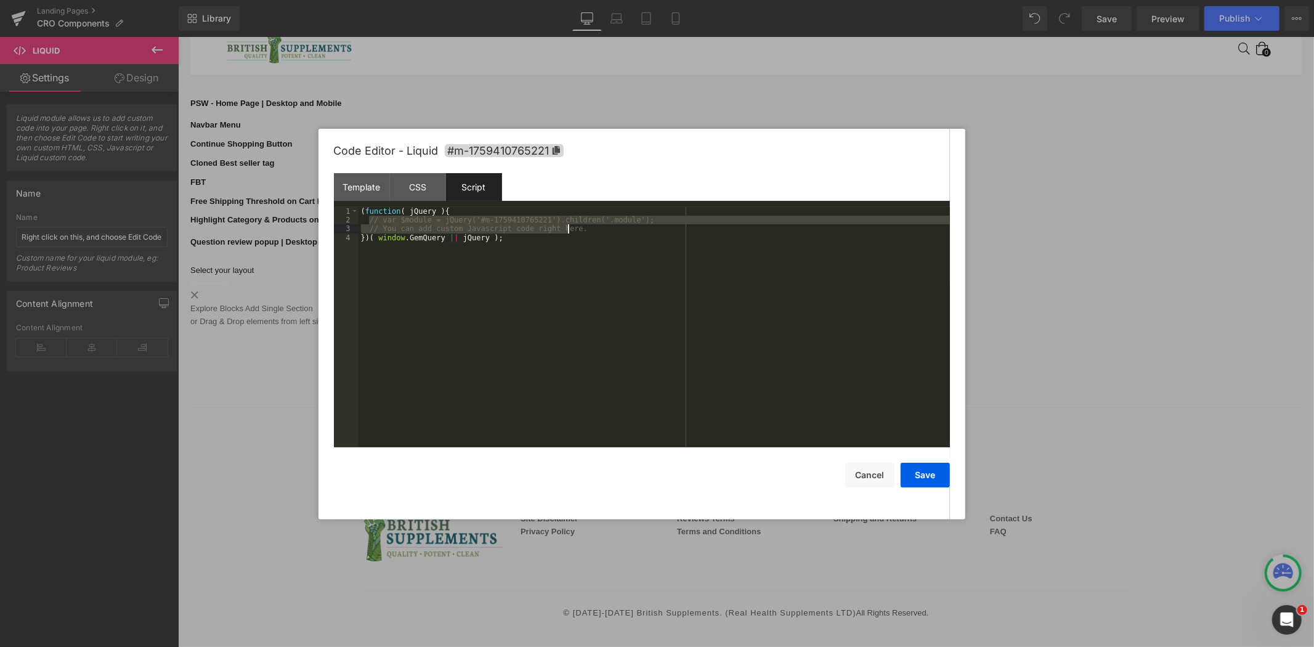
drag, startPoint x: 368, startPoint y: 221, endPoint x: 577, endPoint y: 227, distance: 208.9
click at [577, 227] on div "( function ( jQuery ) { // var $module = jQuery('#m-1759410765221').children('.…" at bounding box center [654, 336] width 591 height 258
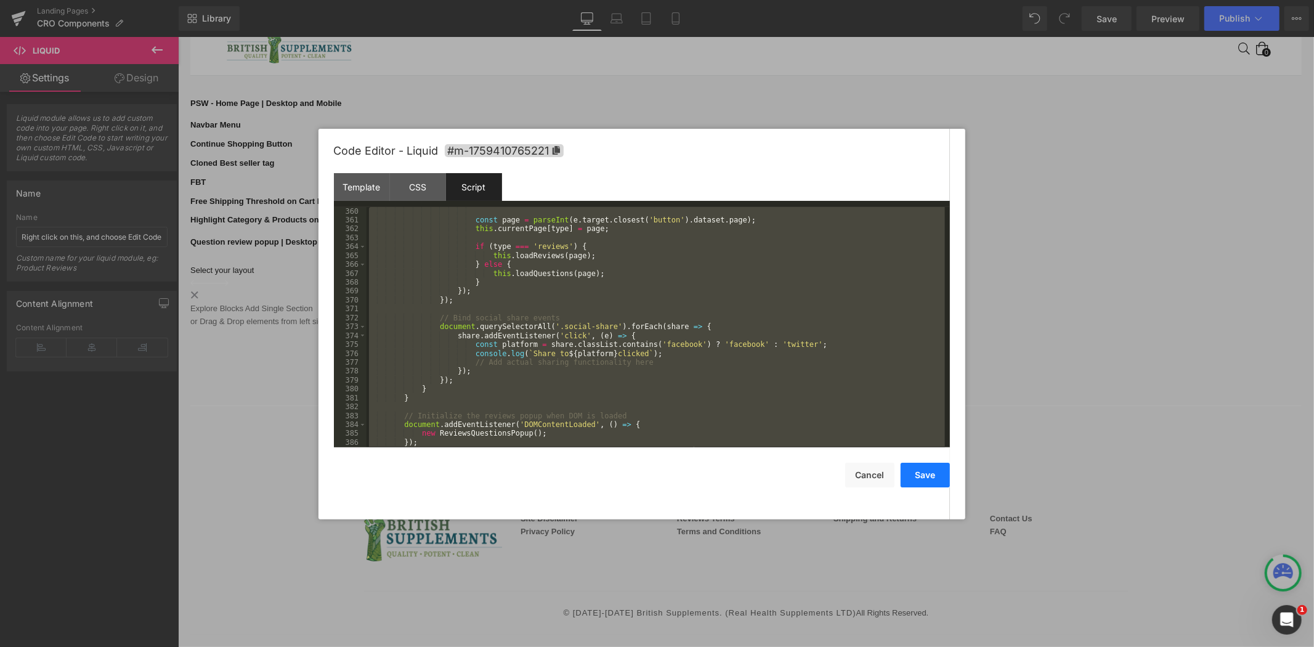
click at [933, 469] on button "Save" at bounding box center [925, 475] width 49 height 25
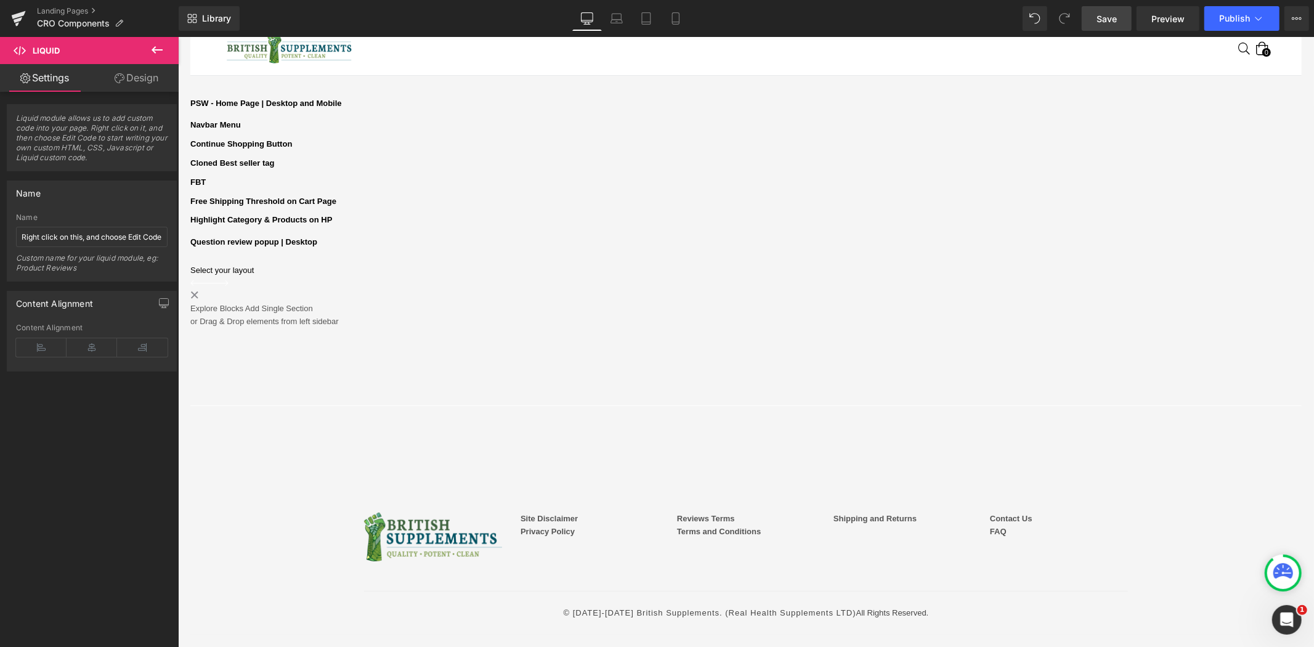
click at [1108, 22] on span "Save" at bounding box center [1107, 18] width 20 height 13
